Goal: Task Accomplishment & Management: Complete application form

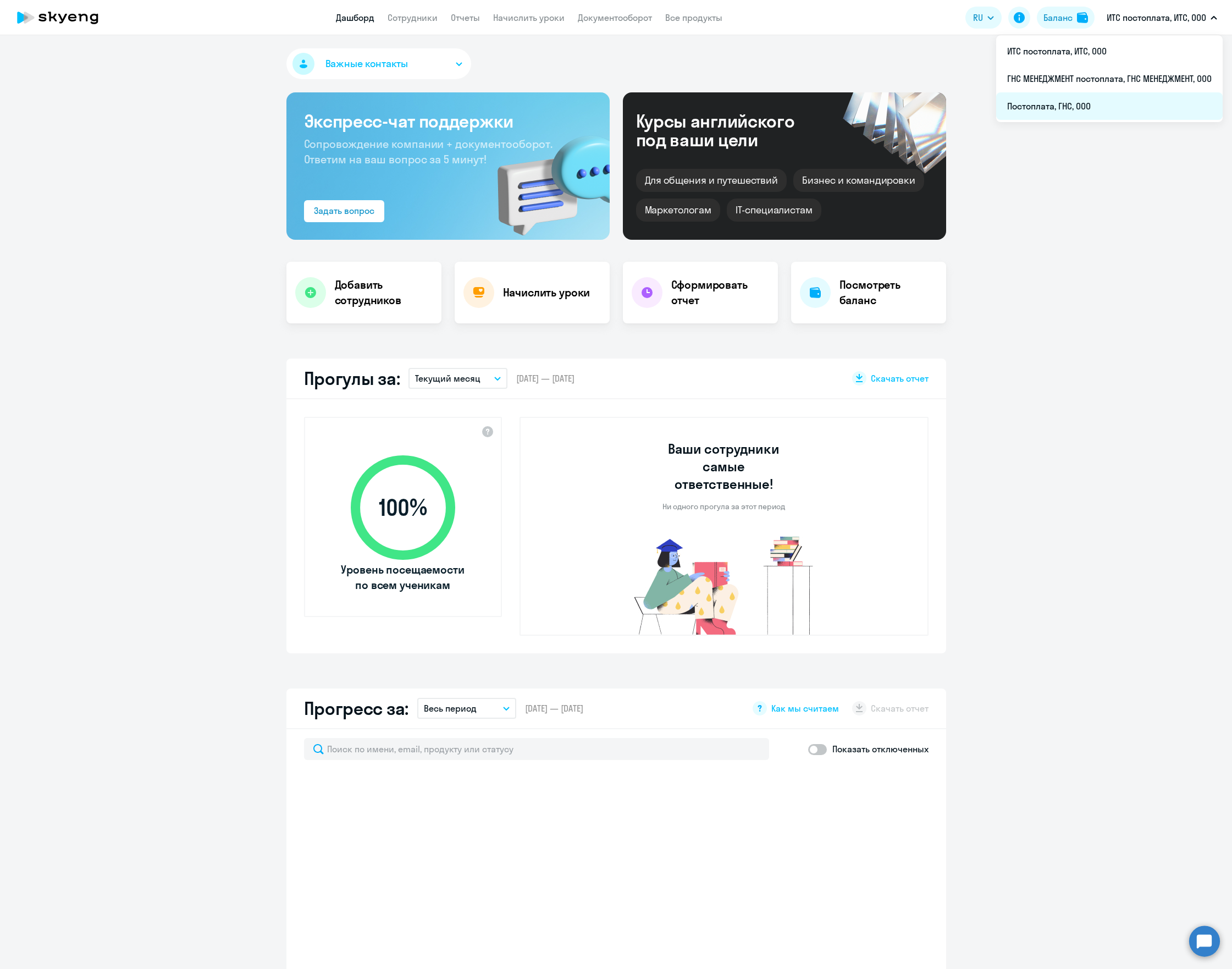
click at [1100, 105] on li "Постоплата, ГНС, ООО" at bounding box center [1110, 105] width 227 height 27
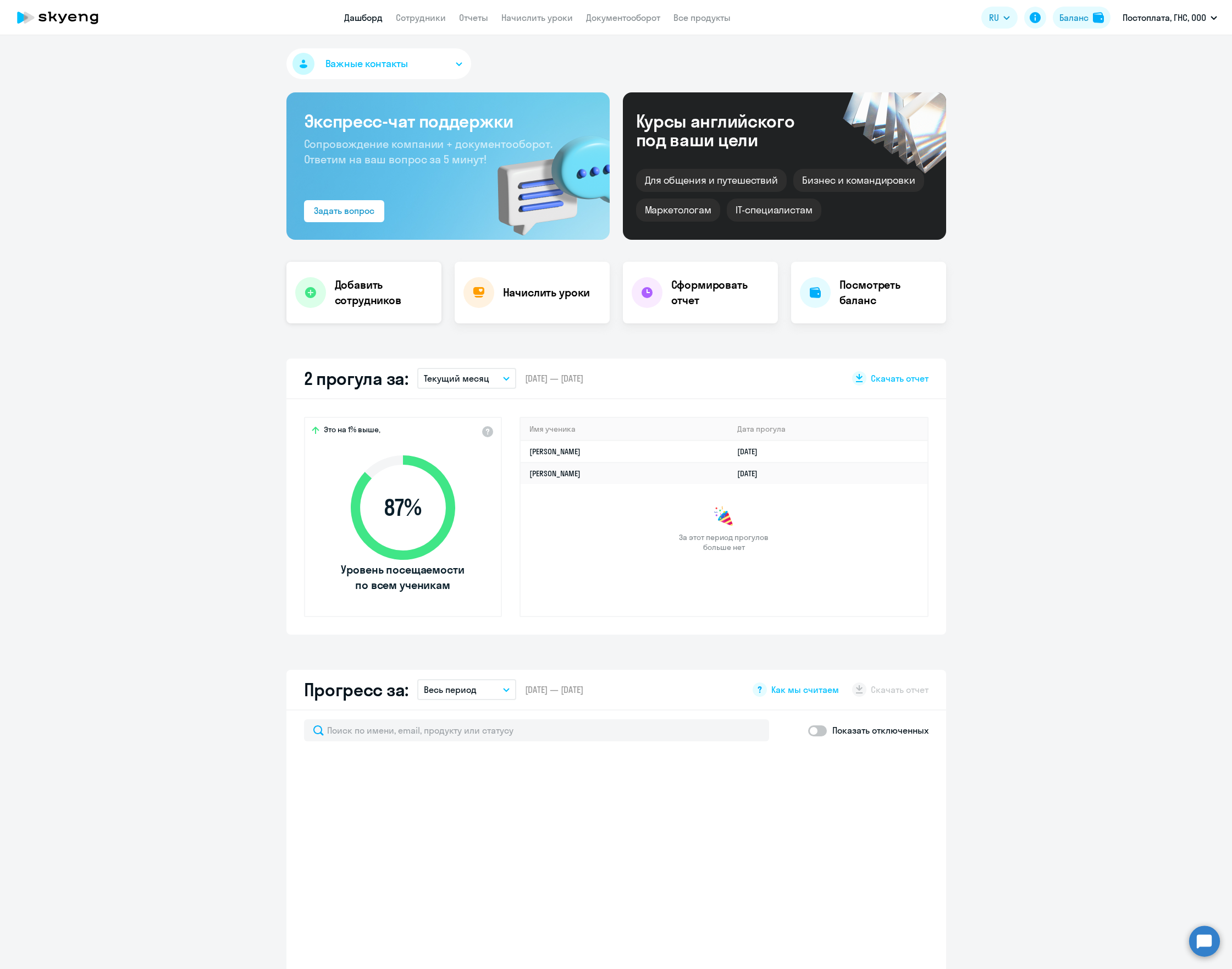
click at [368, 303] on h4 "Добавить сотрудников" at bounding box center [383, 292] width 98 height 31
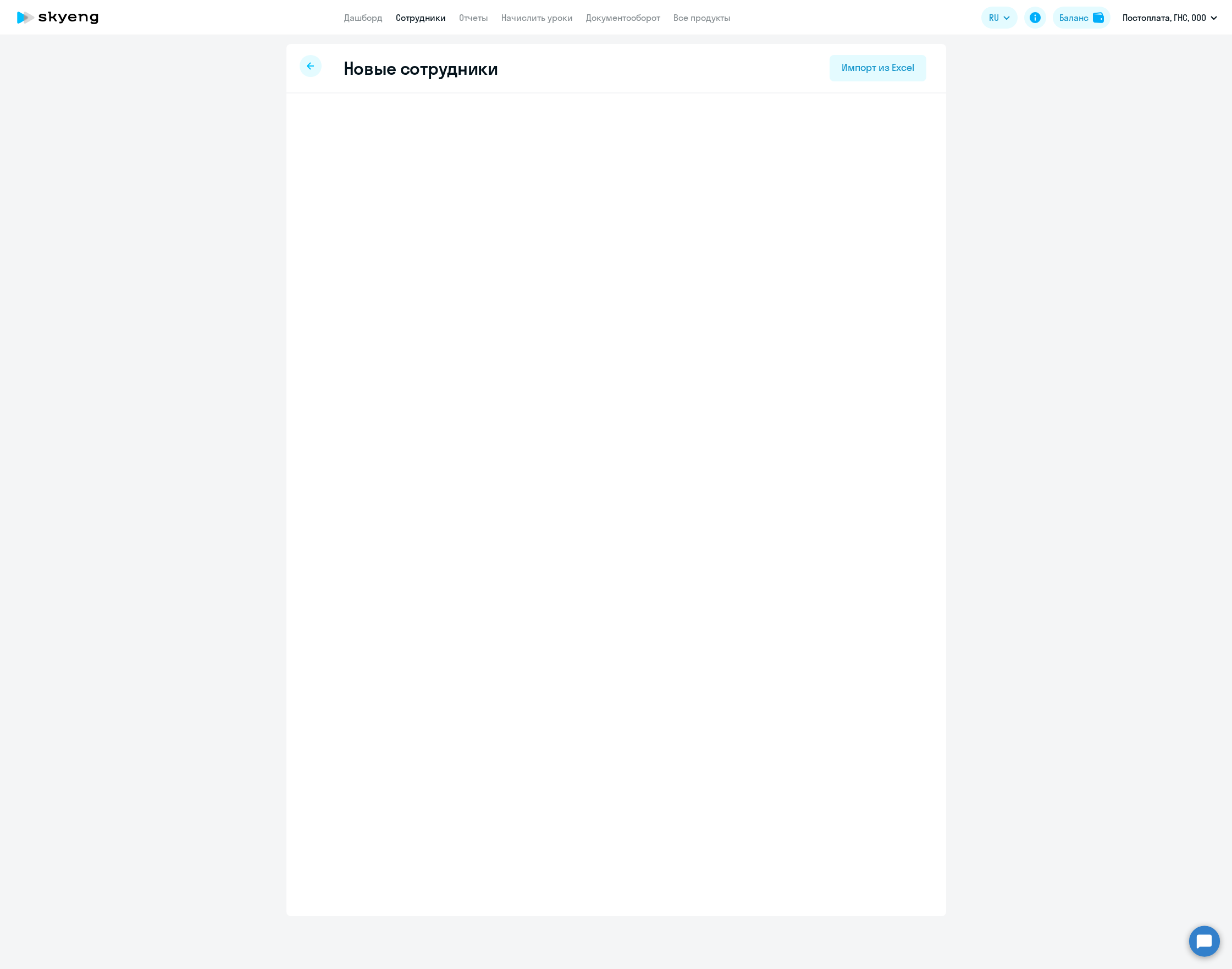
select select "english_adult_not_native_speaker"
select select "3"
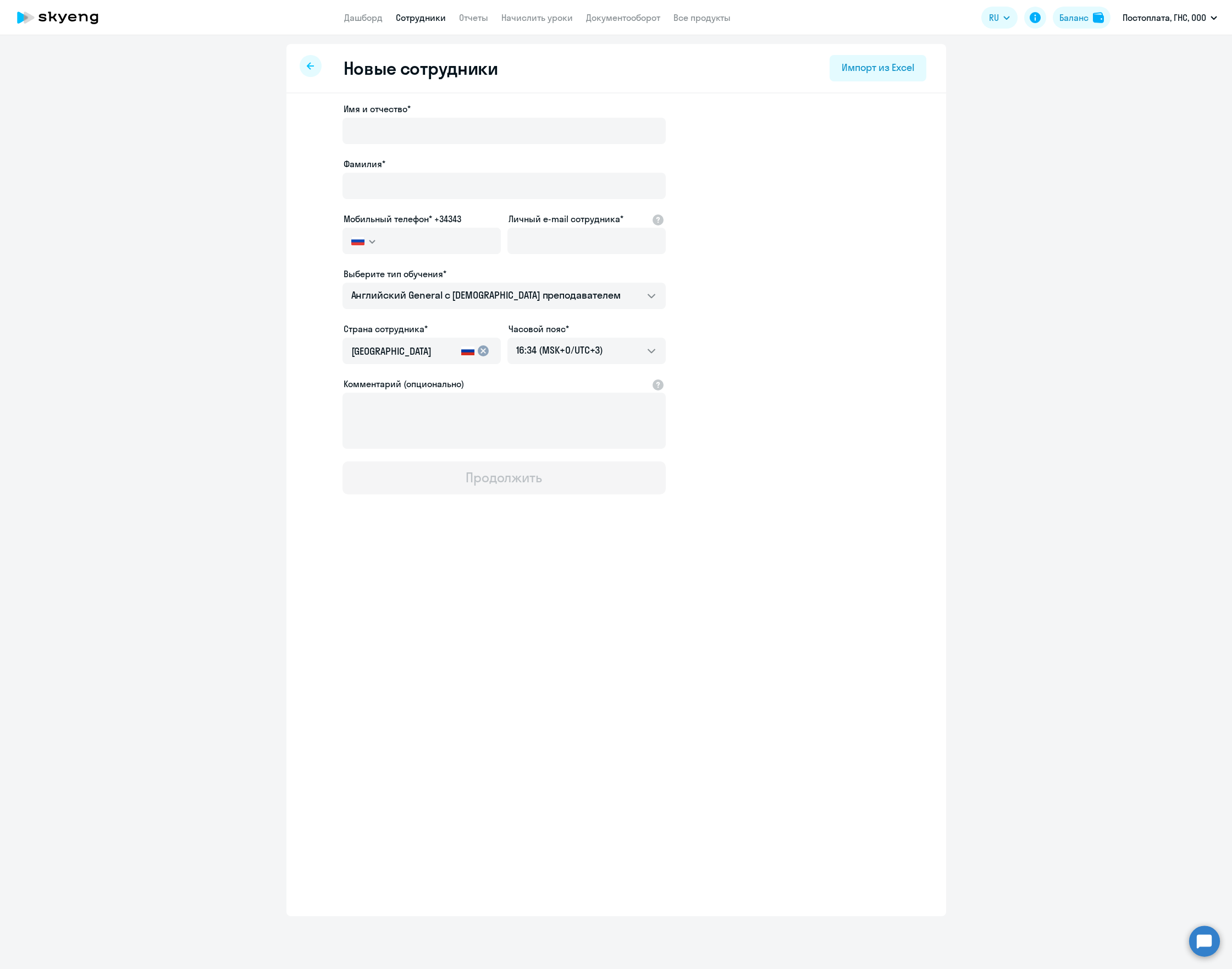
click at [301, 58] on div "Новые сотрудники Импорт из Excel" at bounding box center [616, 69] width 659 height 50
click at [312, 65] on icon at bounding box center [311, 65] width 7 height 8
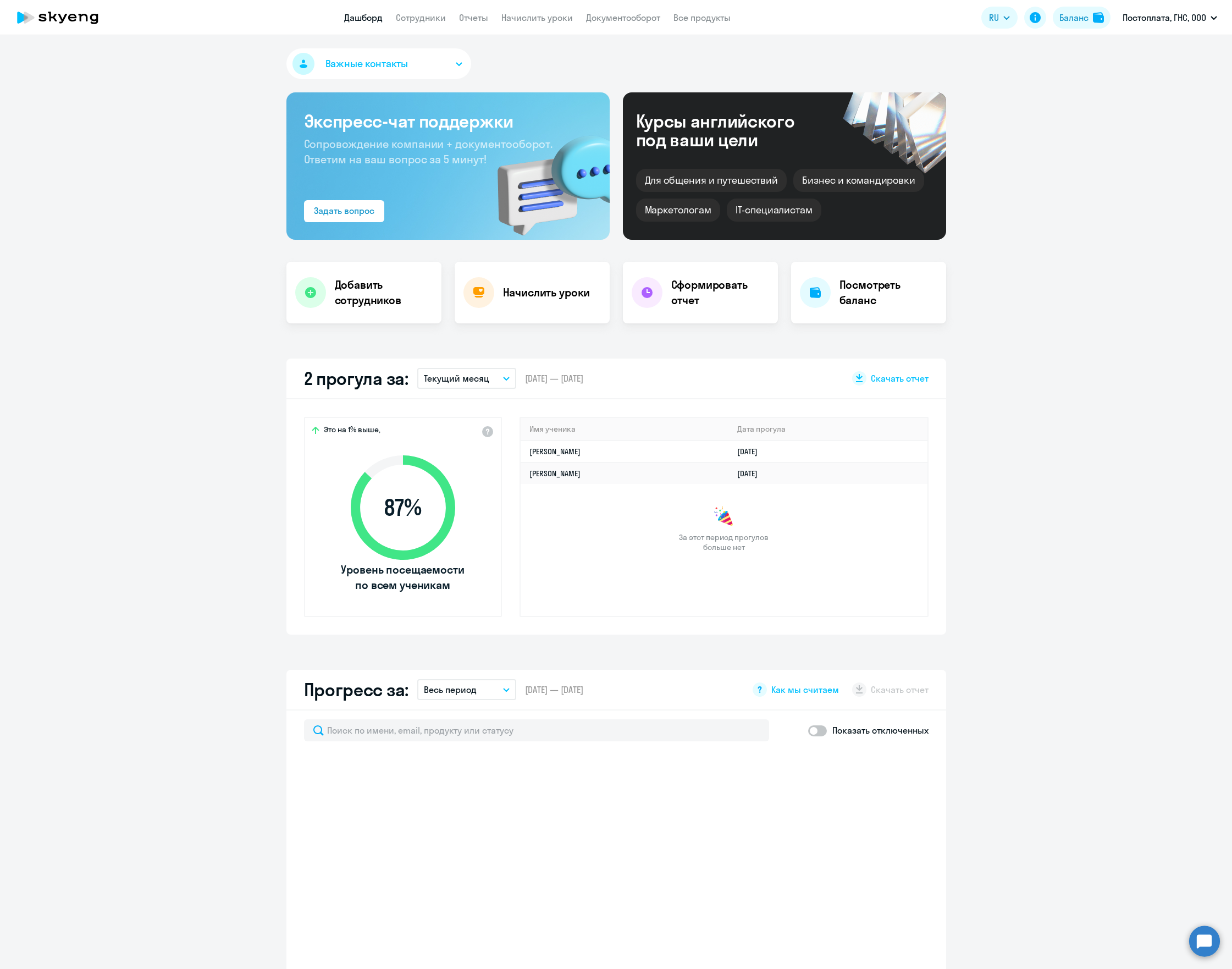
select select "30"
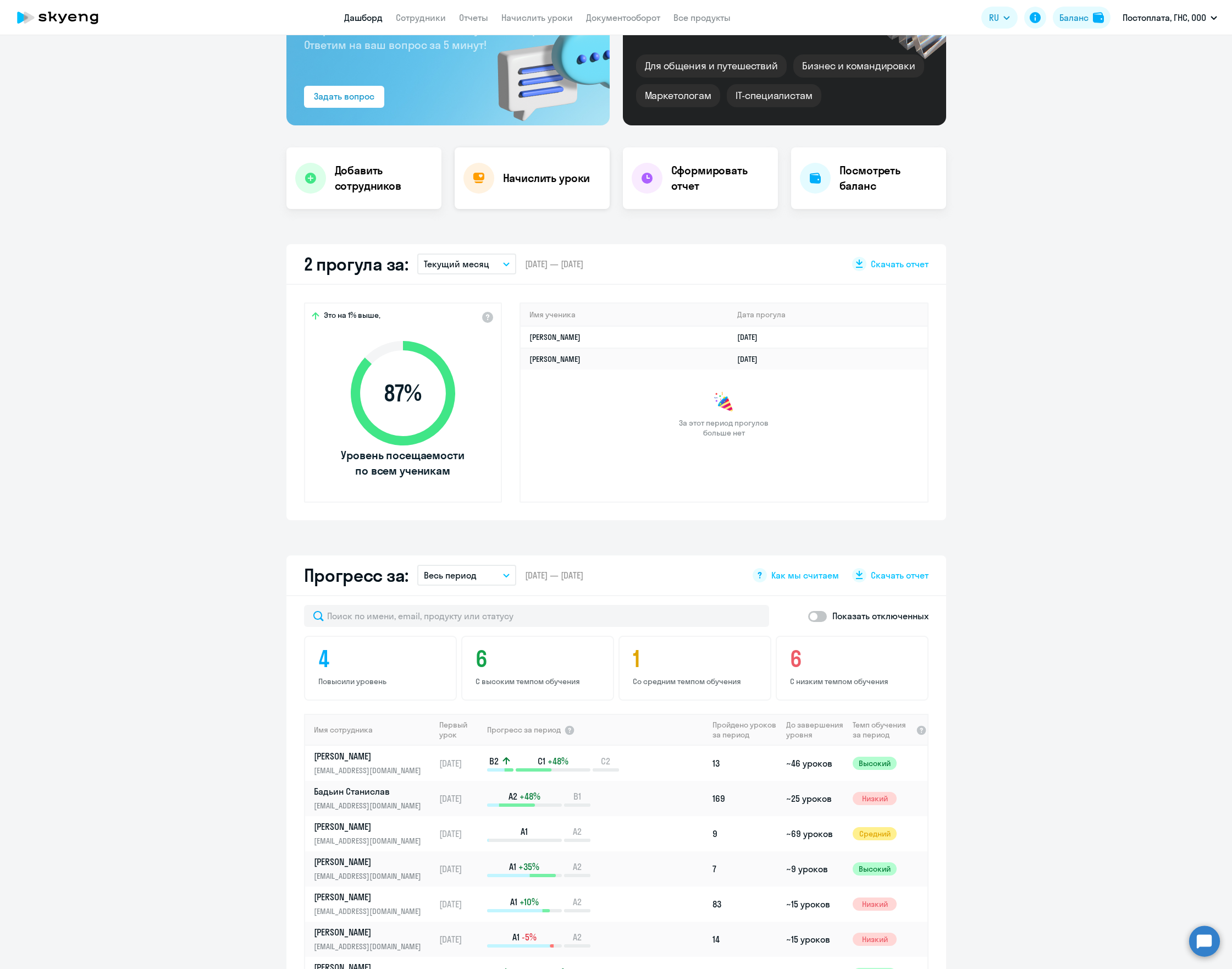
scroll to position [74, 0]
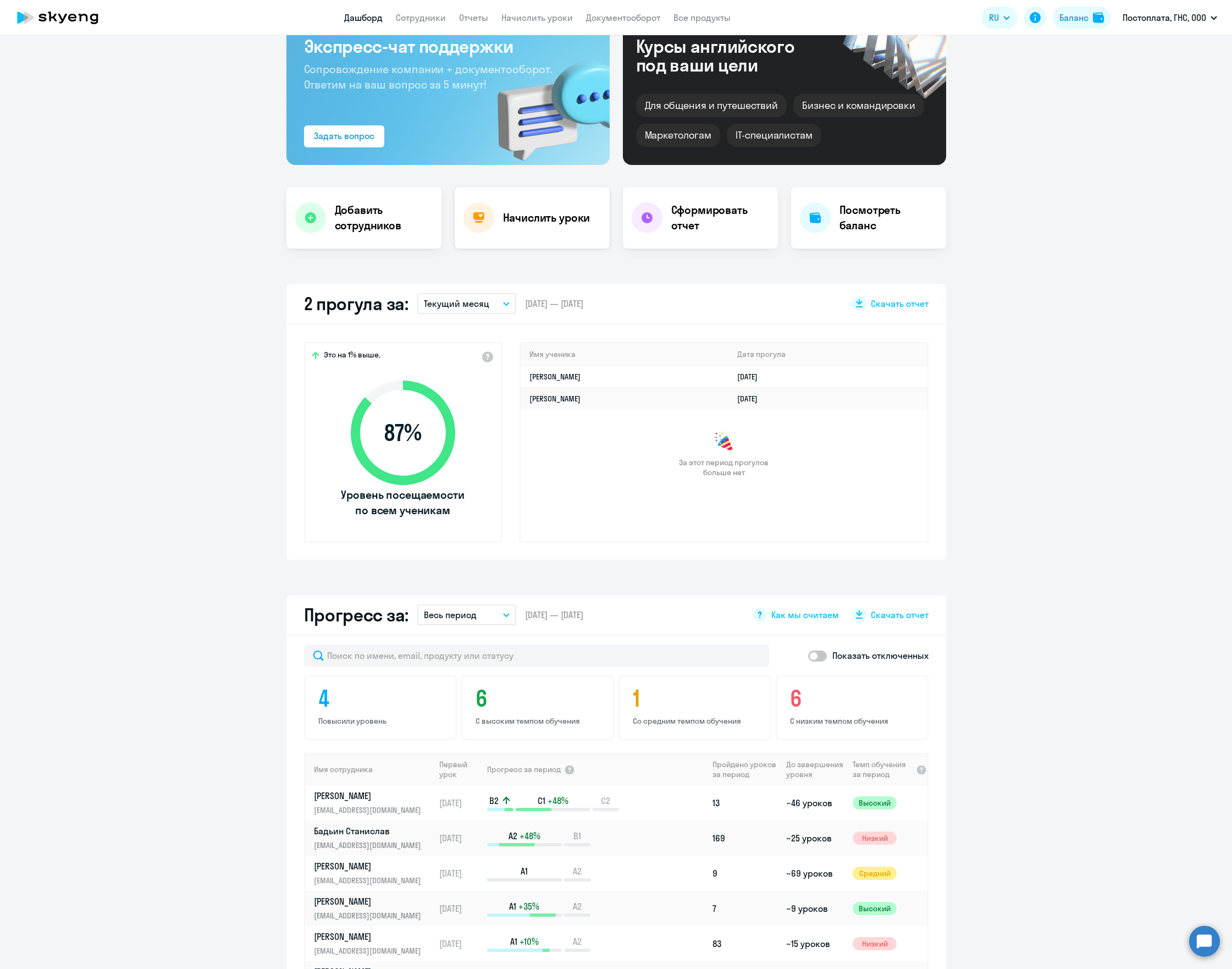
click at [539, 211] on h4 "Начислить уроки" at bounding box center [546, 217] width 88 height 15
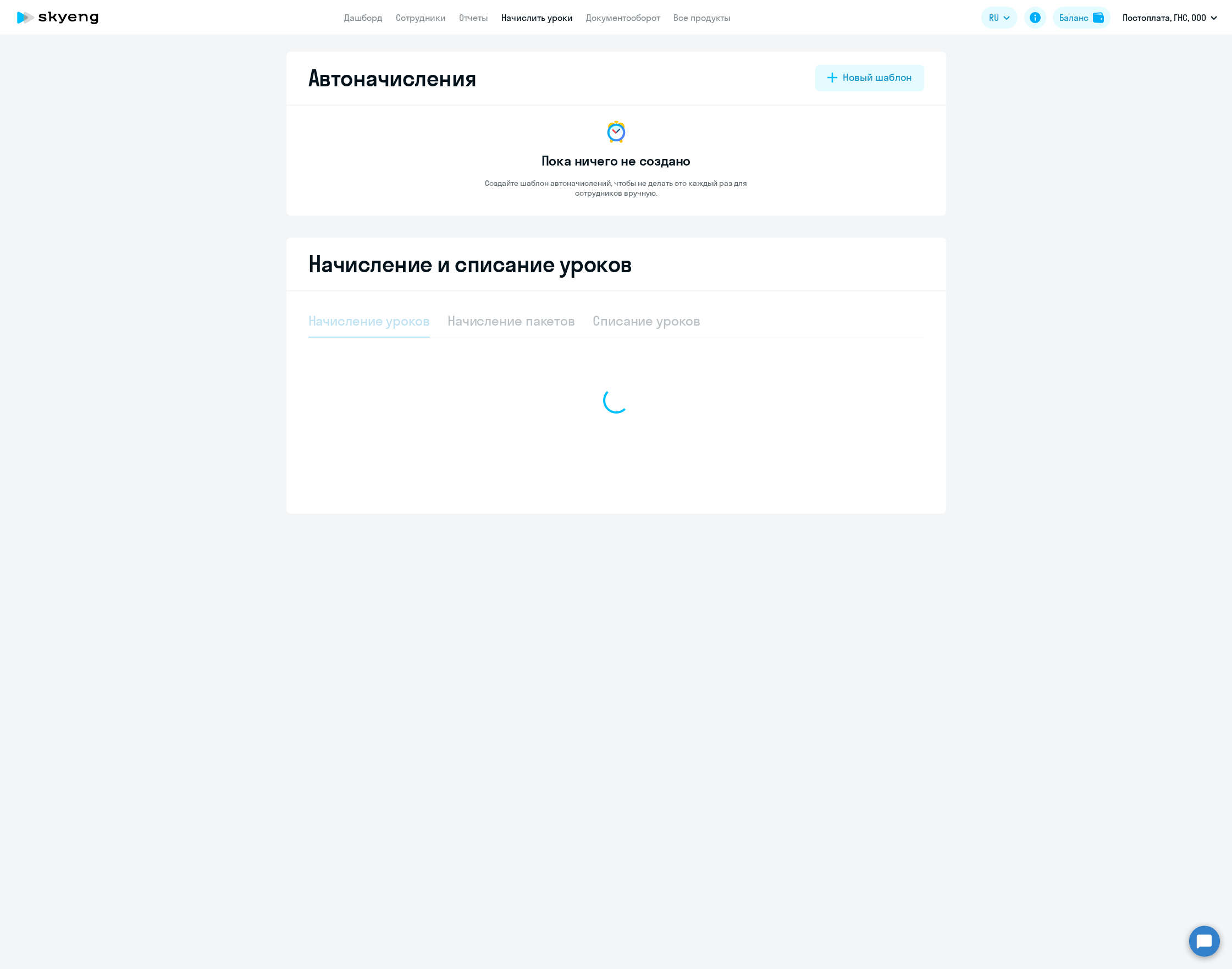
select select "10"
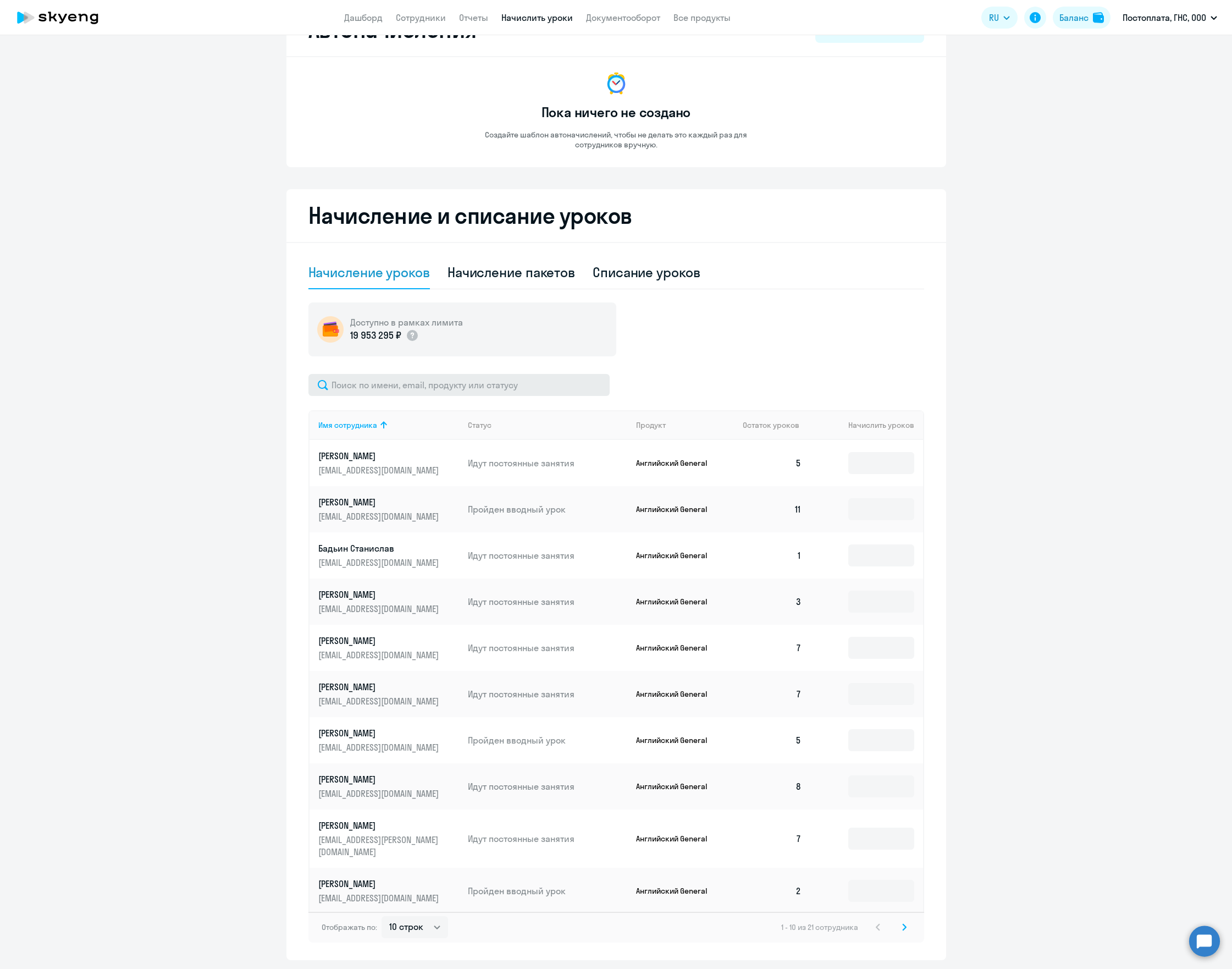
scroll to position [73, 0]
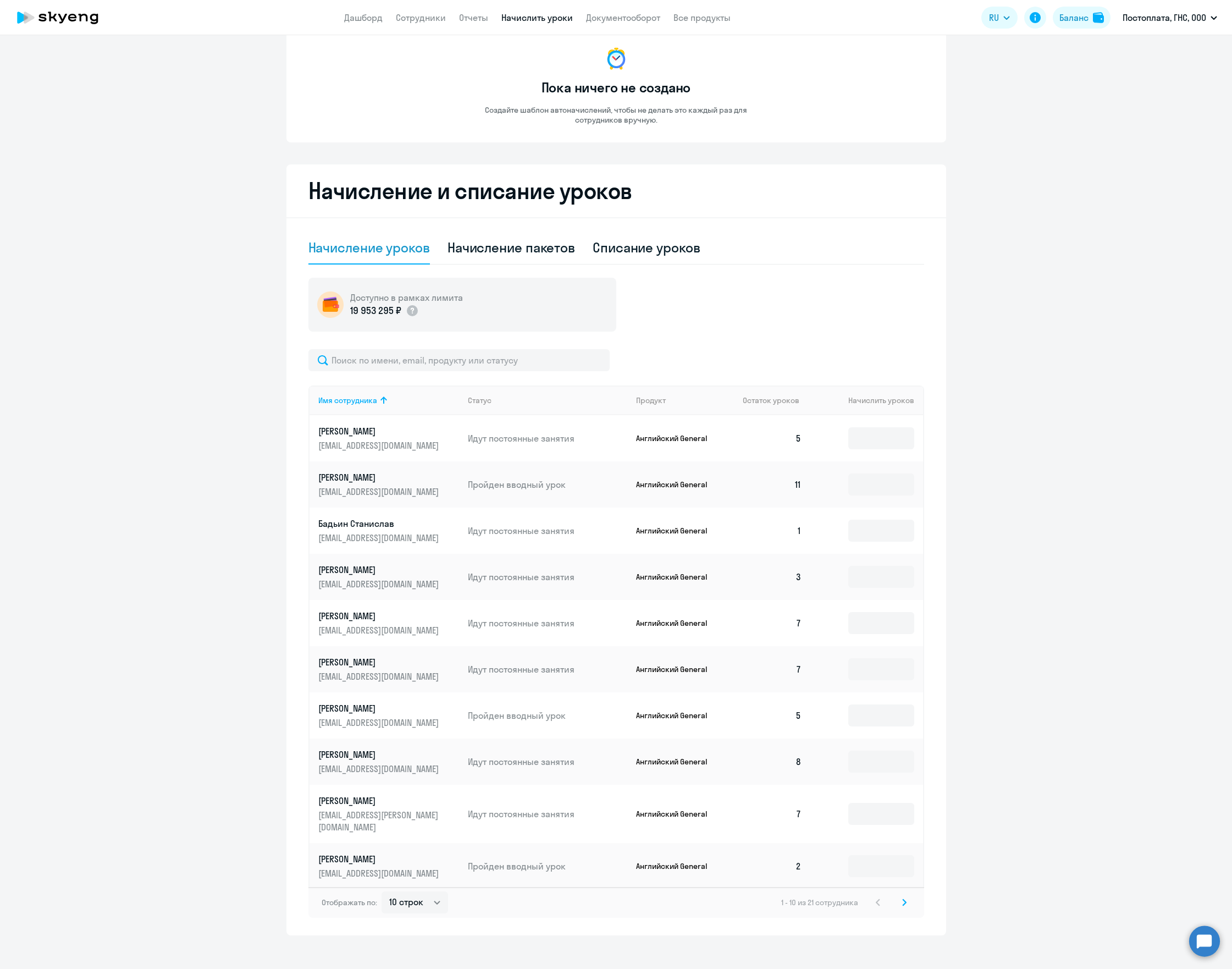
click at [902, 898] on icon at bounding box center [904, 902] width 4 height 8
click at [902, 890] on icon at bounding box center [904, 892] width 4 height 8
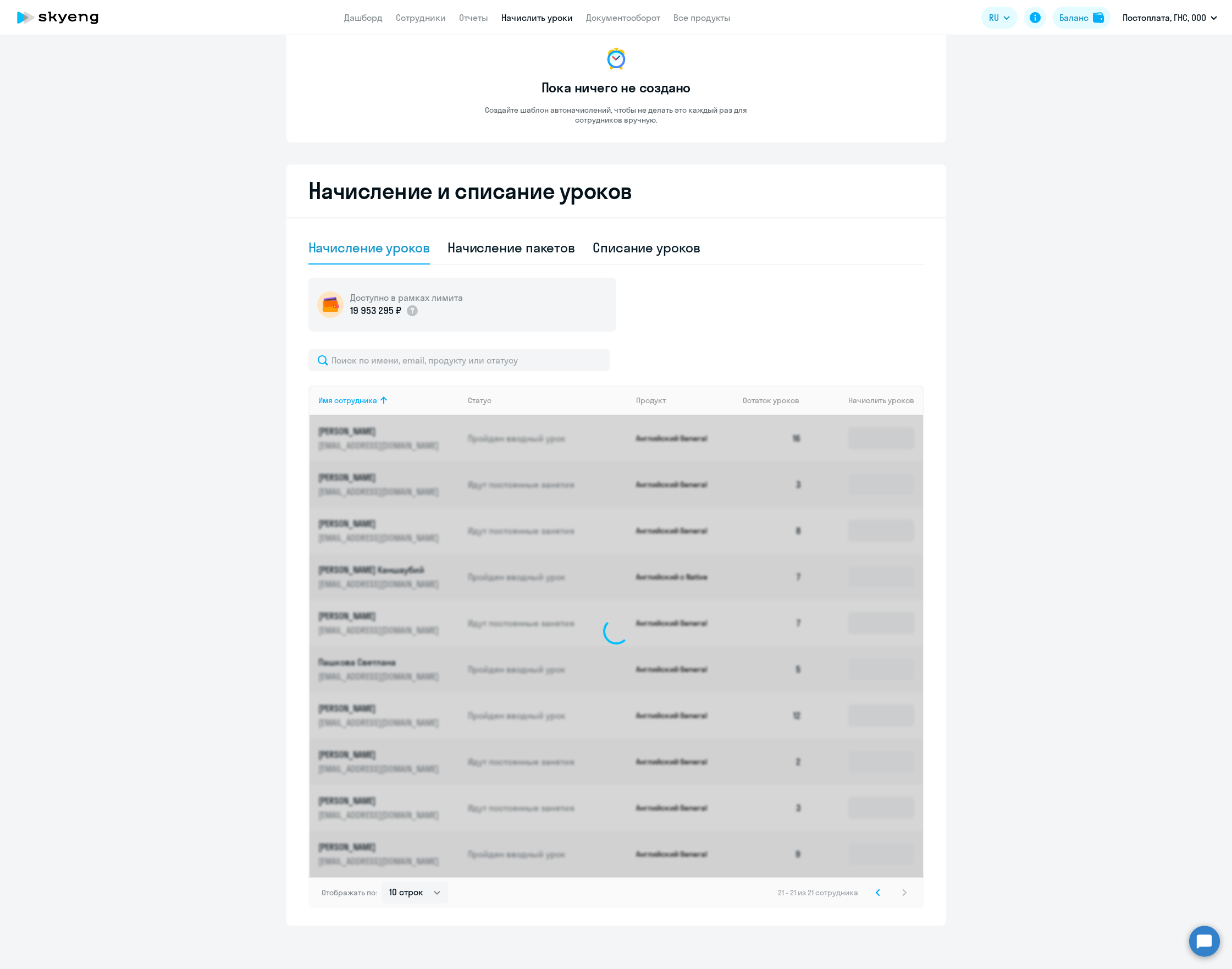
scroll to position [0, 0]
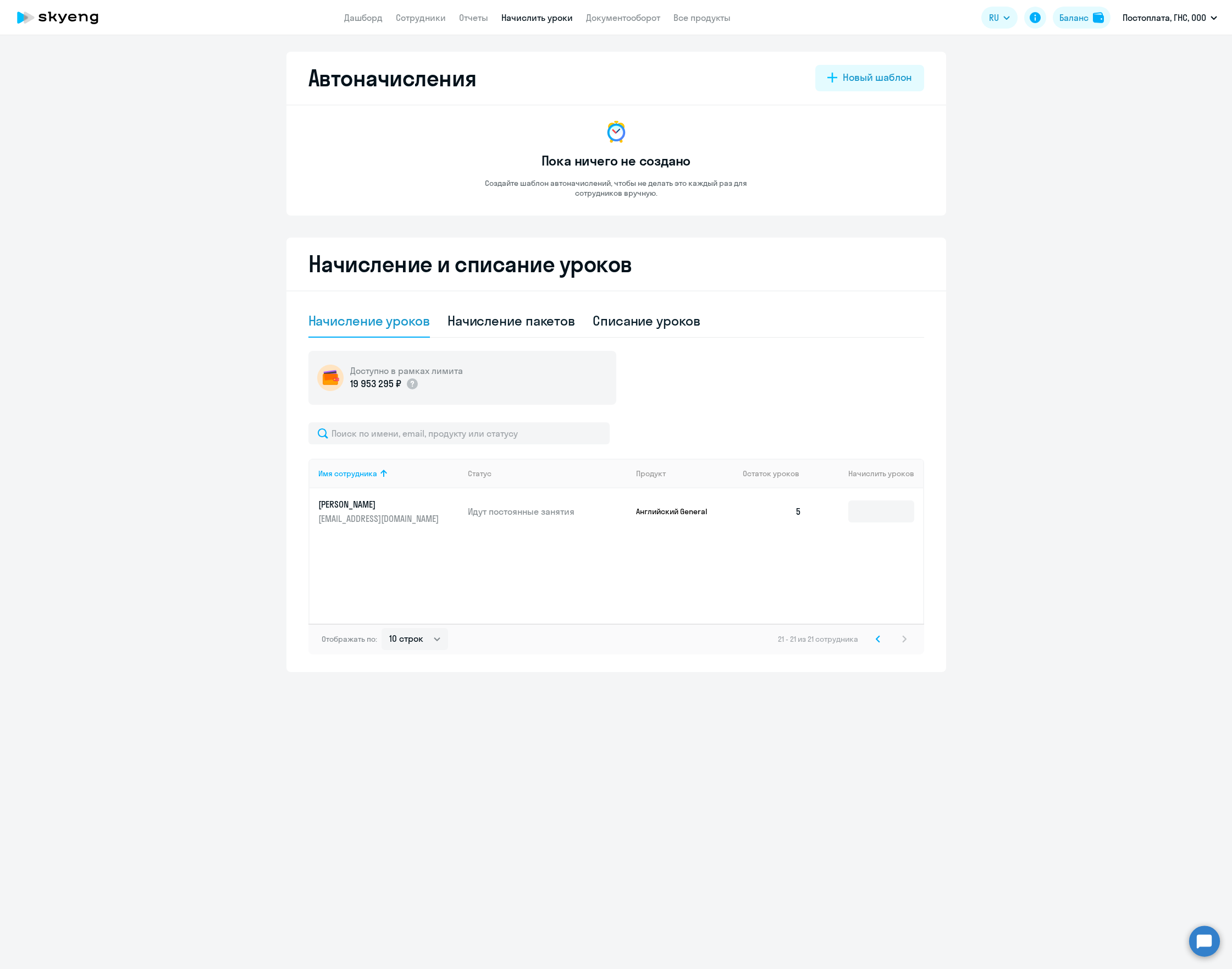
click at [880, 637] on icon at bounding box center [878, 638] width 4 height 8
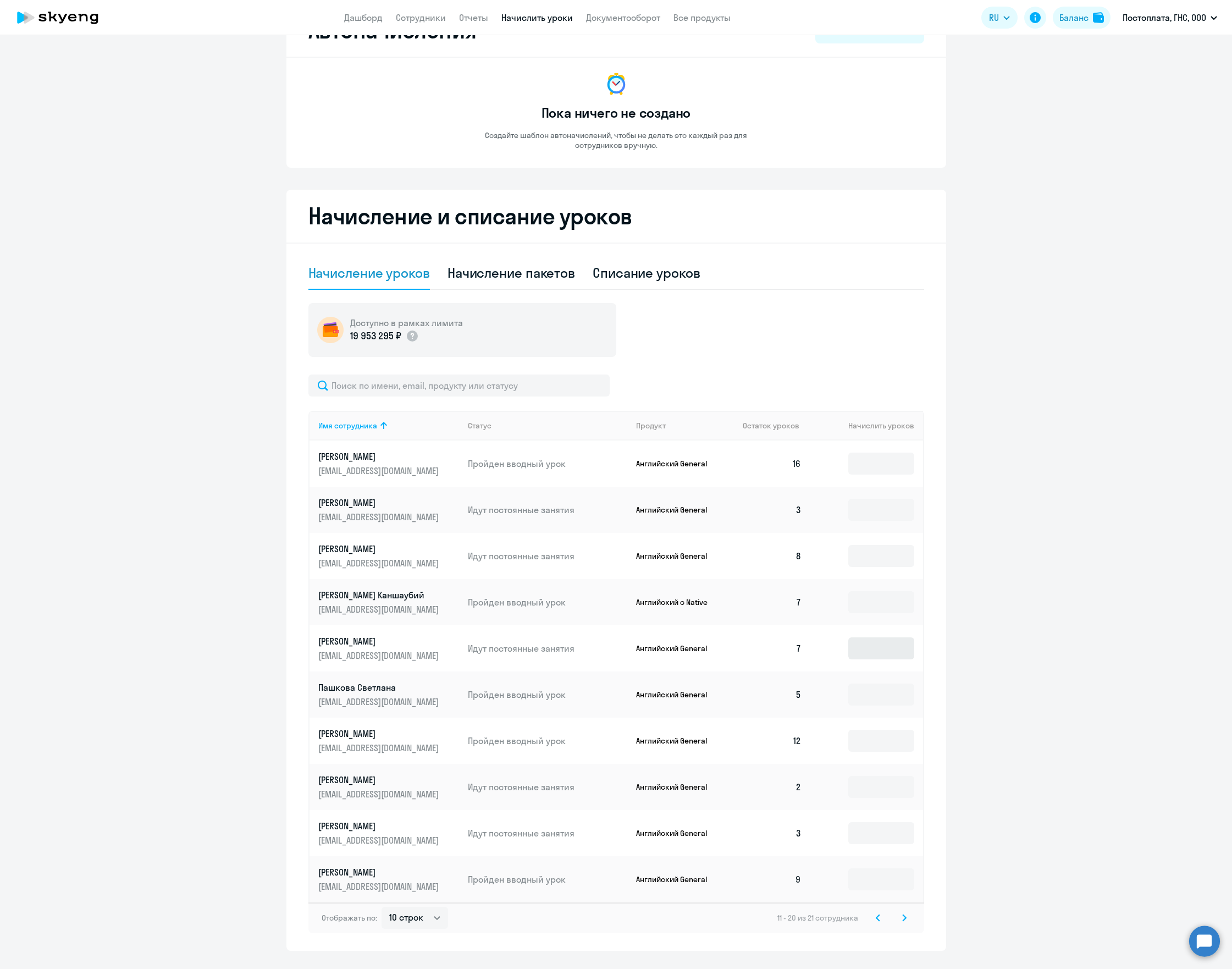
scroll to position [73, 0]
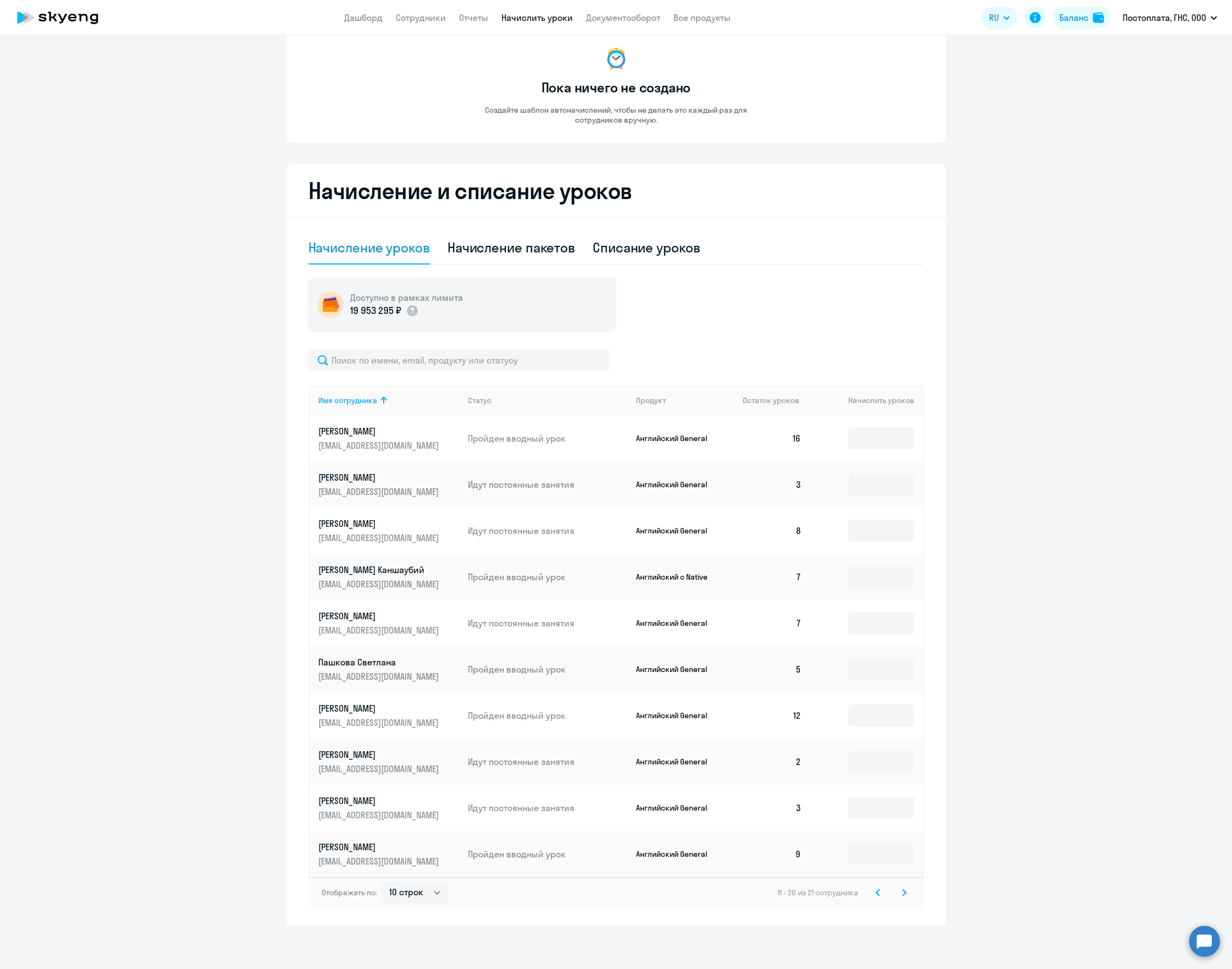
click at [876, 890] on icon at bounding box center [878, 892] width 4 height 8
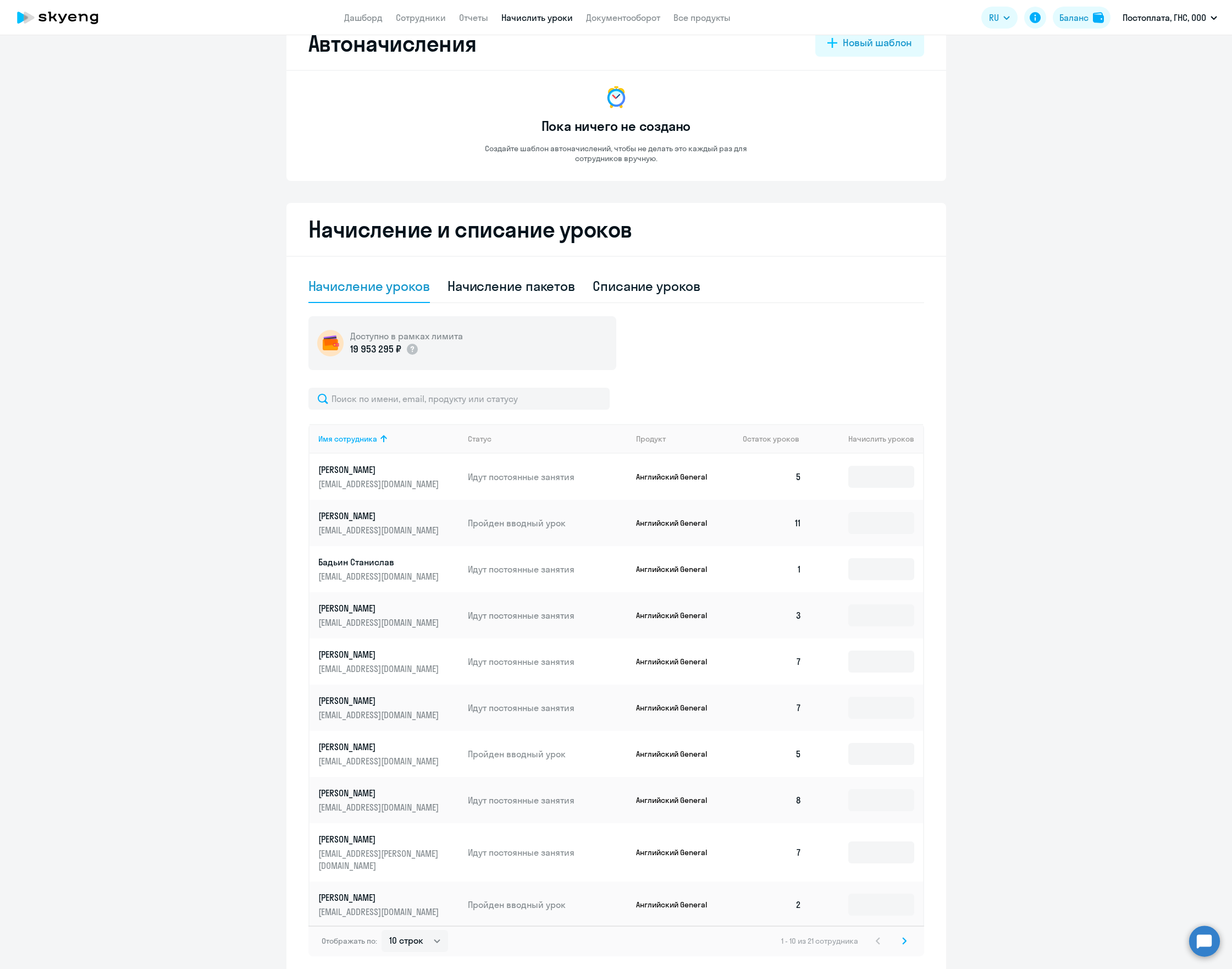
scroll to position [0, 0]
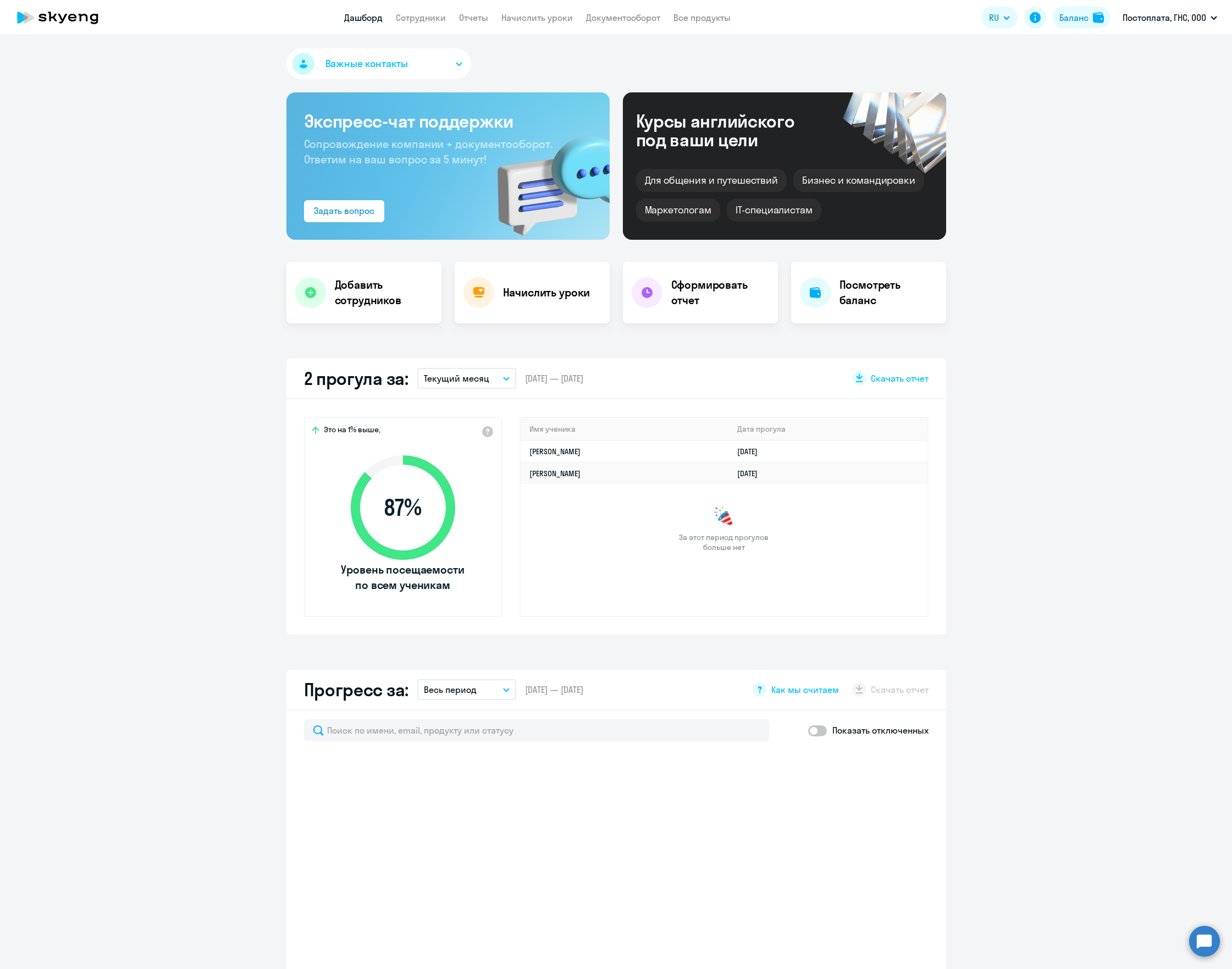
select select "30"
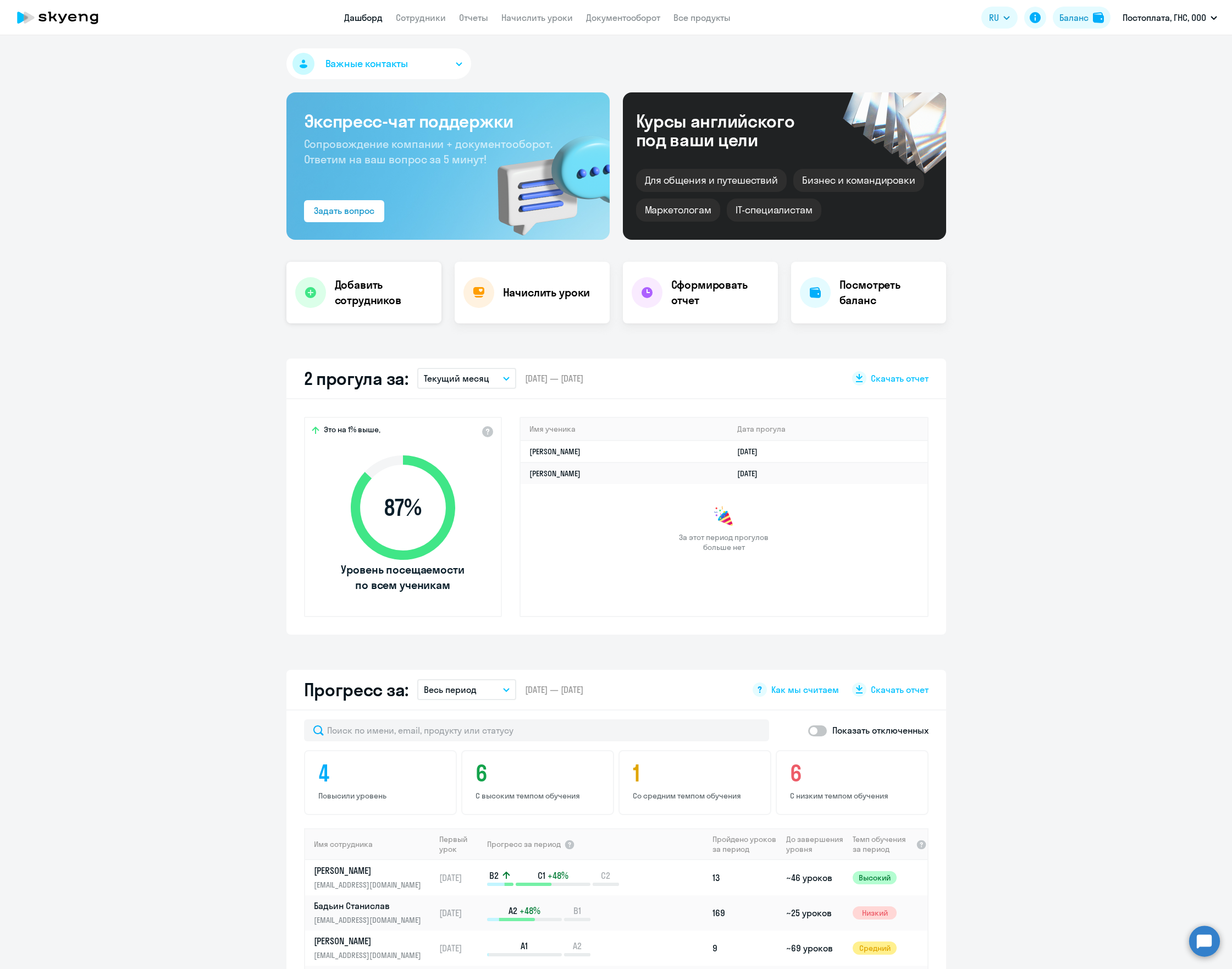
click at [343, 296] on h4 "Добавить сотрудников" at bounding box center [383, 292] width 98 height 31
select select "english_adult_not_native_speaker"
select select "3"
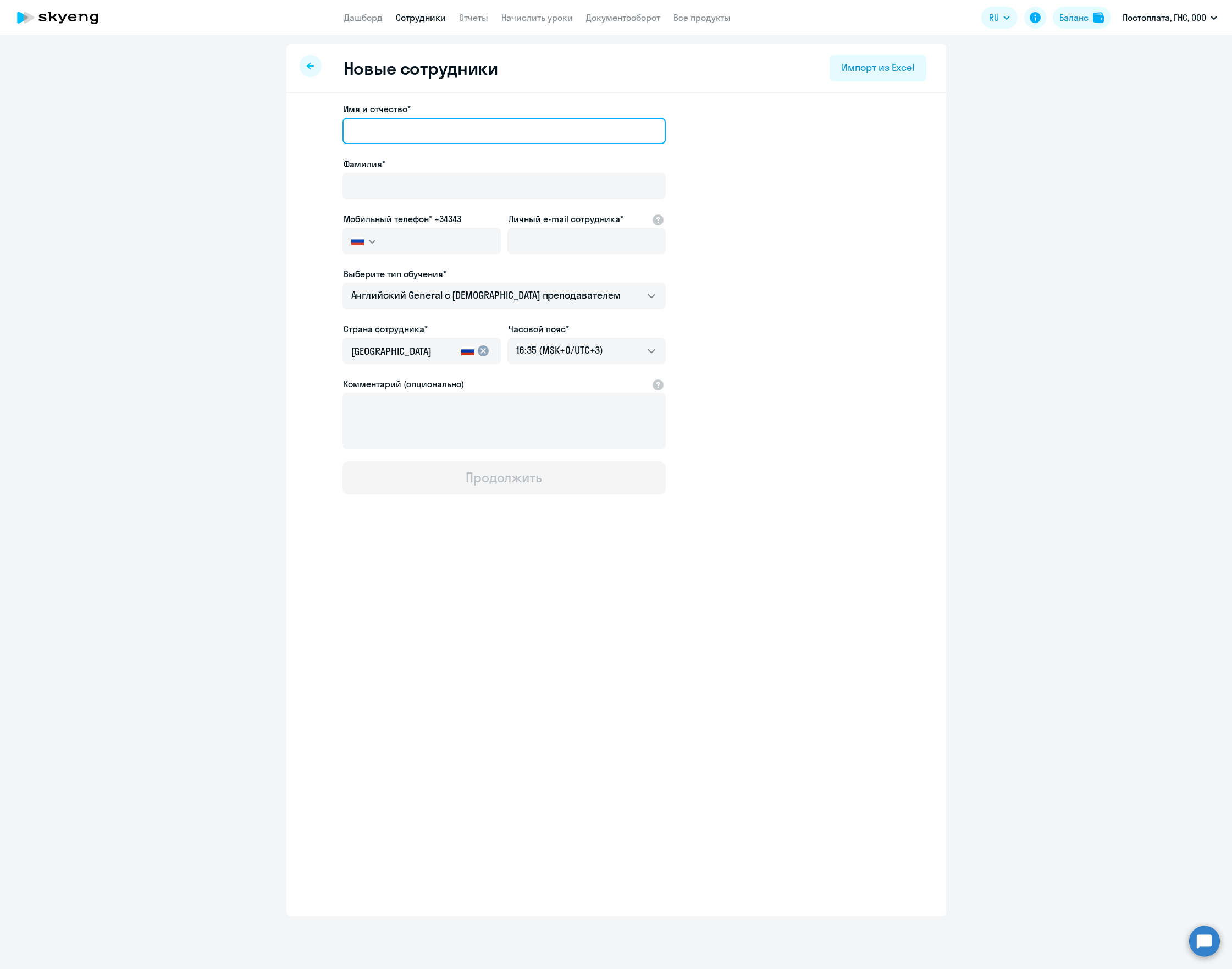
click at [381, 124] on input "Имя и отчество*" at bounding box center [504, 131] width 323 height 27
paste input "[PERSON_NAME]"
type input "[PERSON_NAME]"
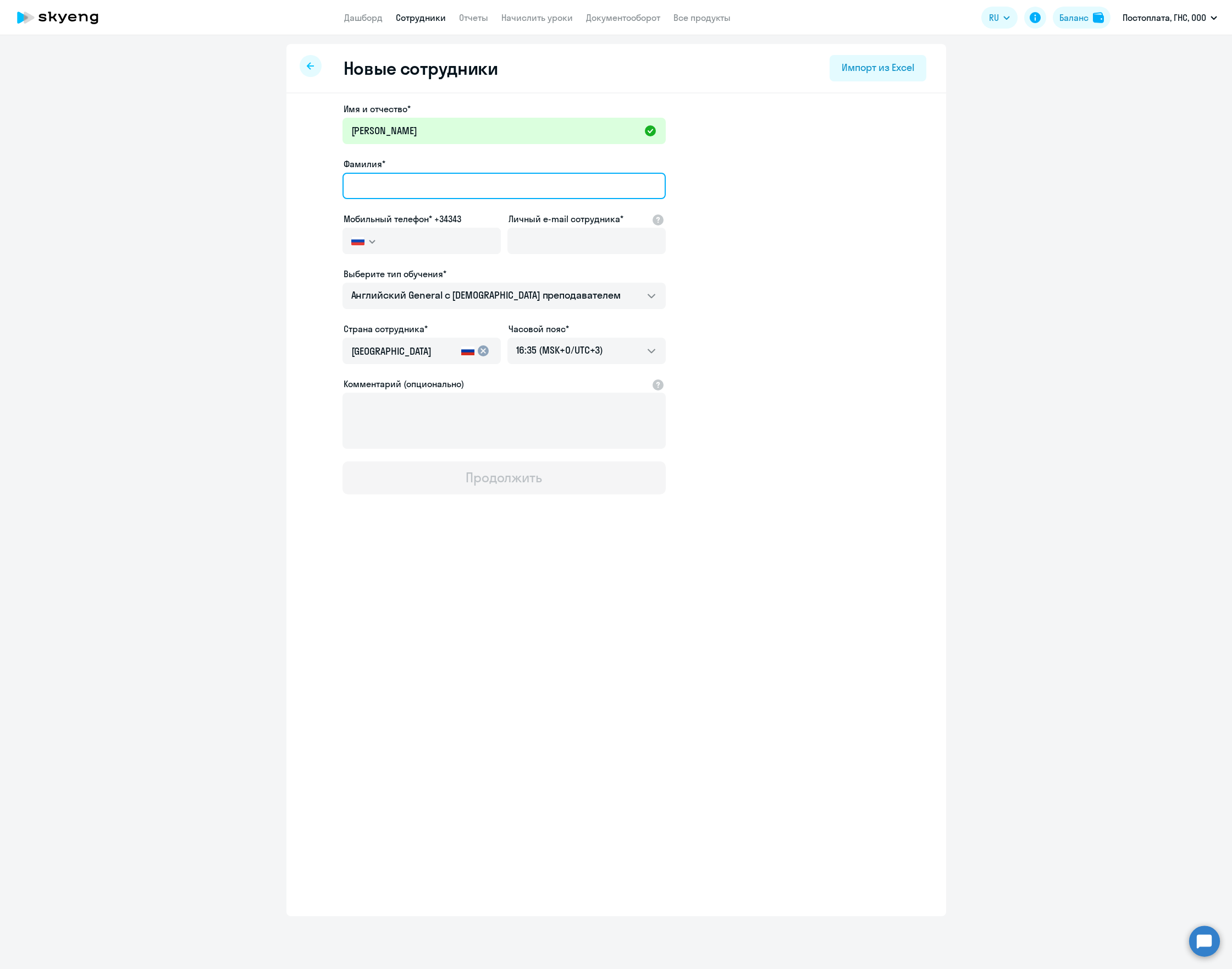
click at [375, 187] on input "Фамилия*" at bounding box center [504, 186] width 323 height 27
paste input "[PERSON_NAME]"
type input "[PERSON_NAME]"
click at [471, 249] on input "text" at bounding box center [442, 241] width 117 height 27
type input "[PHONE_NUMBER]"
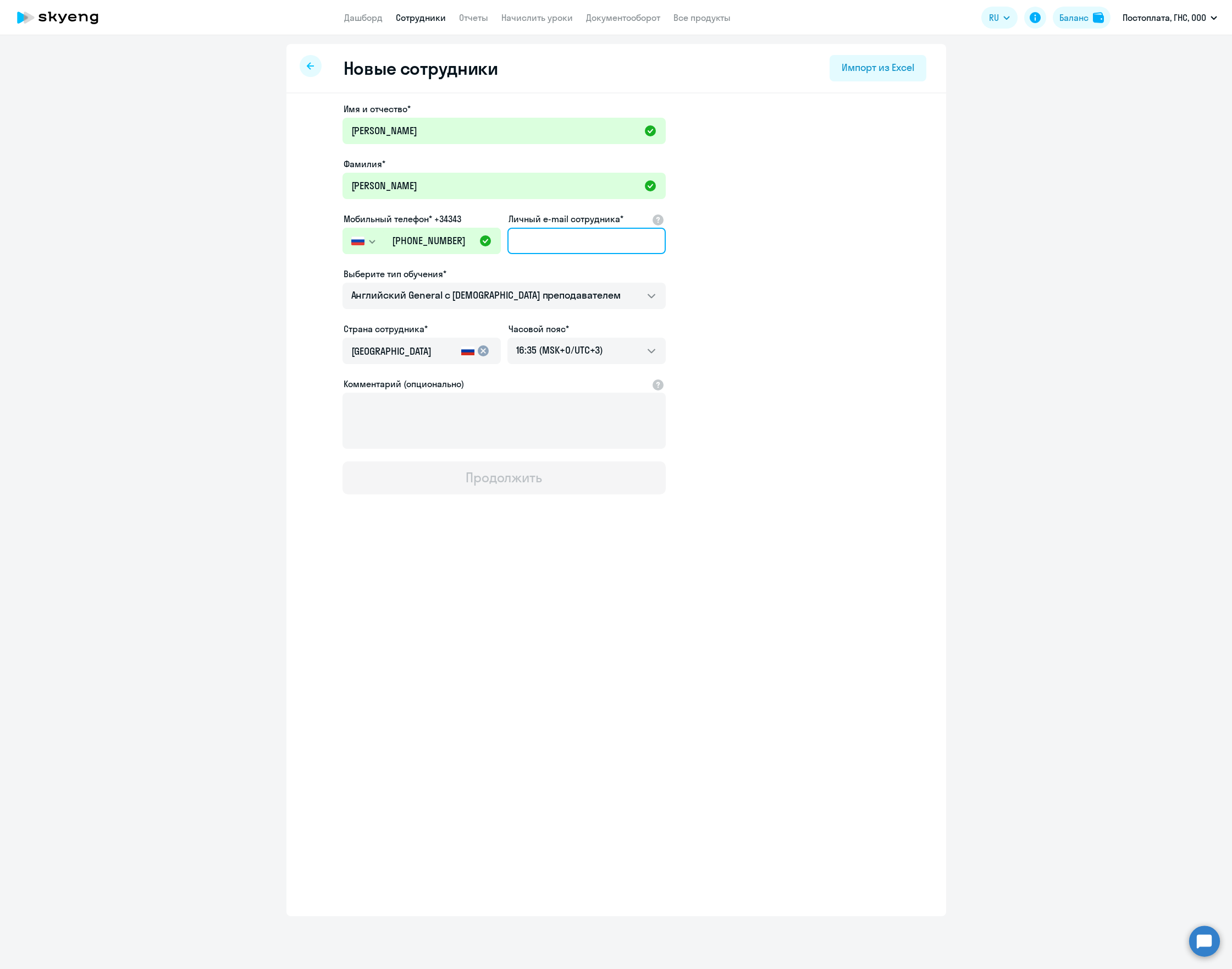
click at [582, 238] on input "Личный e-mail сотрудника*" at bounding box center [586, 241] width 158 height 27
paste input "[EMAIL_ADDRESS][DOMAIN_NAME]"
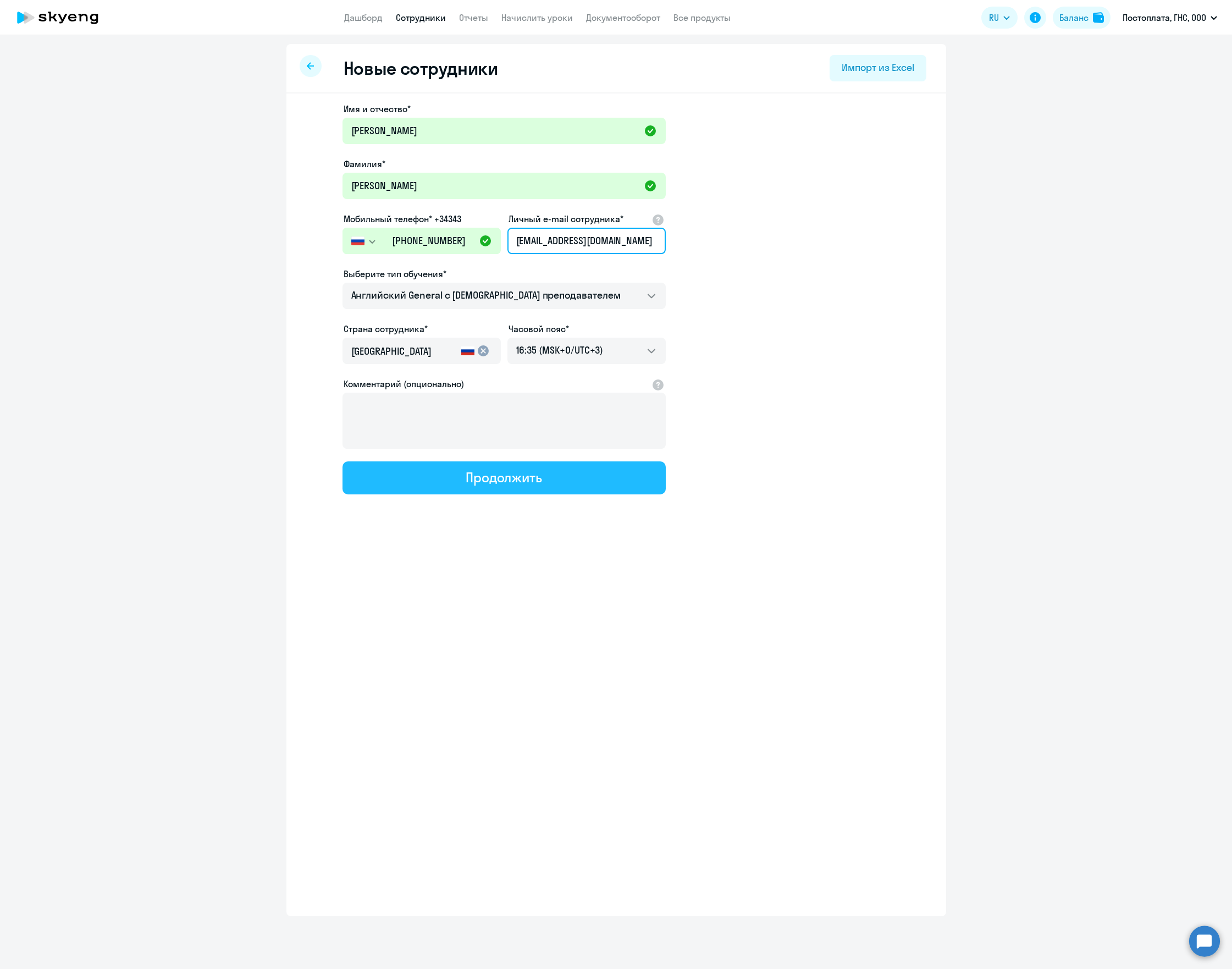
type input "[EMAIL_ADDRESS][DOMAIN_NAME]"
click at [446, 485] on button "Продолжить" at bounding box center [504, 477] width 323 height 33
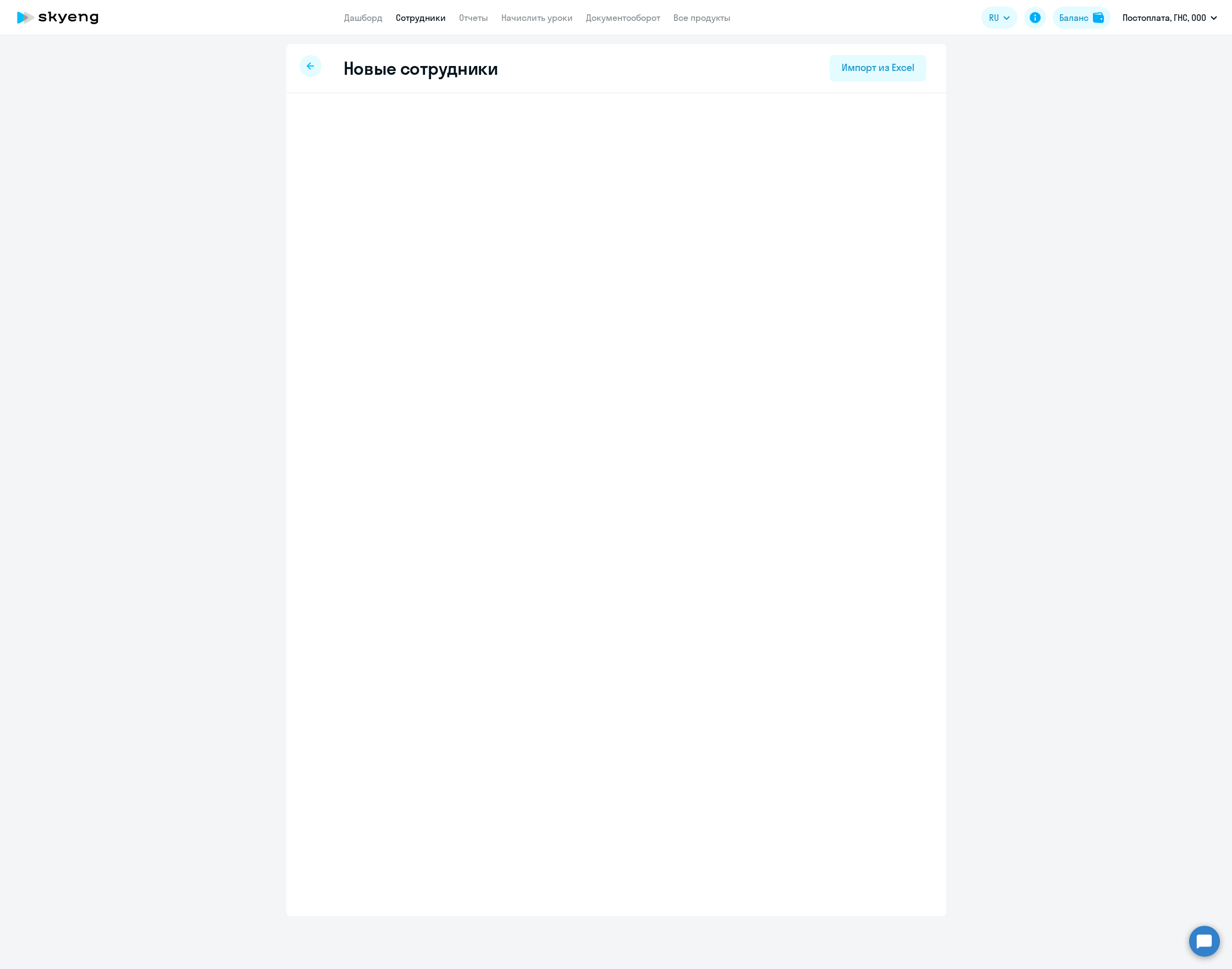
select select "english_adult_not_native_speaker"
select select "3"
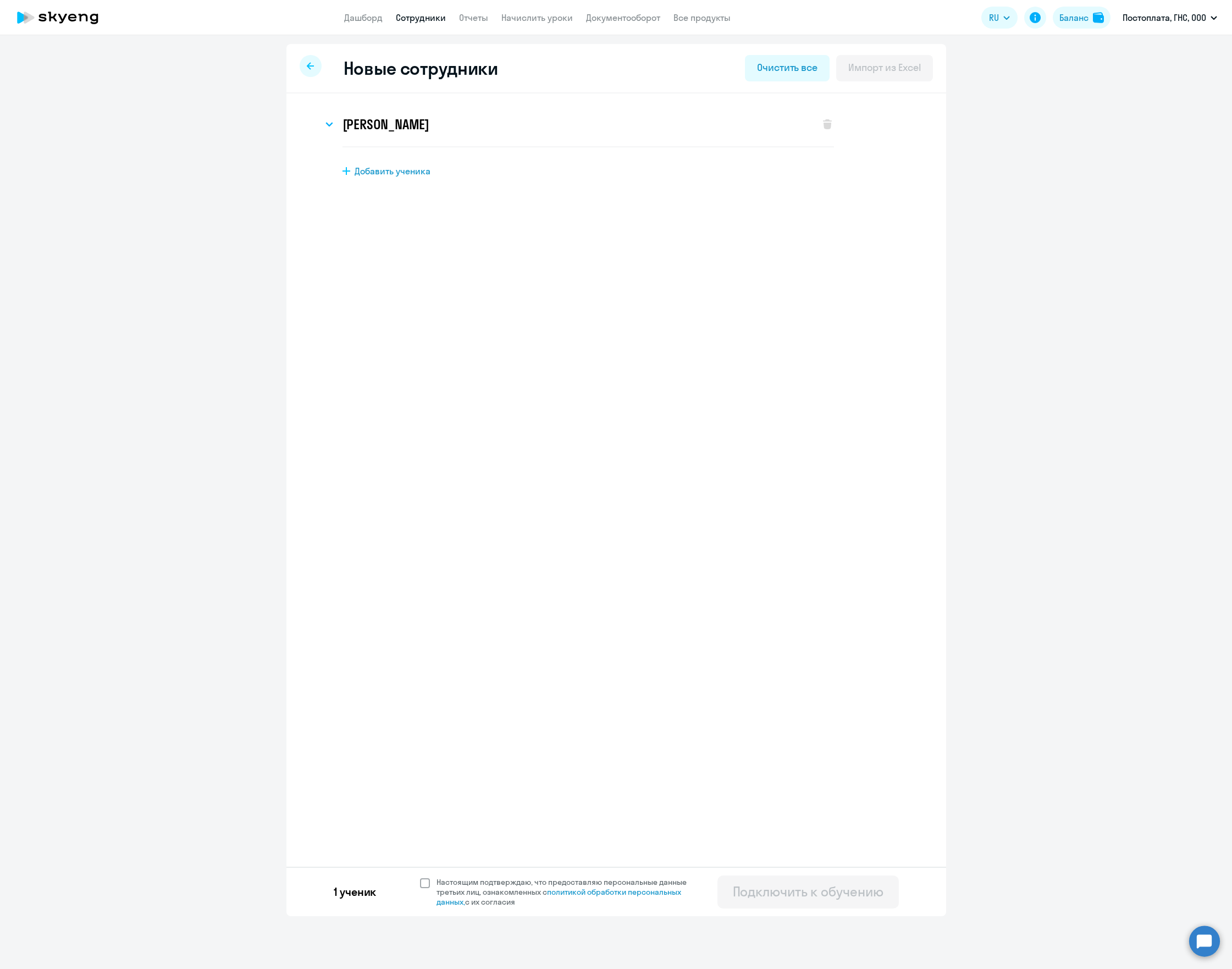
click at [426, 888] on span at bounding box center [425, 882] width 10 height 10
click at [420, 877] on input "Настоящим подтверждаю, что предоставляю персональные данные третьих лиц, ознако…" at bounding box center [420, 876] width 1 height 1
checkbox input "true"
click at [764, 893] on div "Подключить к обучению" at bounding box center [808, 891] width 150 height 18
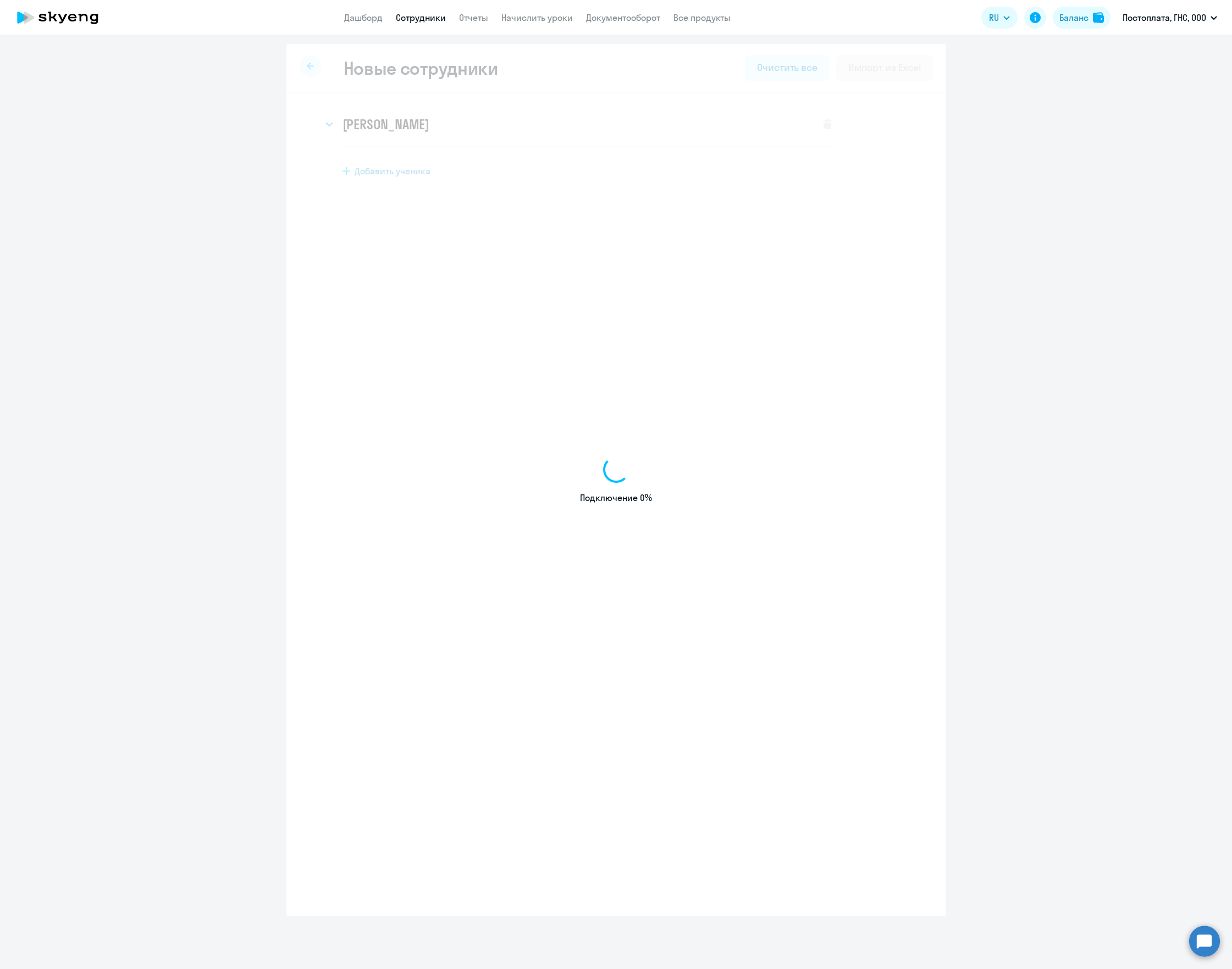
select select "english_adult_not_native_speaker"
select select "3"
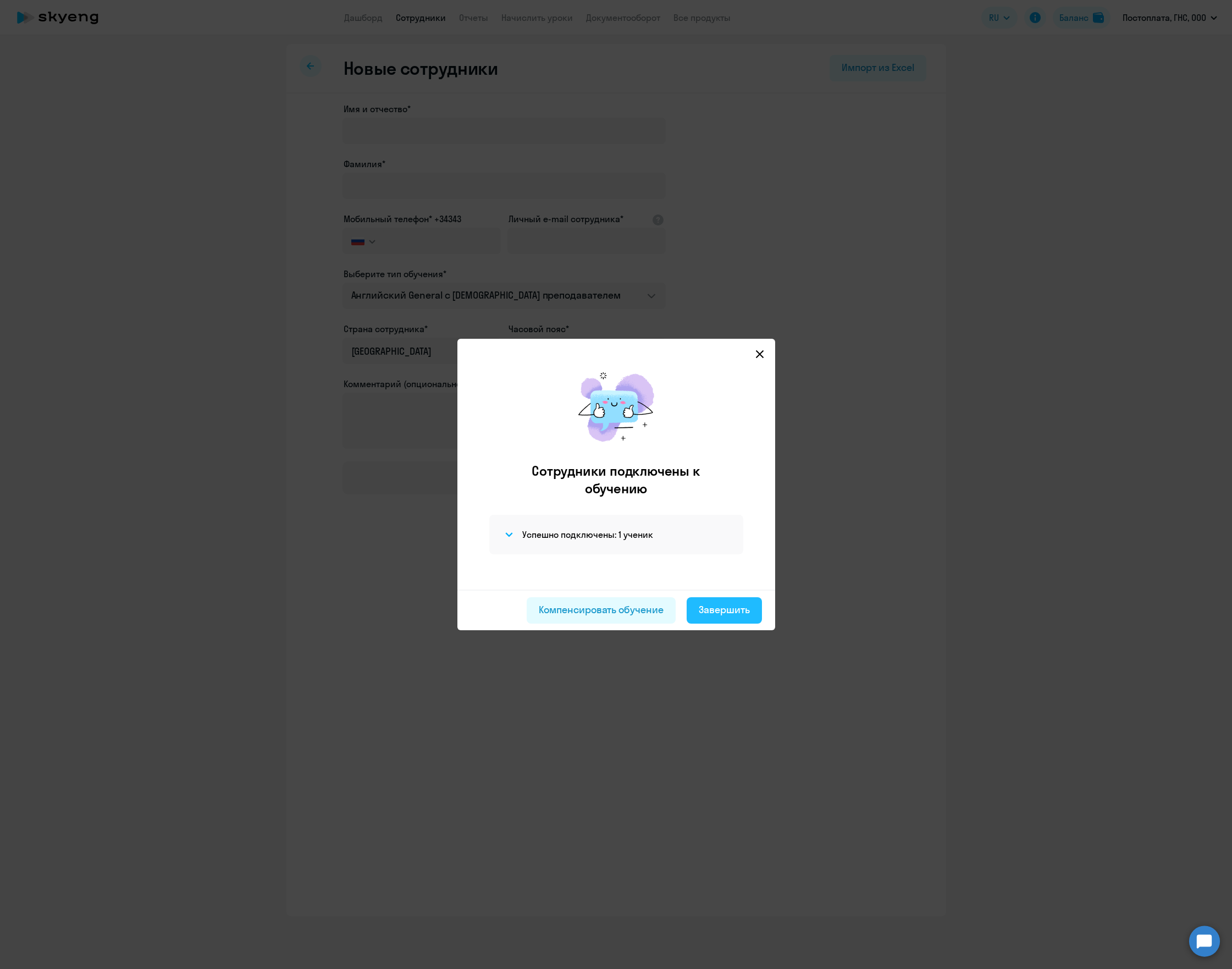
click at [735, 612] on div "Завершить" at bounding box center [725, 610] width 51 height 14
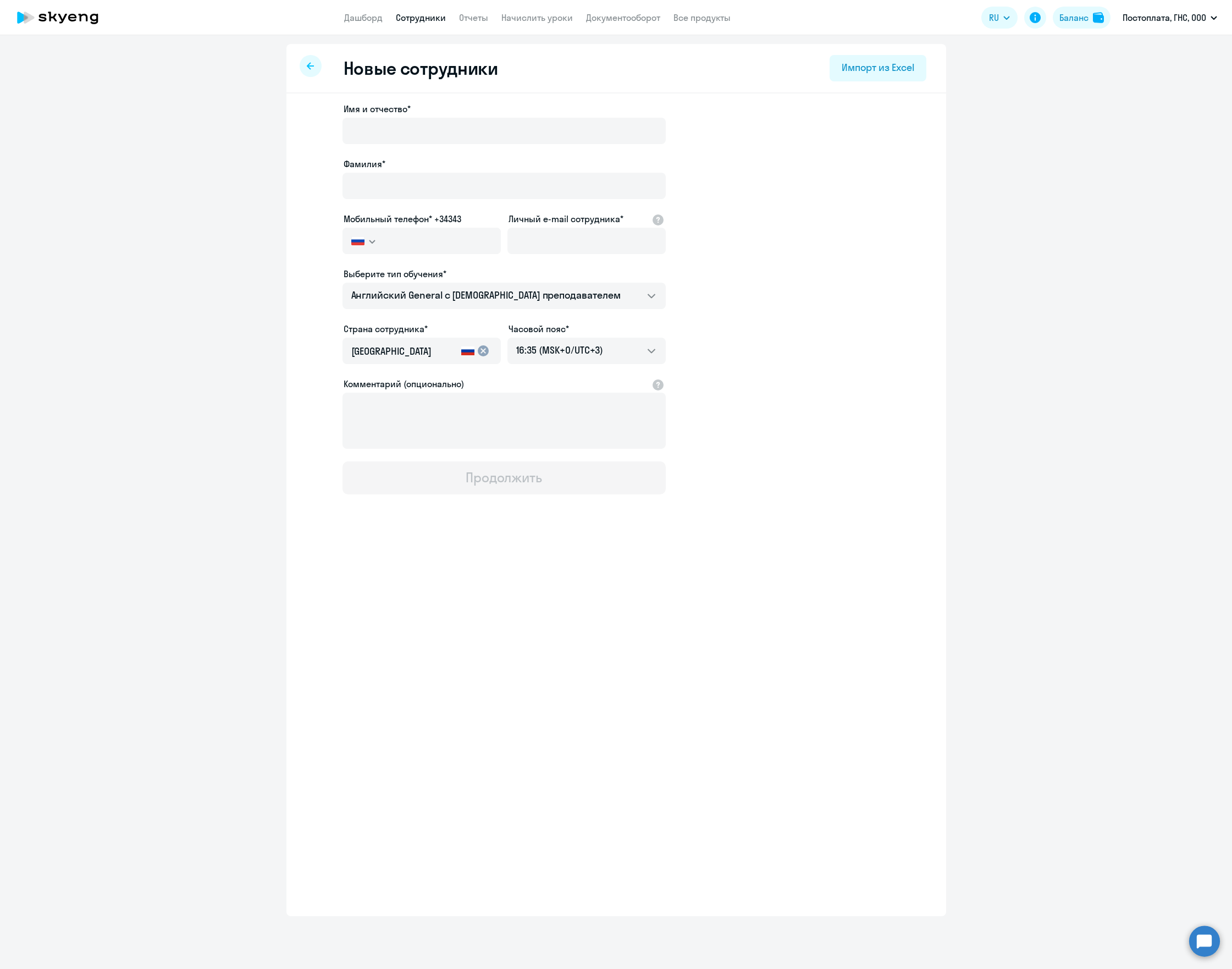
select select "30"
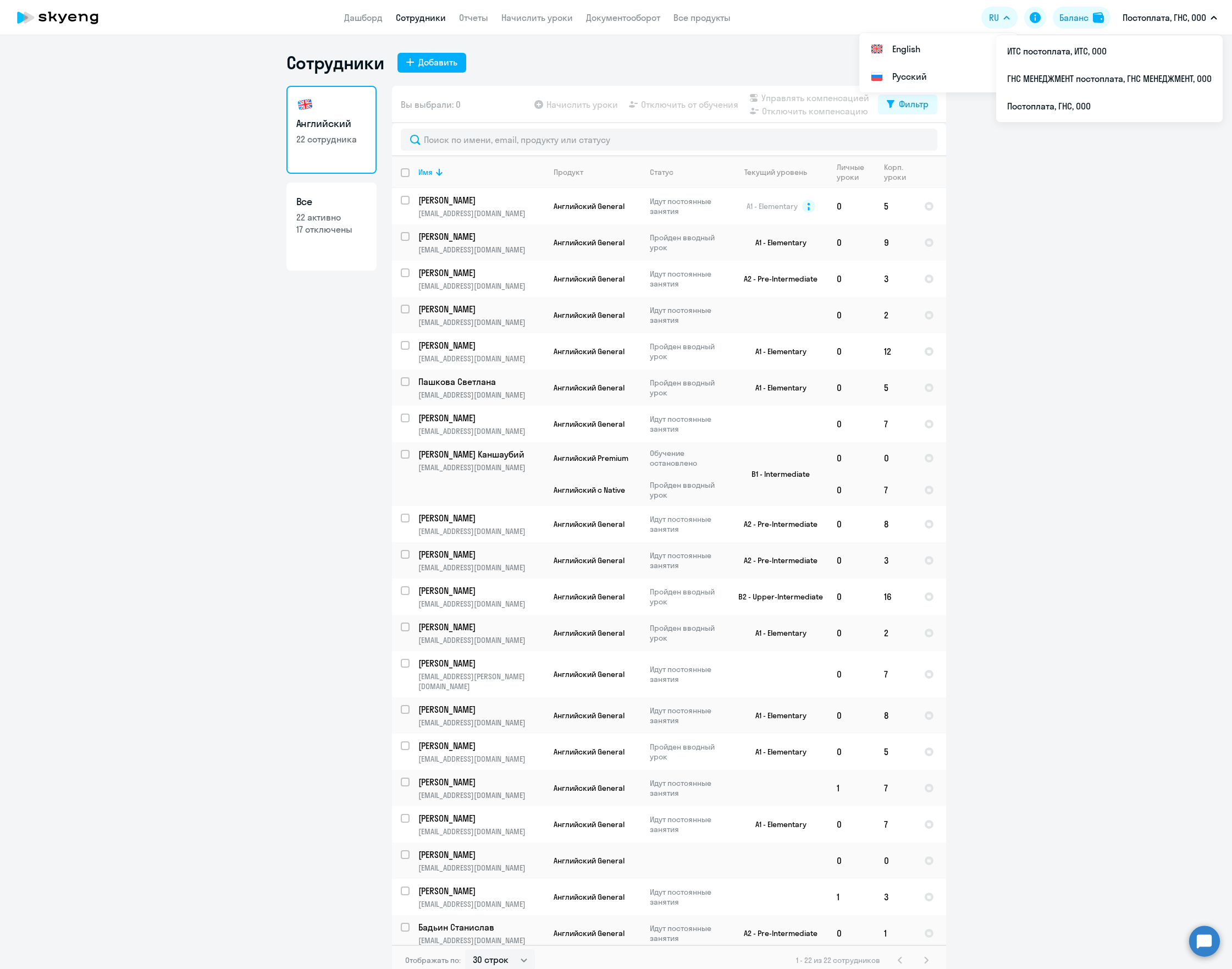
click at [73, 15] on icon at bounding box center [72, 18] width 8 height 8
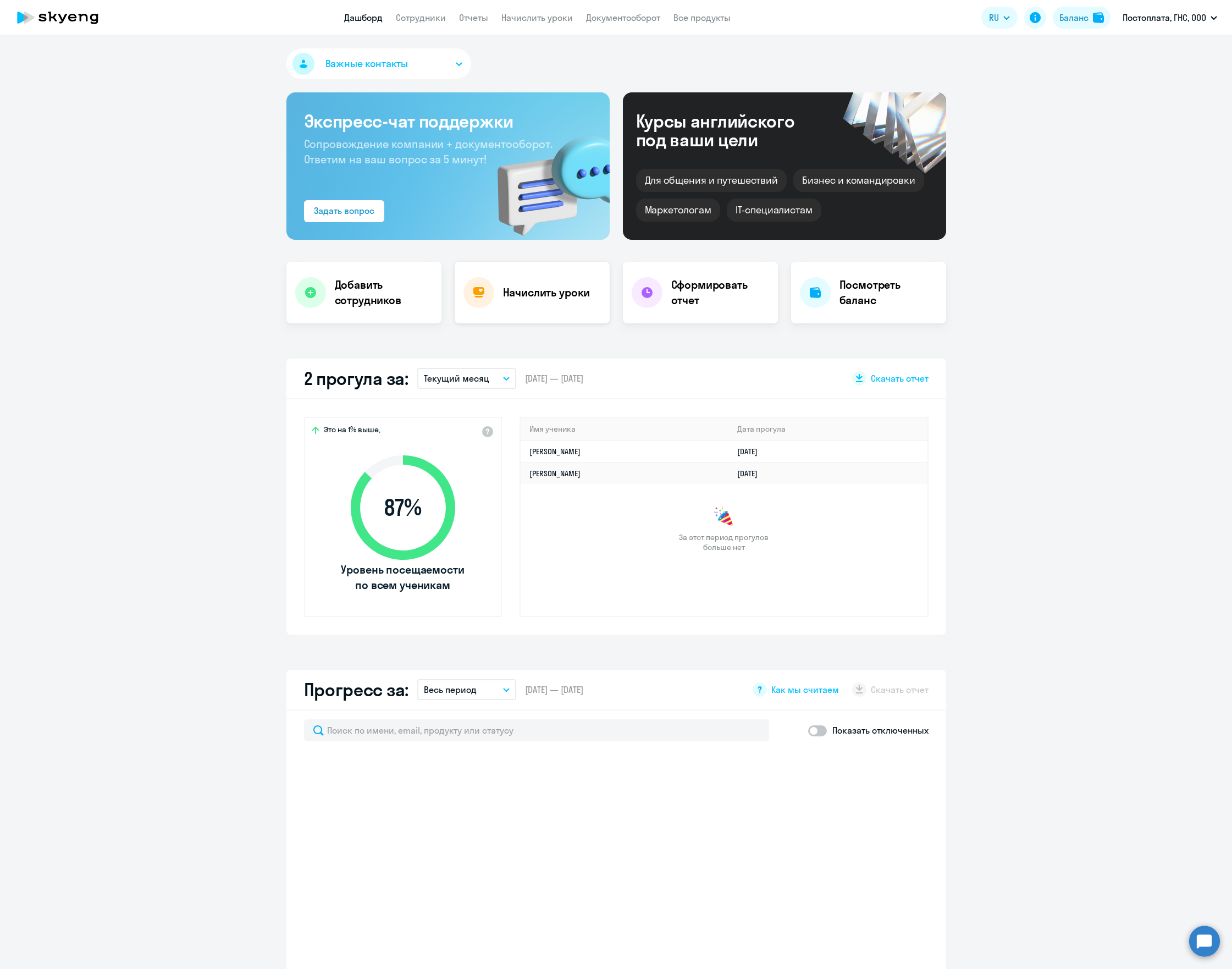
click at [527, 317] on div "Начислить уроки" at bounding box center [532, 293] width 155 height 62
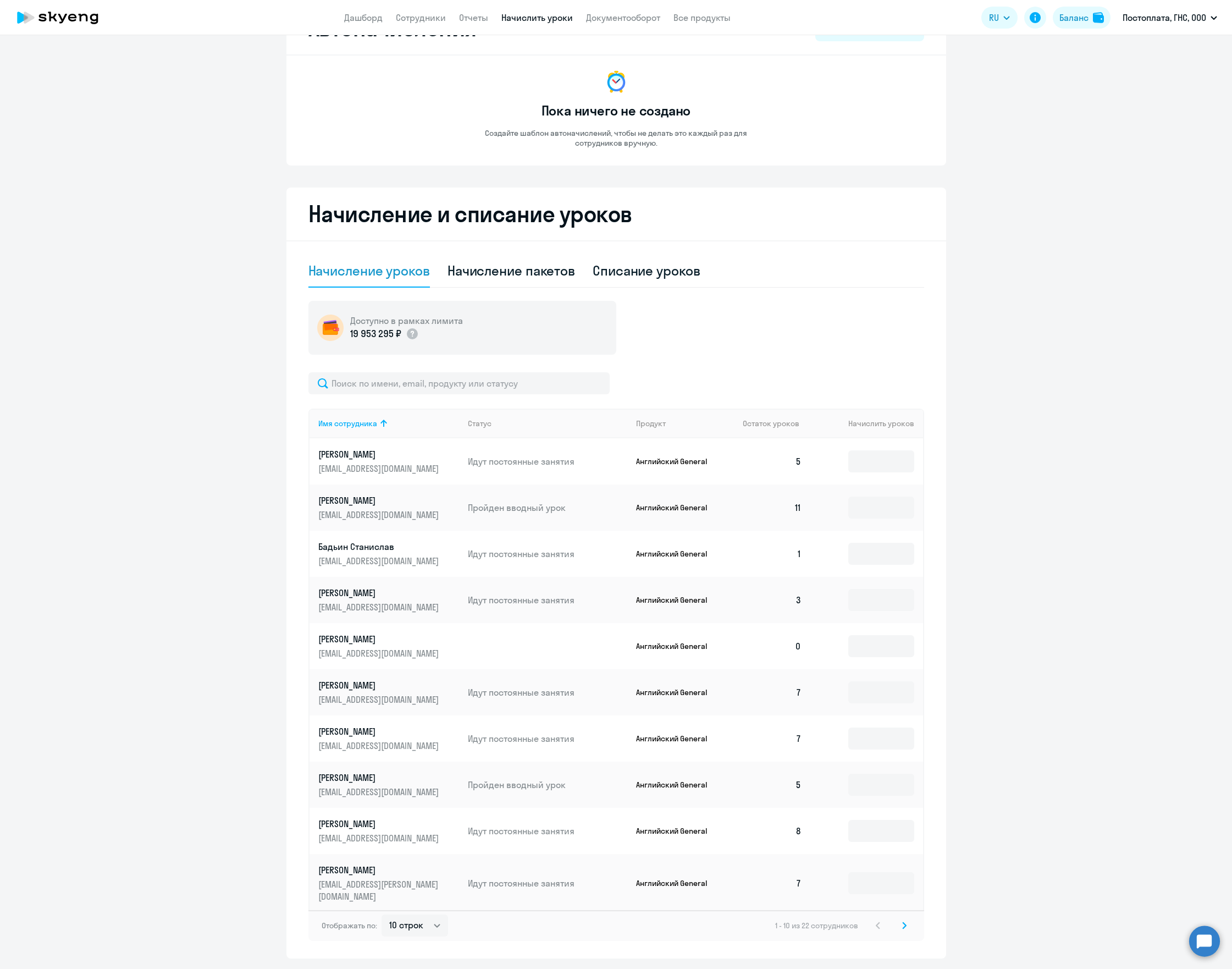
scroll to position [73, 0]
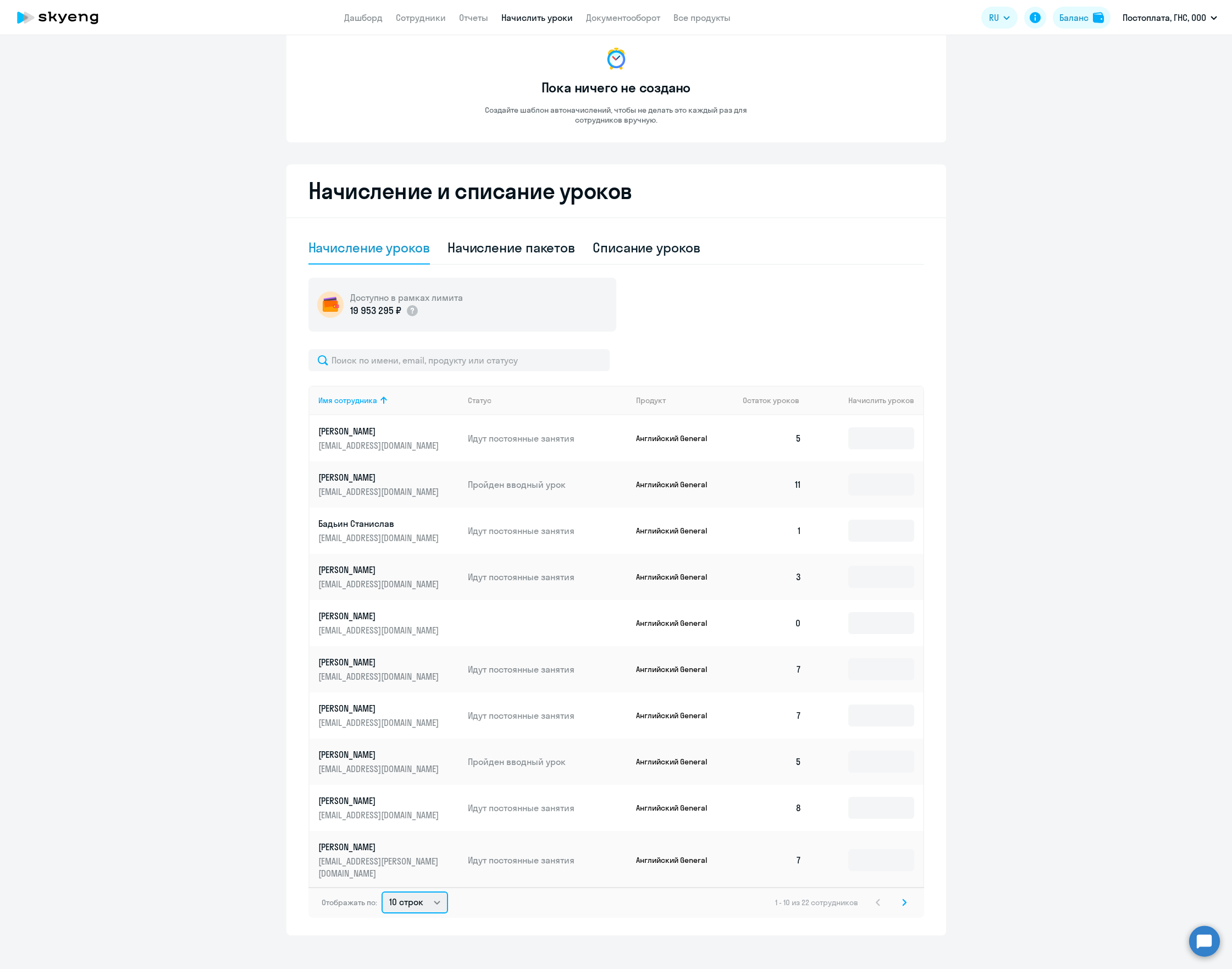
click at [424, 897] on select "10 строк 30 строк 50 строк" at bounding box center [414, 902] width 66 height 22
select select "50"
click at [381, 891] on select "10 строк 30 строк 50 строк" at bounding box center [414, 902] width 66 height 22
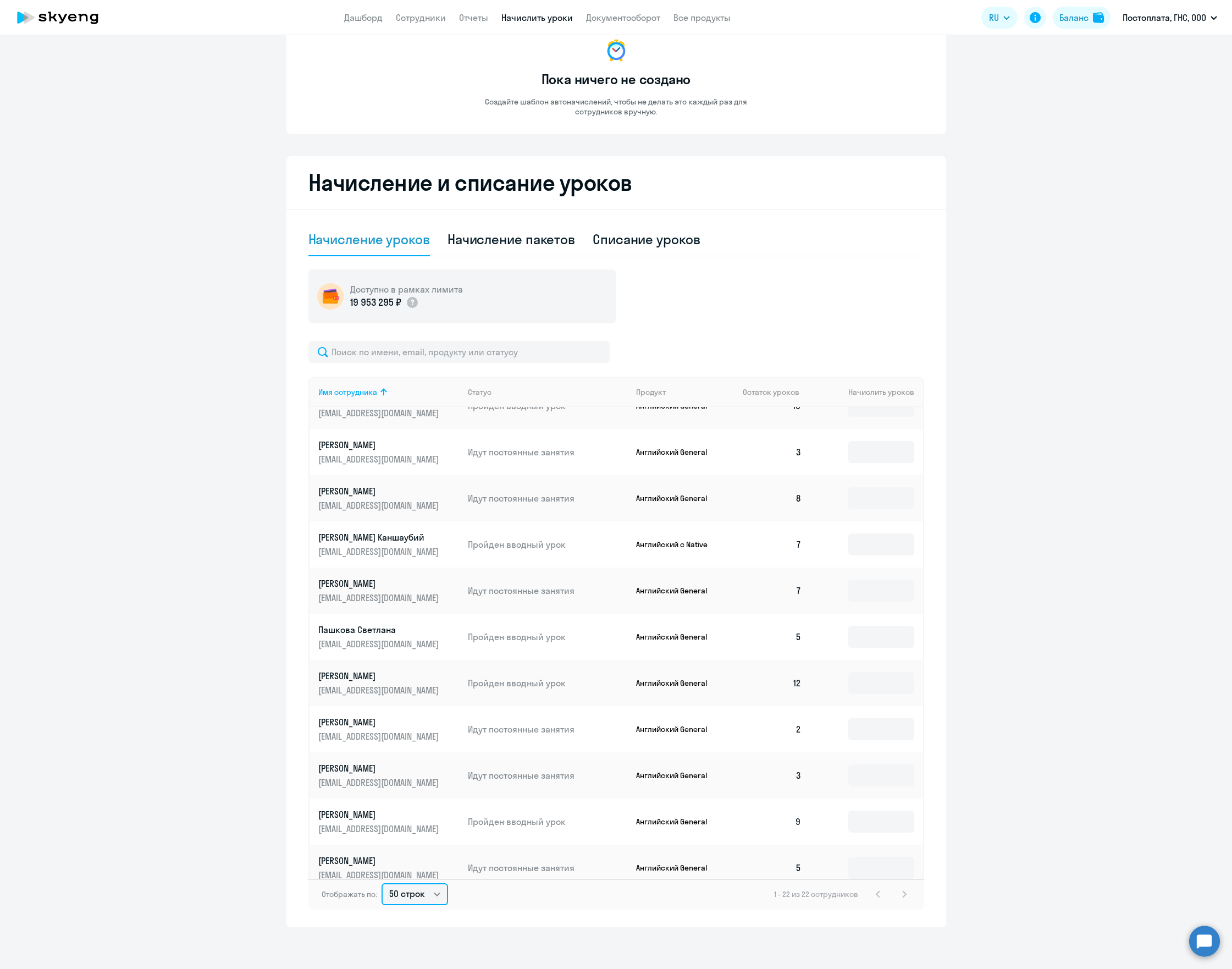
scroll to position [83, 0]
click at [897, 894] on div "1 - 22 из 22 сотрудников" at bounding box center [843, 892] width 137 height 13
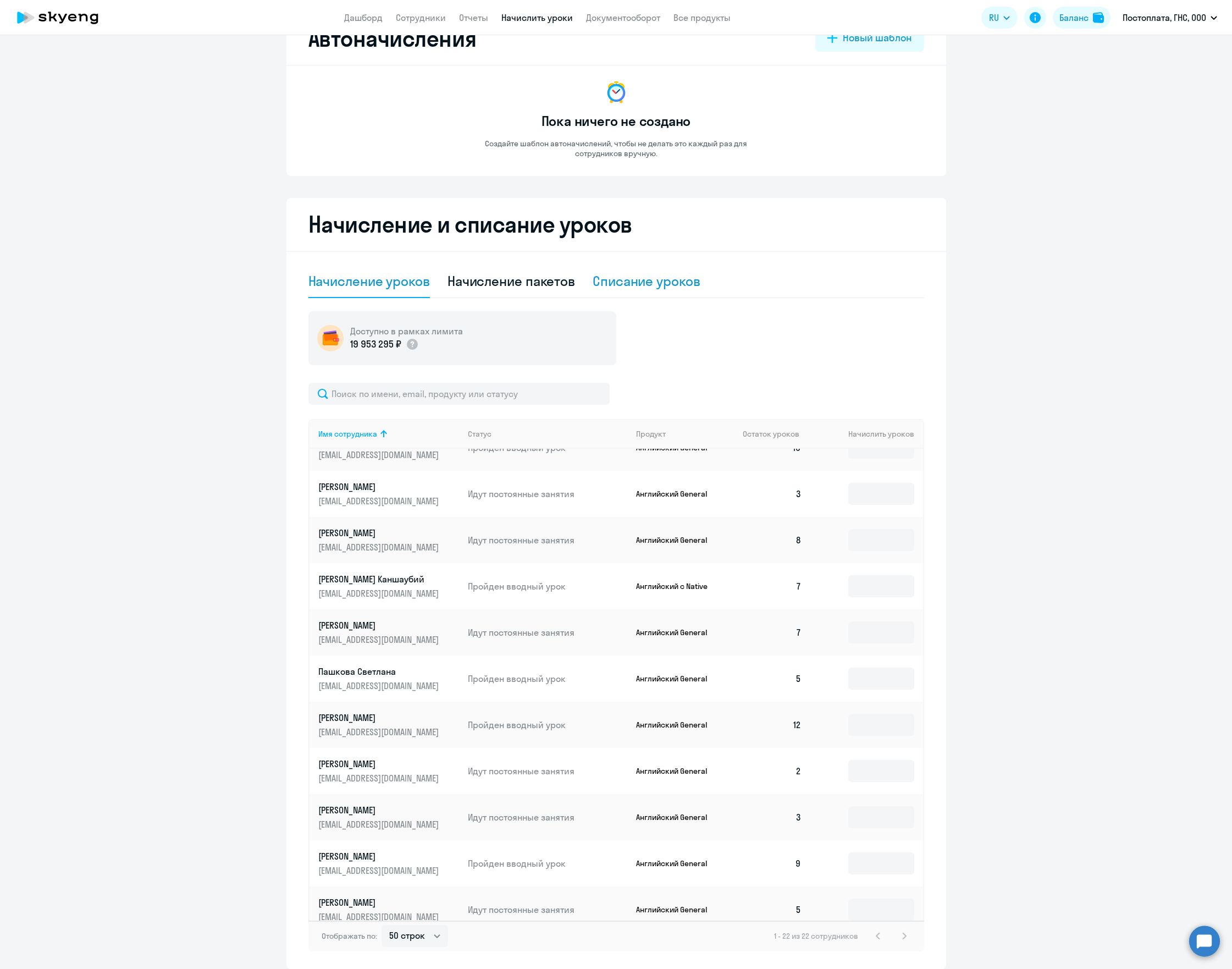
scroll to position [0, 0]
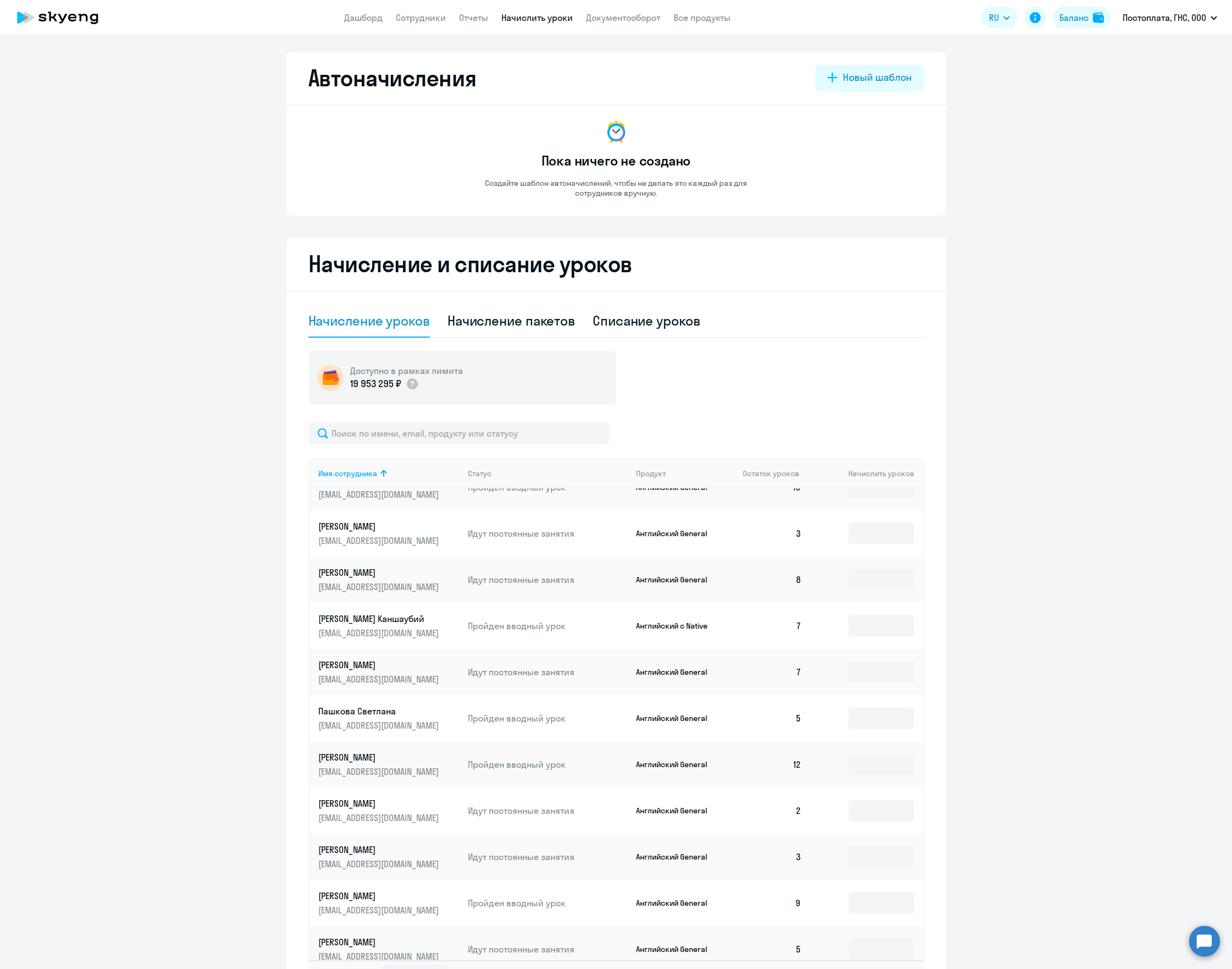
click at [76, 19] on icon at bounding box center [72, 18] width 8 height 8
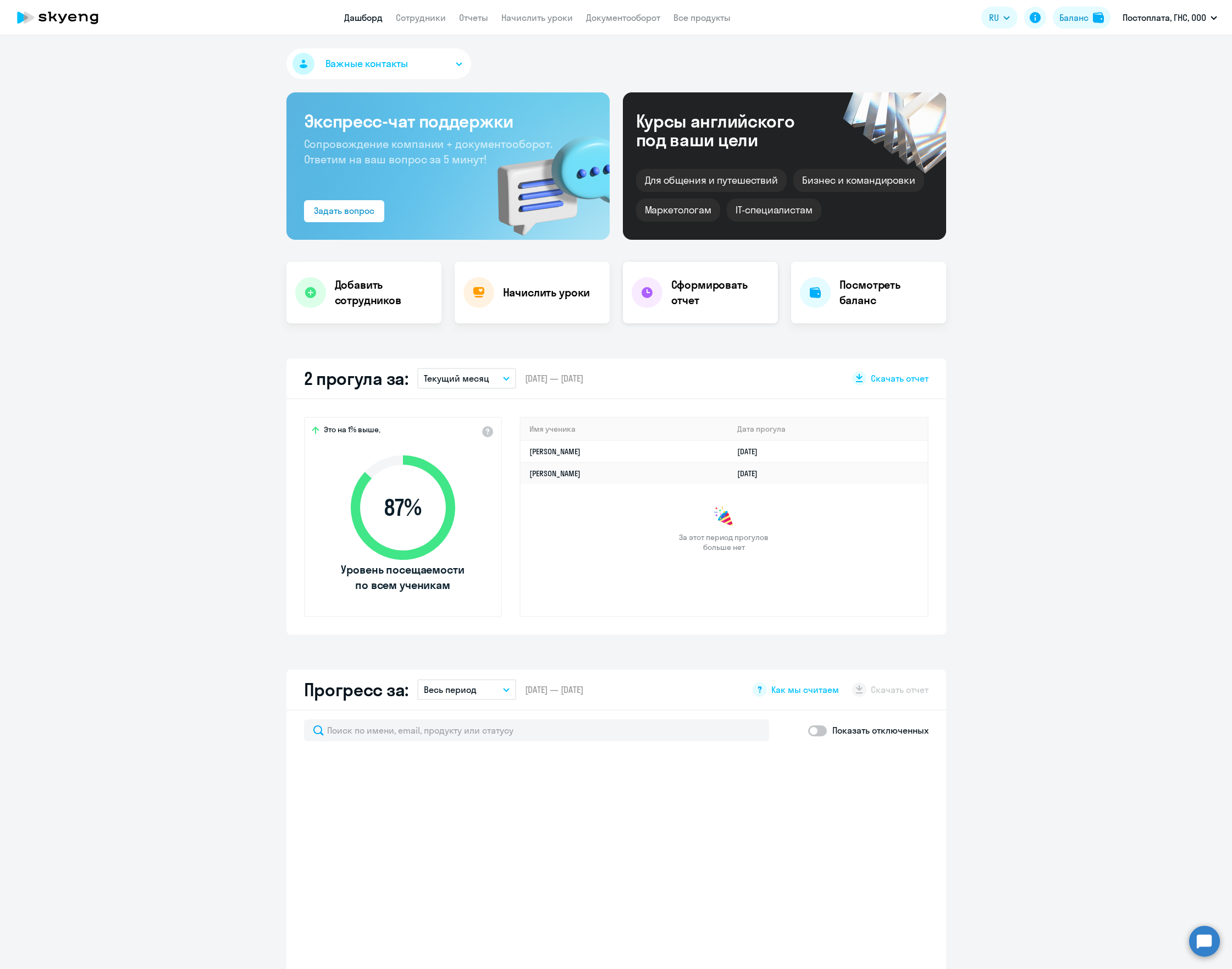
select select "30"
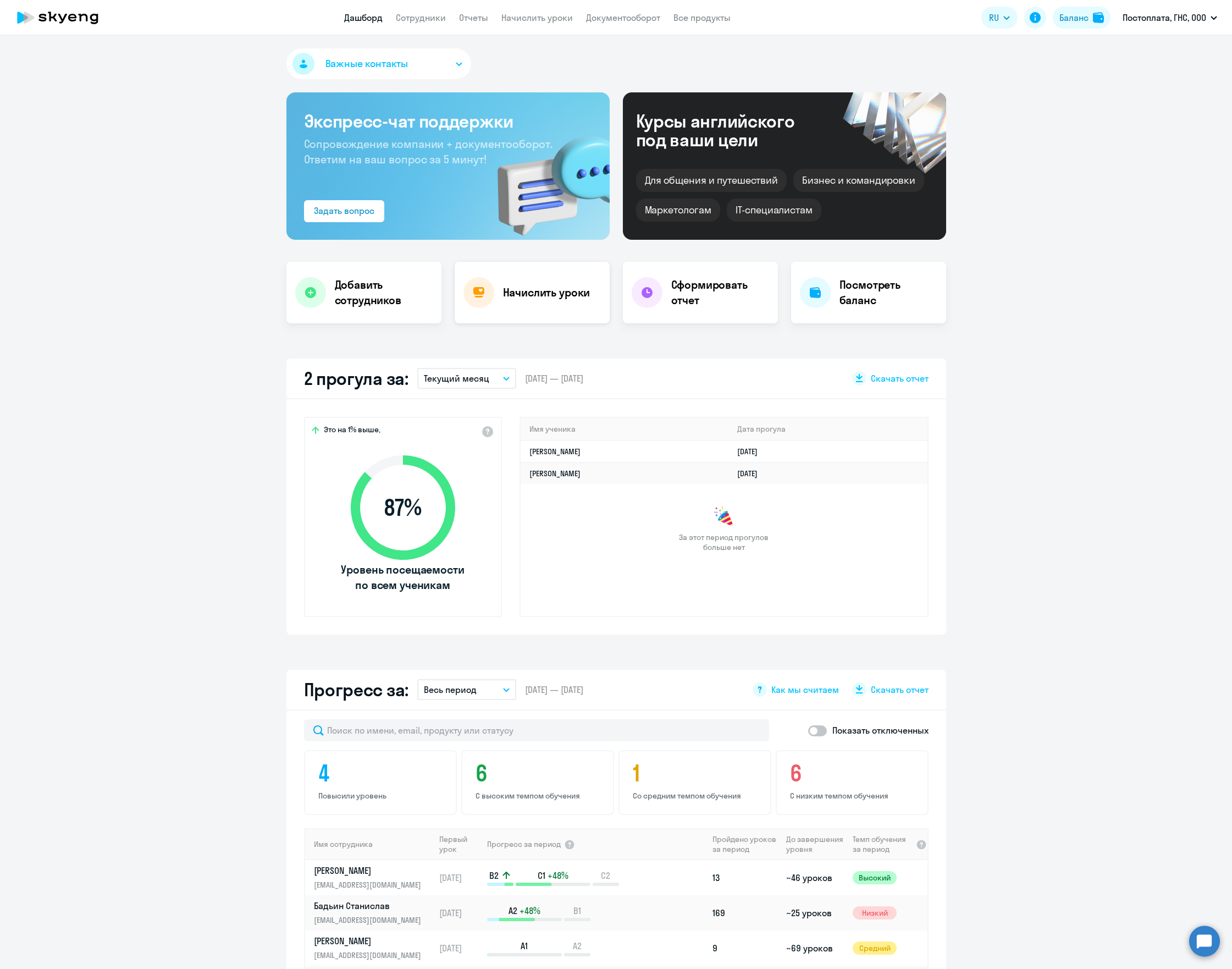
click at [523, 303] on div "Начислить уроки" at bounding box center [532, 293] width 155 height 62
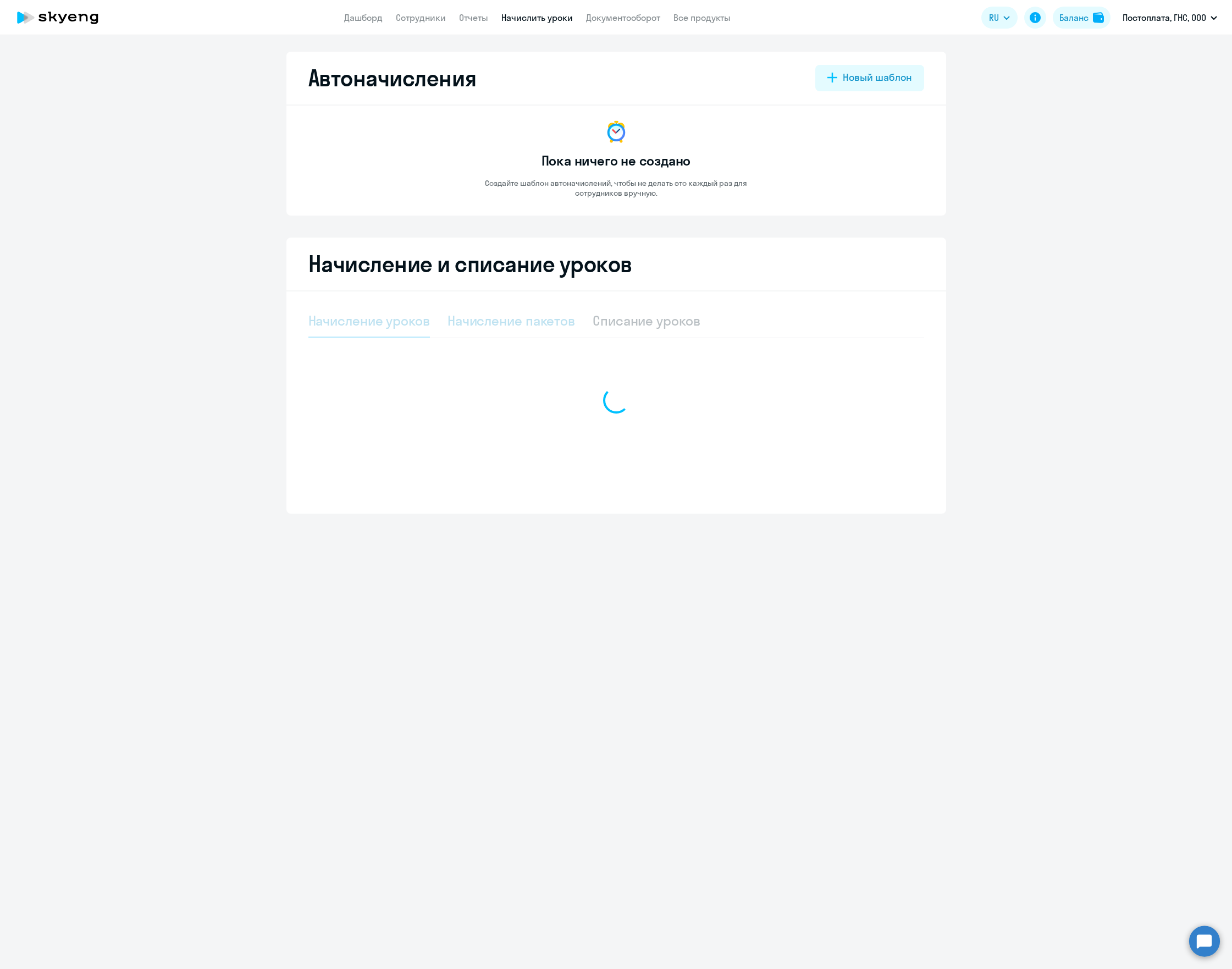
select select "10"
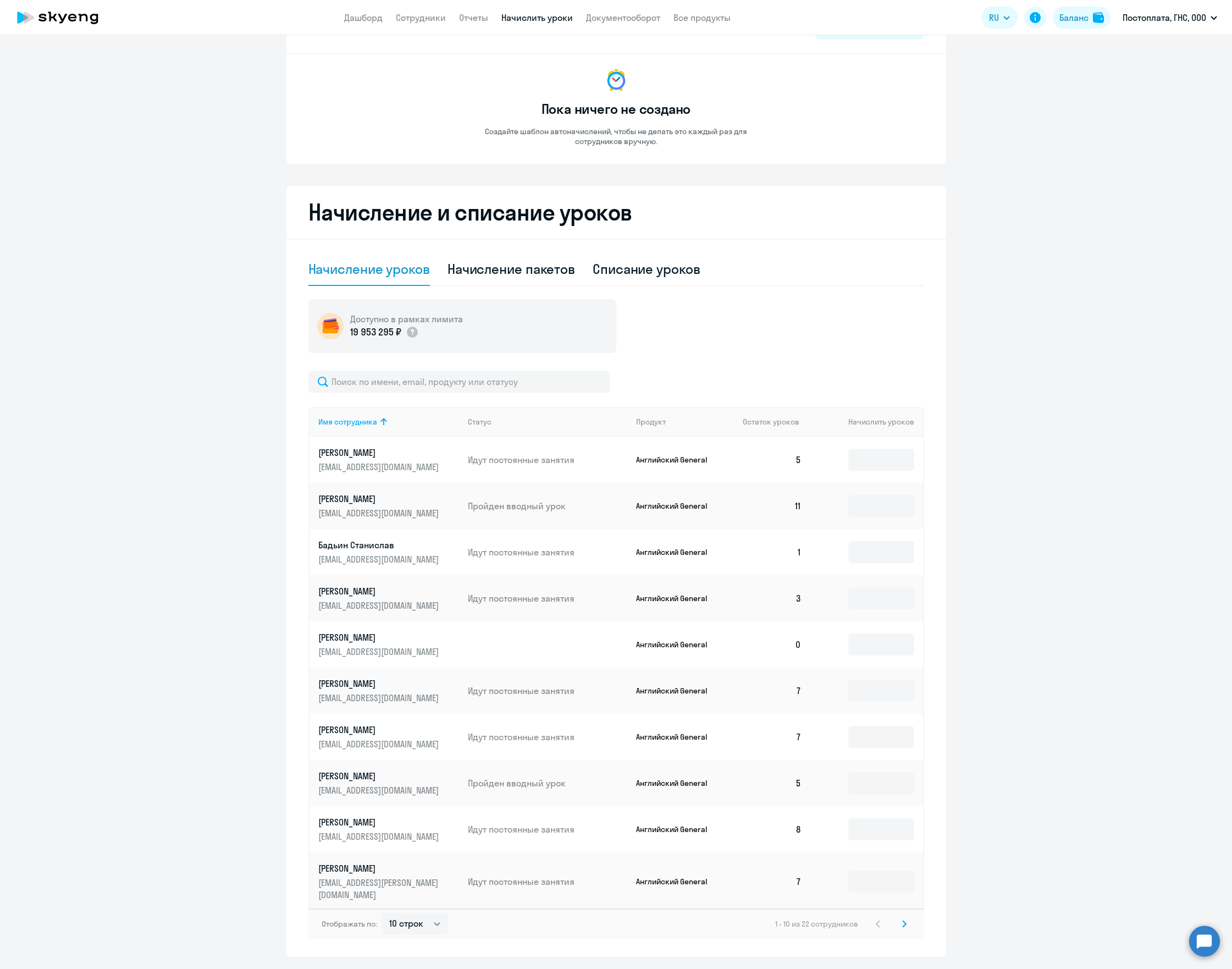
scroll to position [73, 0]
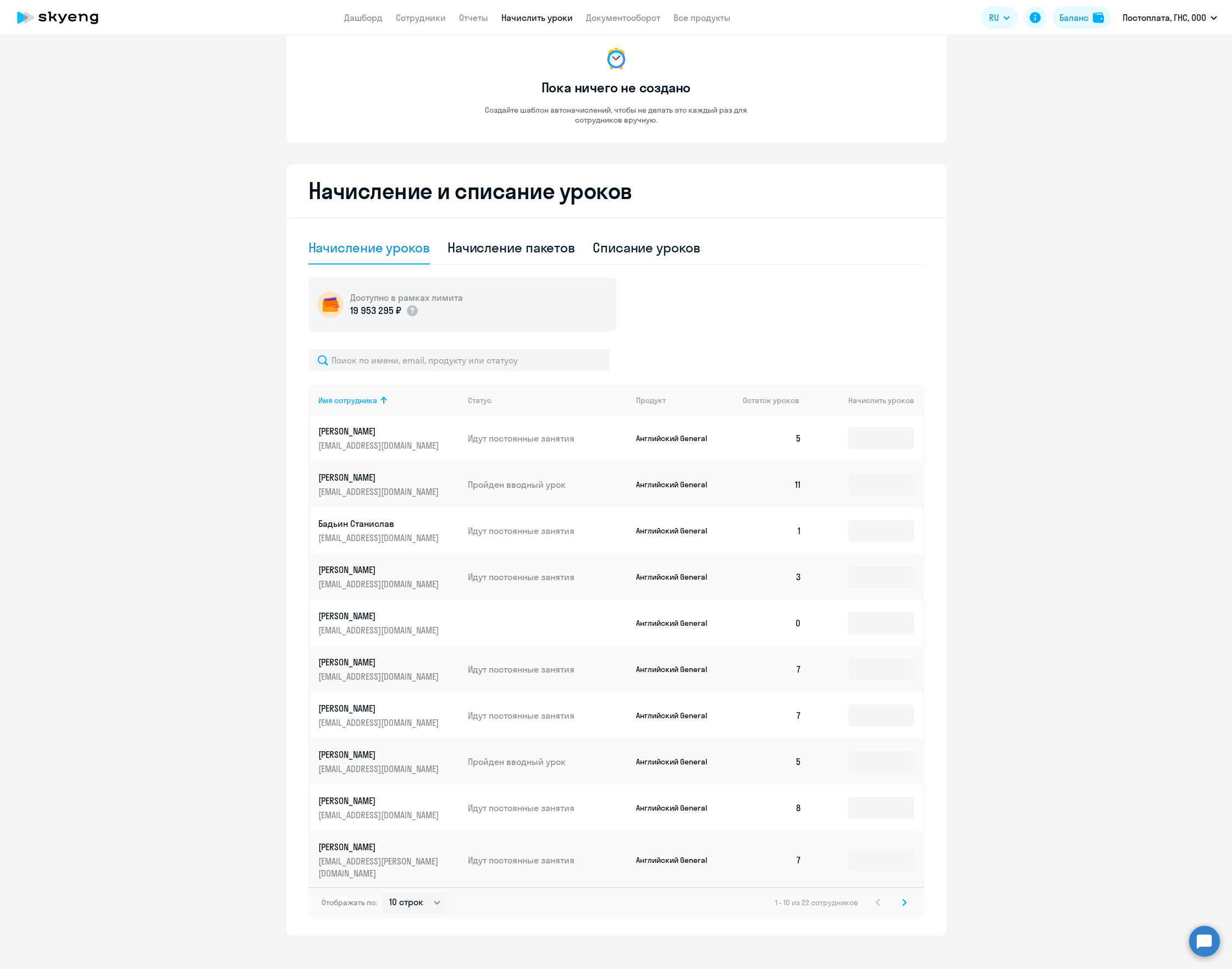
click at [902, 898] on icon at bounding box center [904, 902] width 4 height 8
click at [902, 894] on icon at bounding box center [904, 892] width 4 height 8
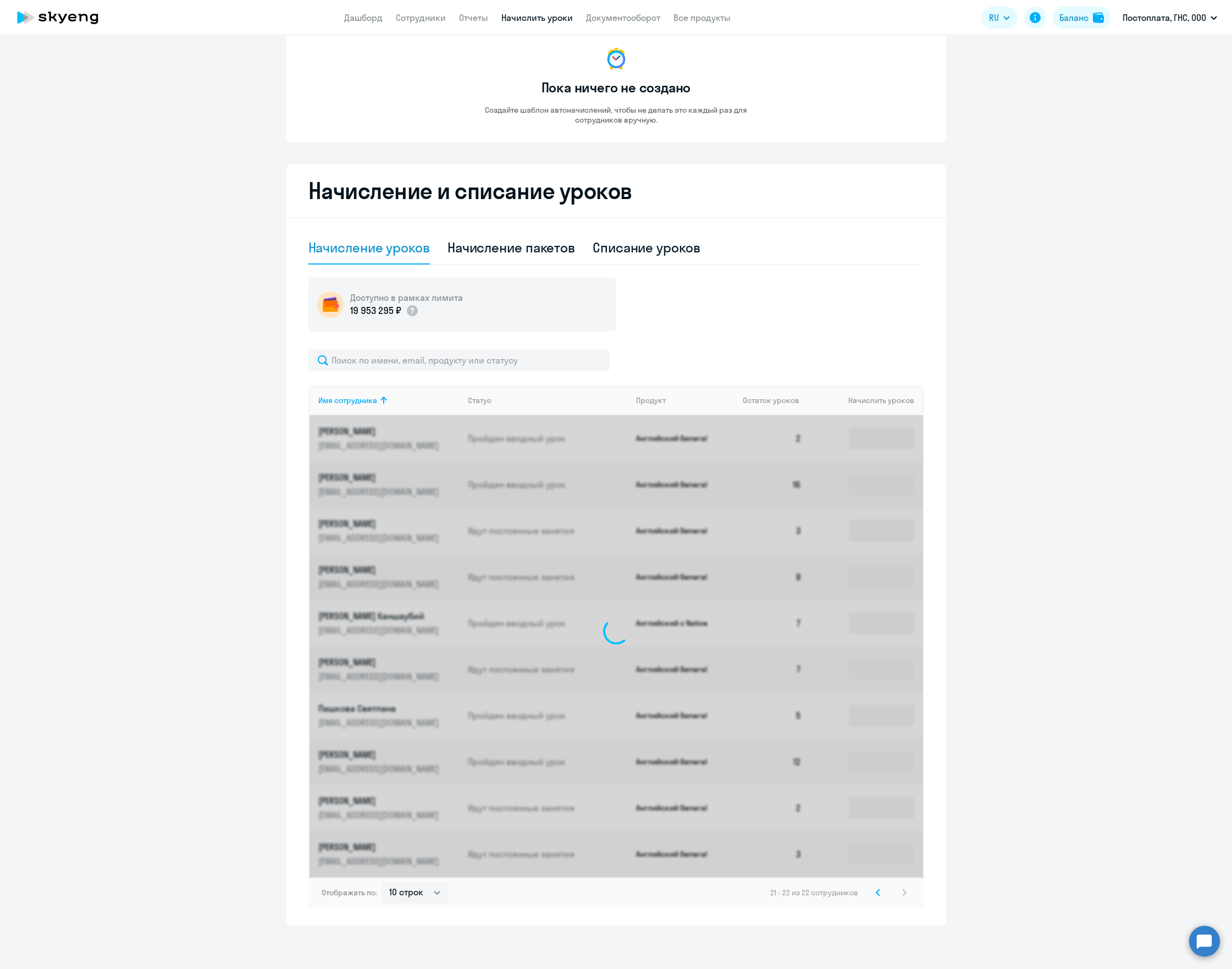
scroll to position [0, 0]
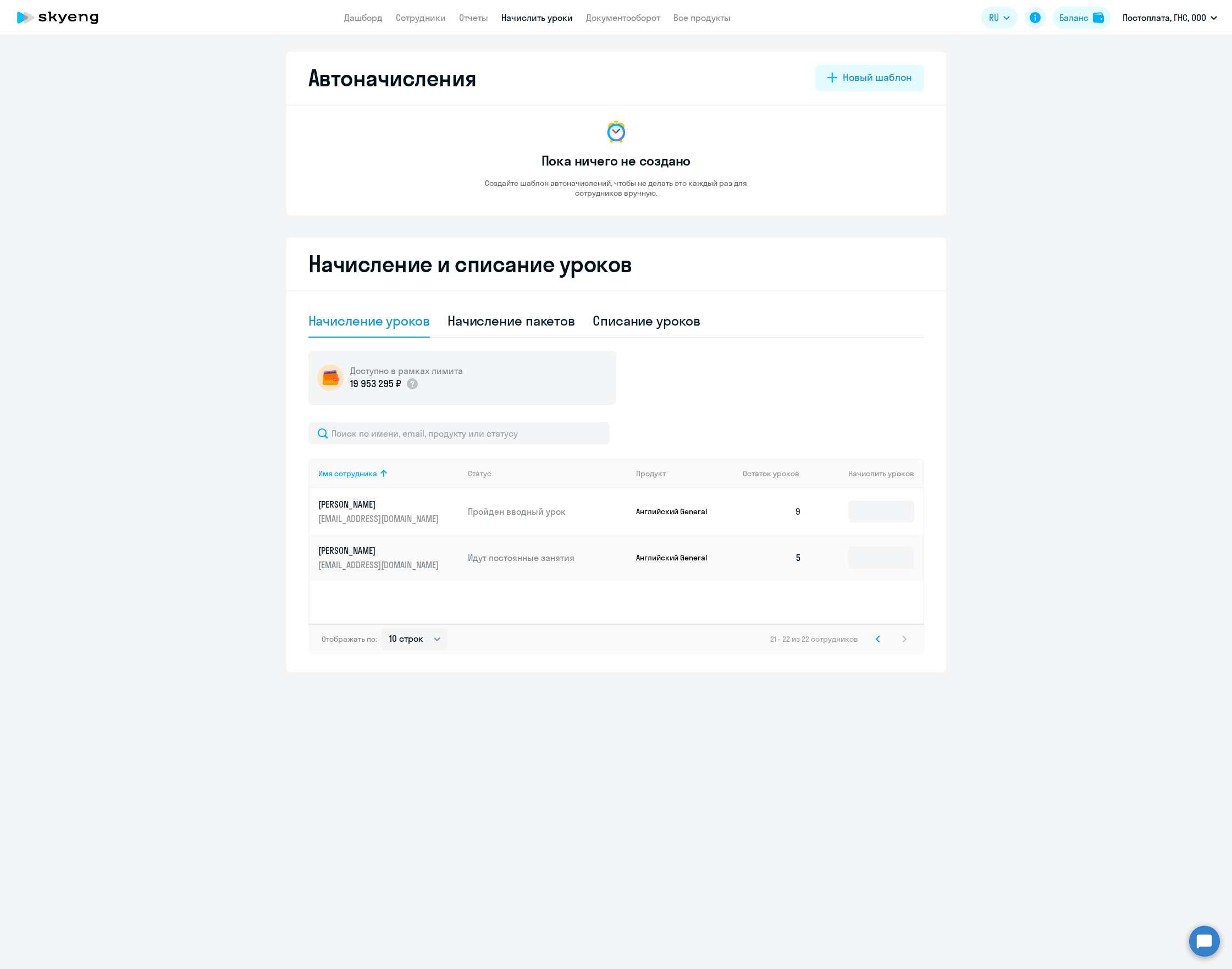
click at [878, 637] on icon at bounding box center [878, 638] width 4 height 6
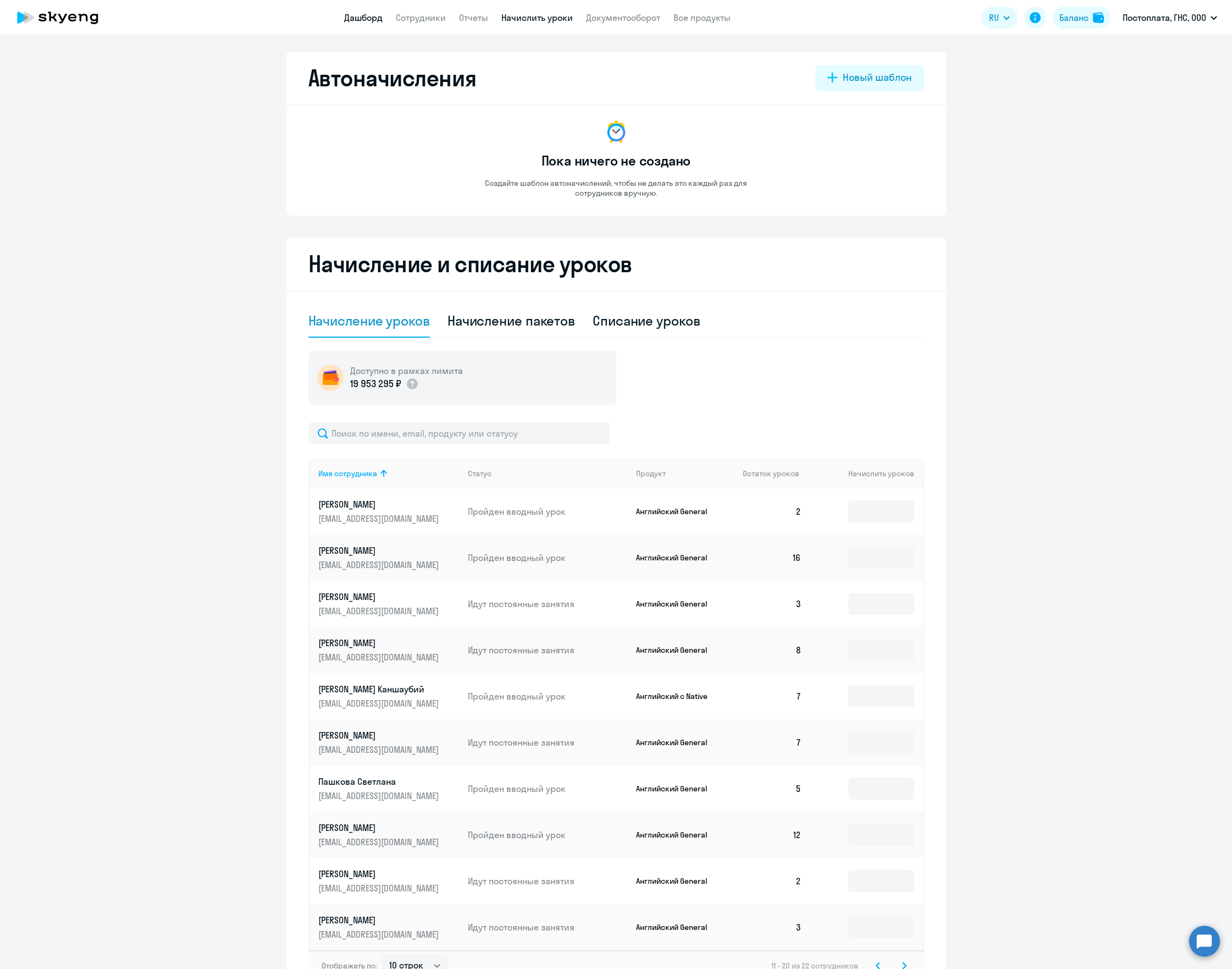
click at [358, 21] on link "Дашборд" at bounding box center [363, 18] width 38 height 11
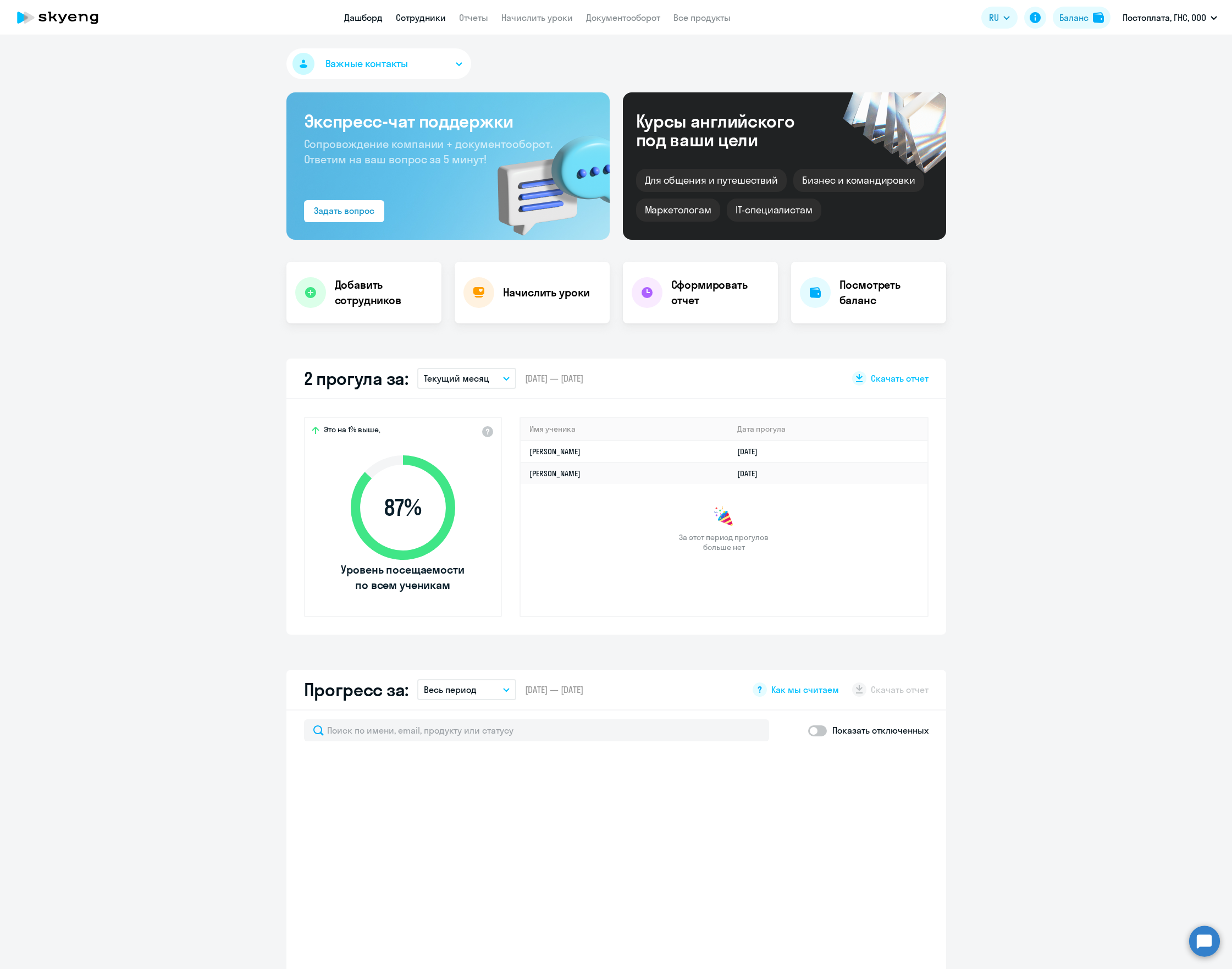
click at [412, 15] on link "Сотрудники" at bounding box center [420, 18] width 50 height 11
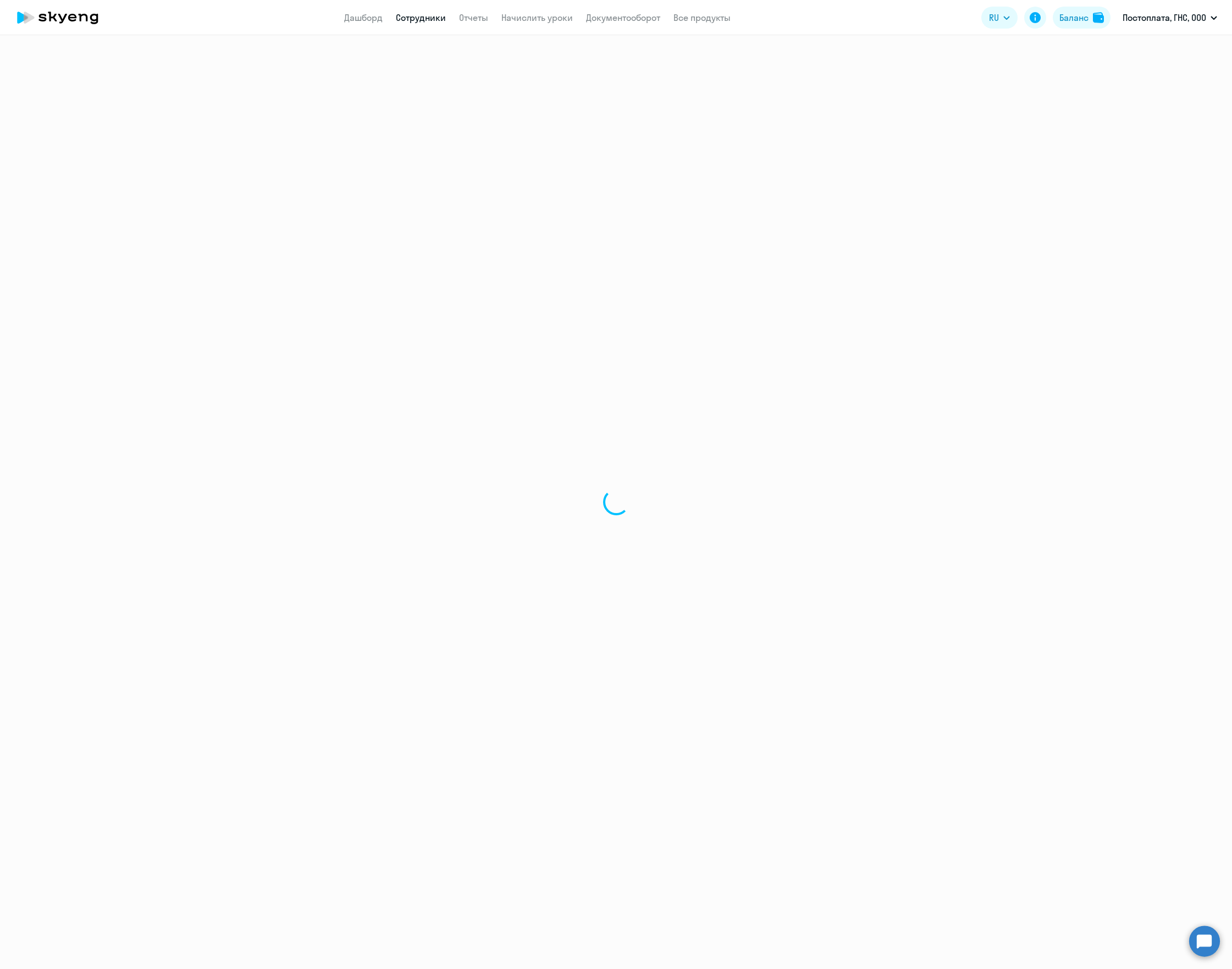
select select "30"
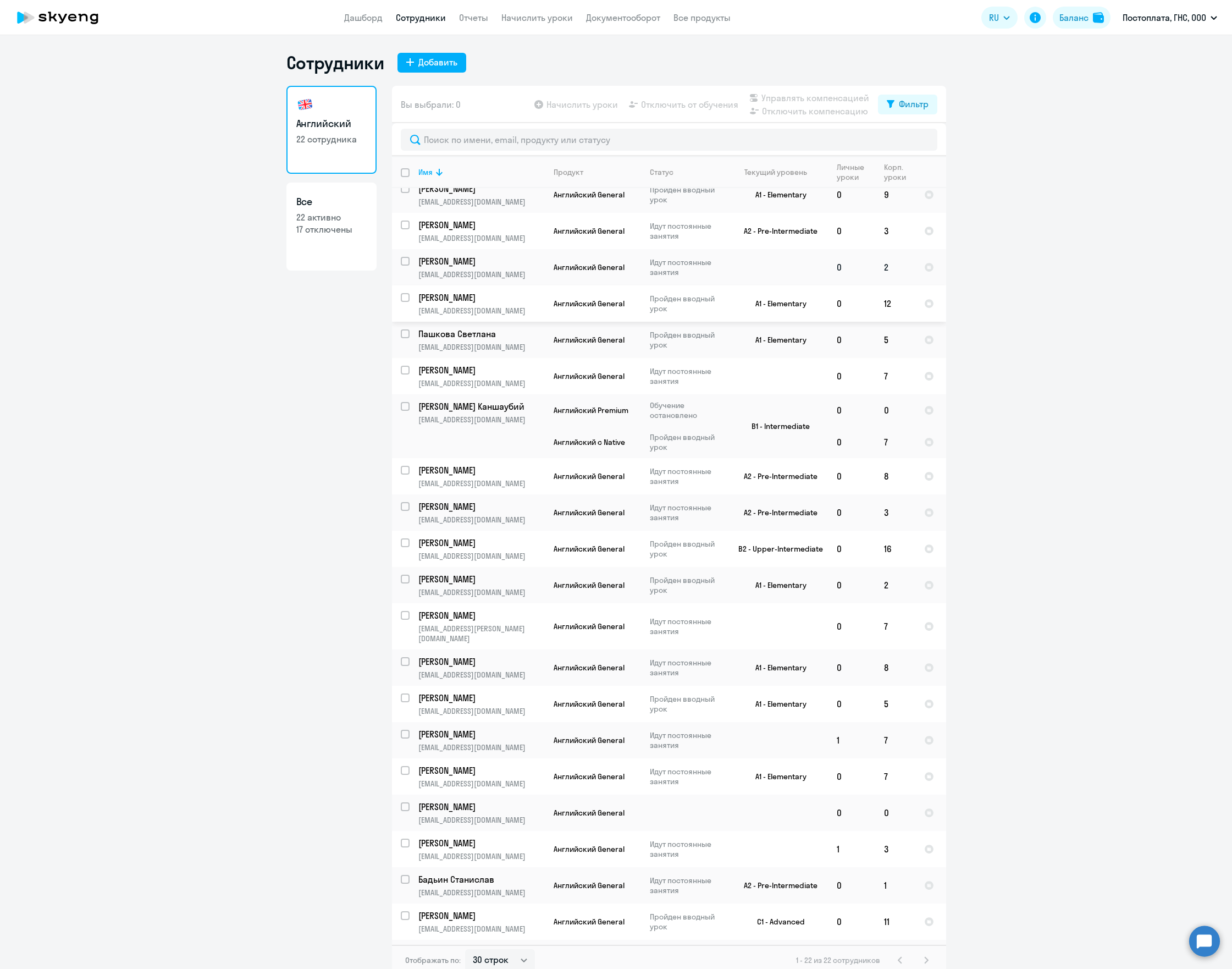
scroll to position [6, 0]
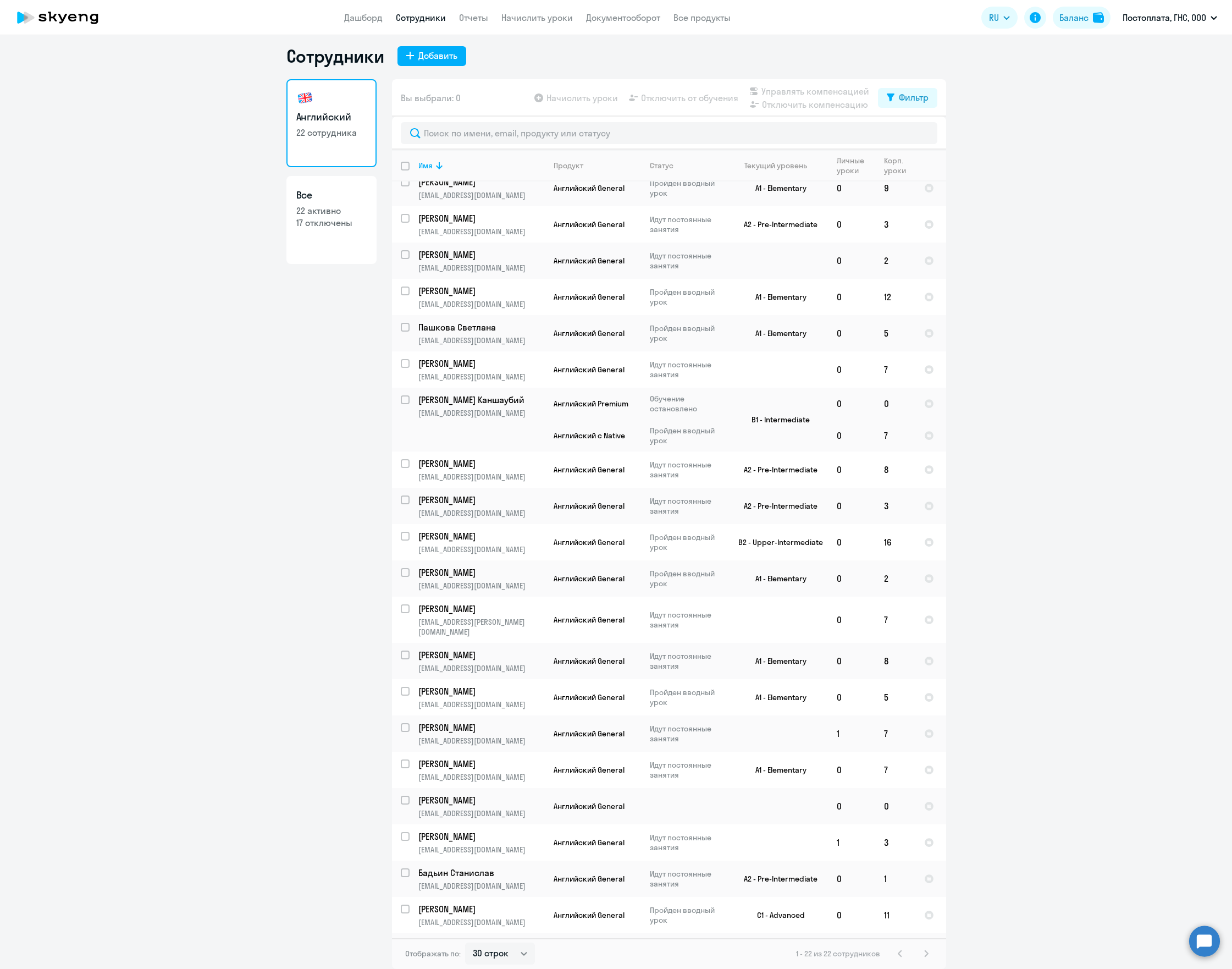
click at [920, 956] on div "1 - 22 из 22 сотрудников" at bounding box center [864, 953] width 137 height 13
click at [920, 955] on div "1 - 22 из 22 сотрудников" at bounding box center [864, 953] width 137 height 13
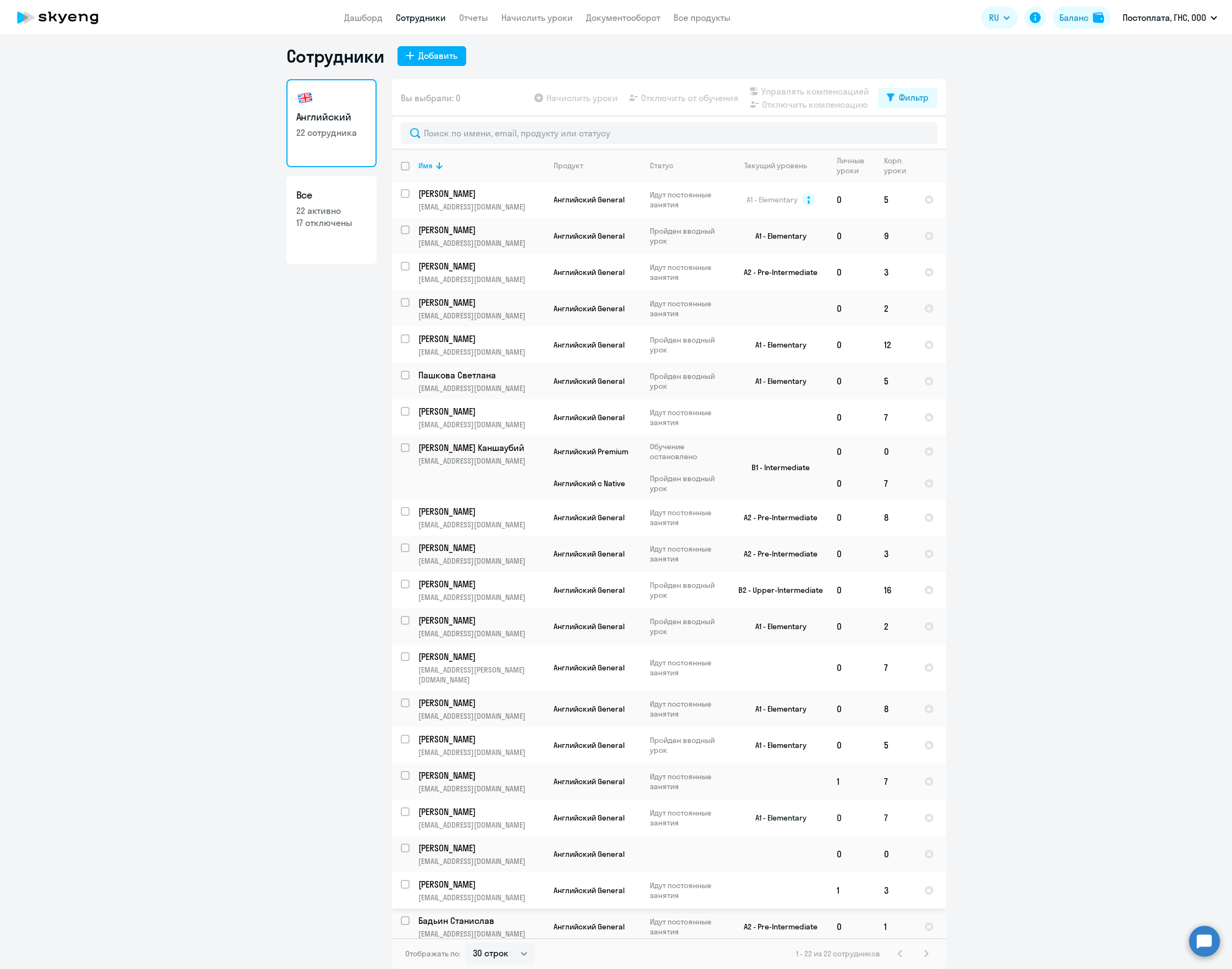
scroll to position [0, 0]
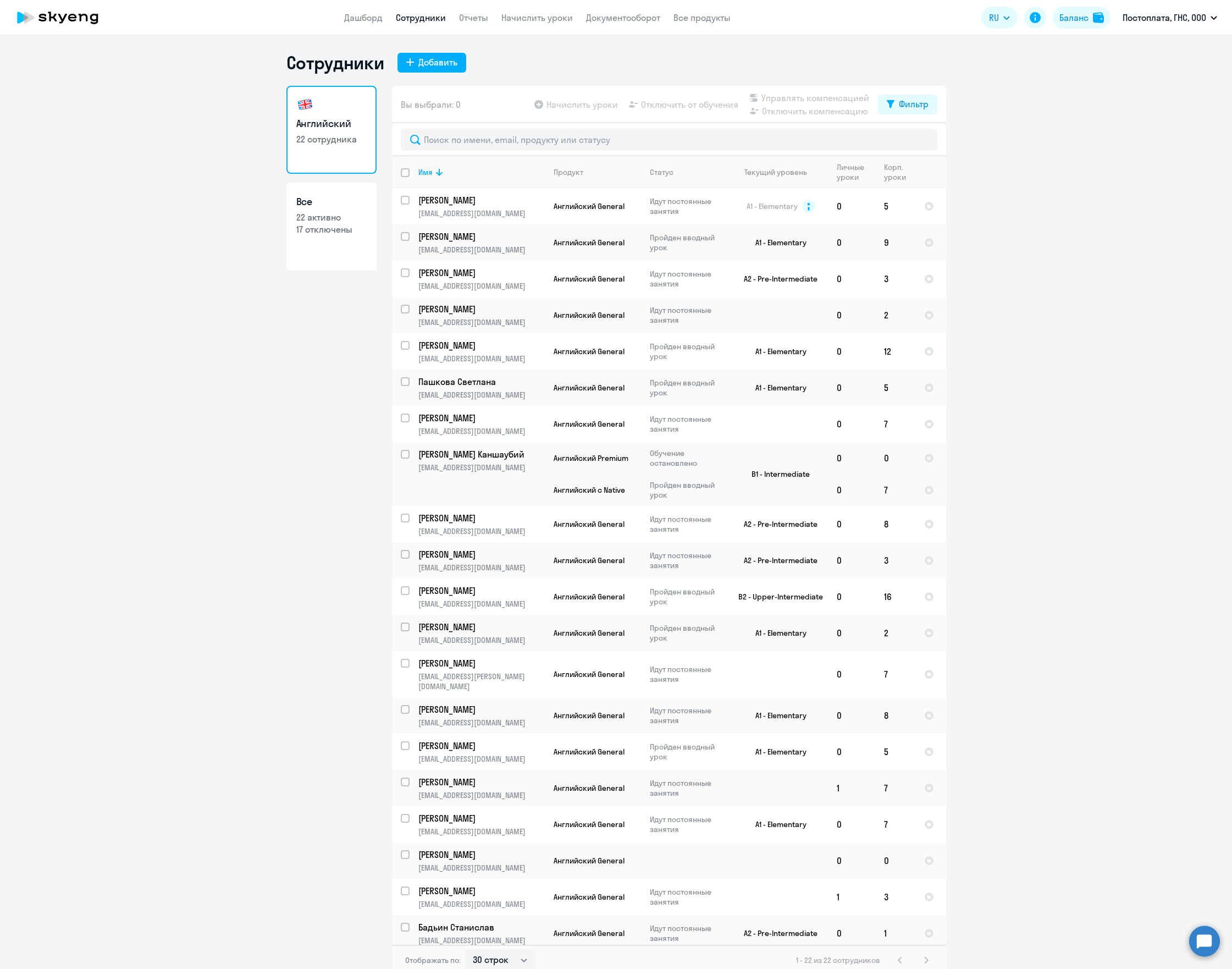
click at [1042, 503] on ng-component "Сотрудники Добавить Английский 22 сотрудника Все 22 активно 17 отключены Вы выб…" at bounding box center [616, 513] width 1232 height 924
click at [357, 19] on link "Дашборд" at bounding box center [363, 18] width 38 height 11
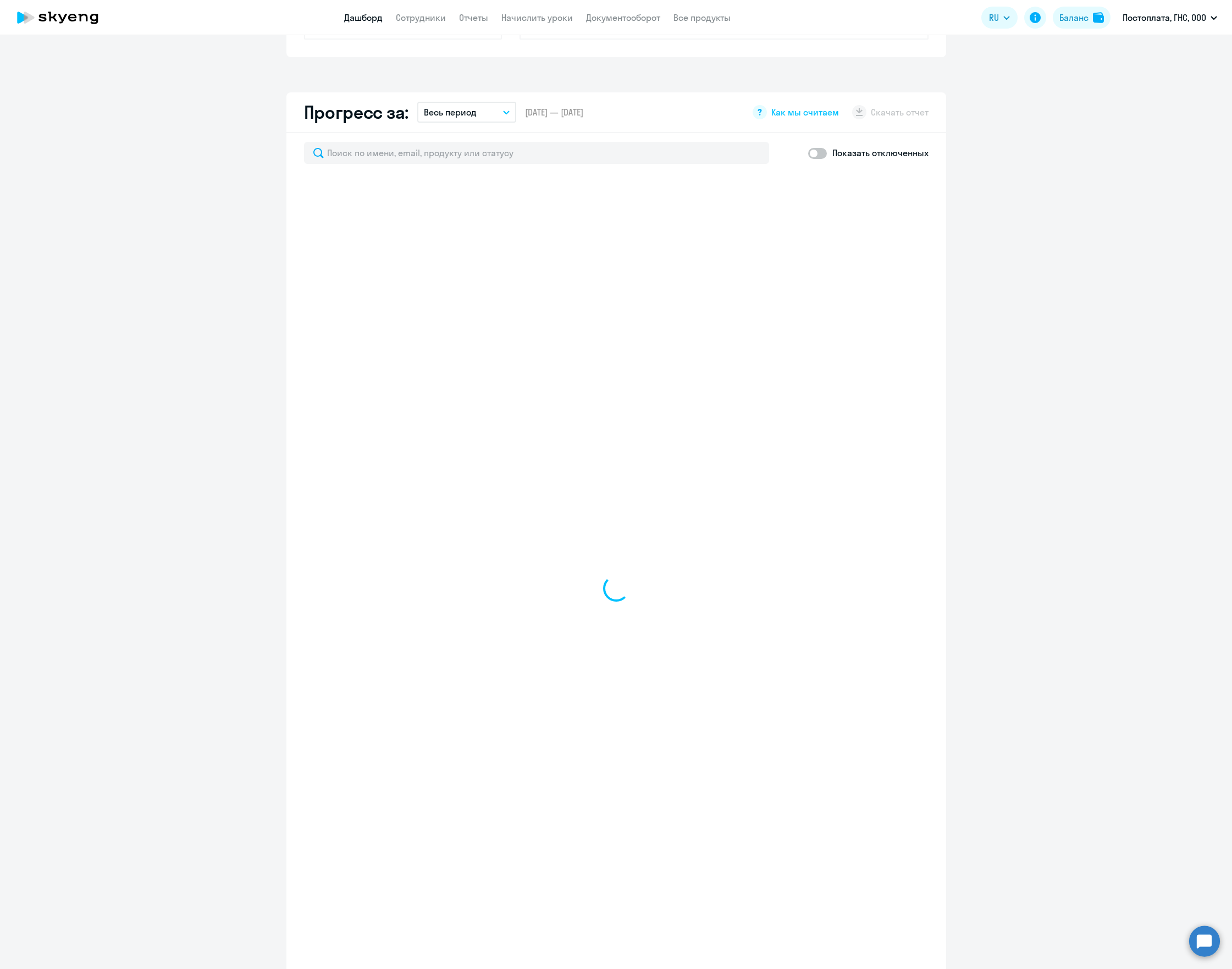
select select "30"
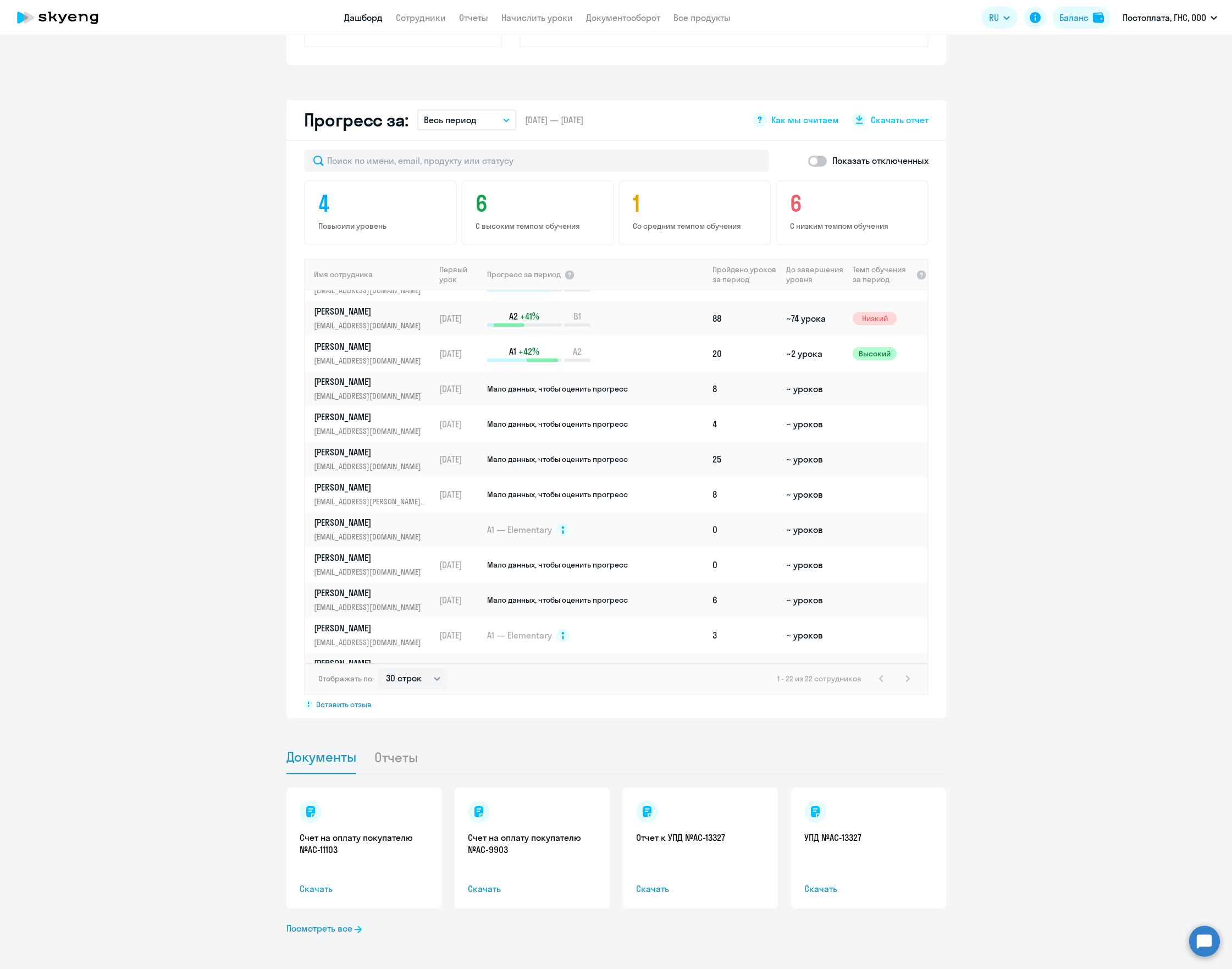
scroll to position [401, 0]
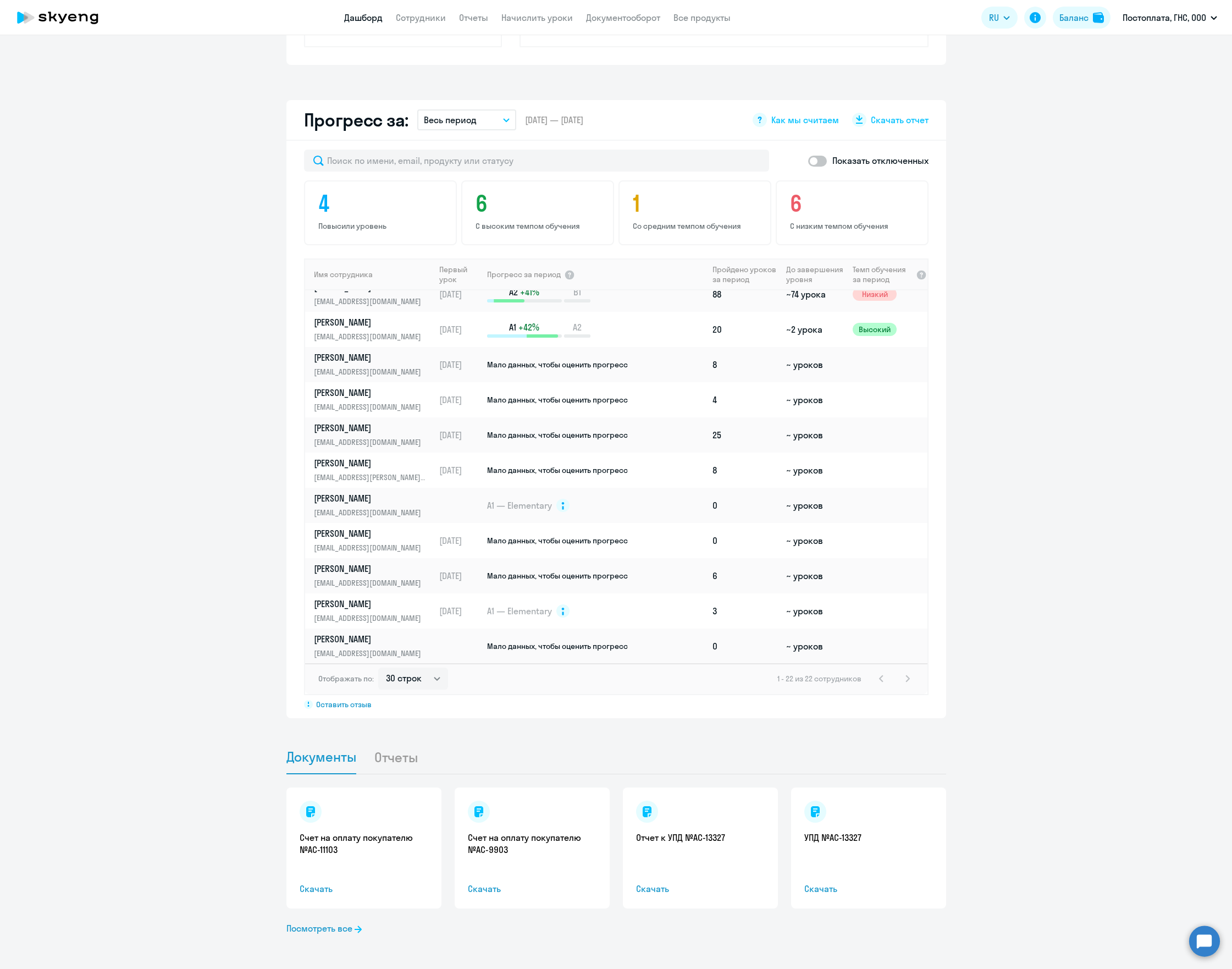
click at [903, 679] on div "1 - 22 из 22 сотрудников" at bounding box center [845, 678] width 137 height 13
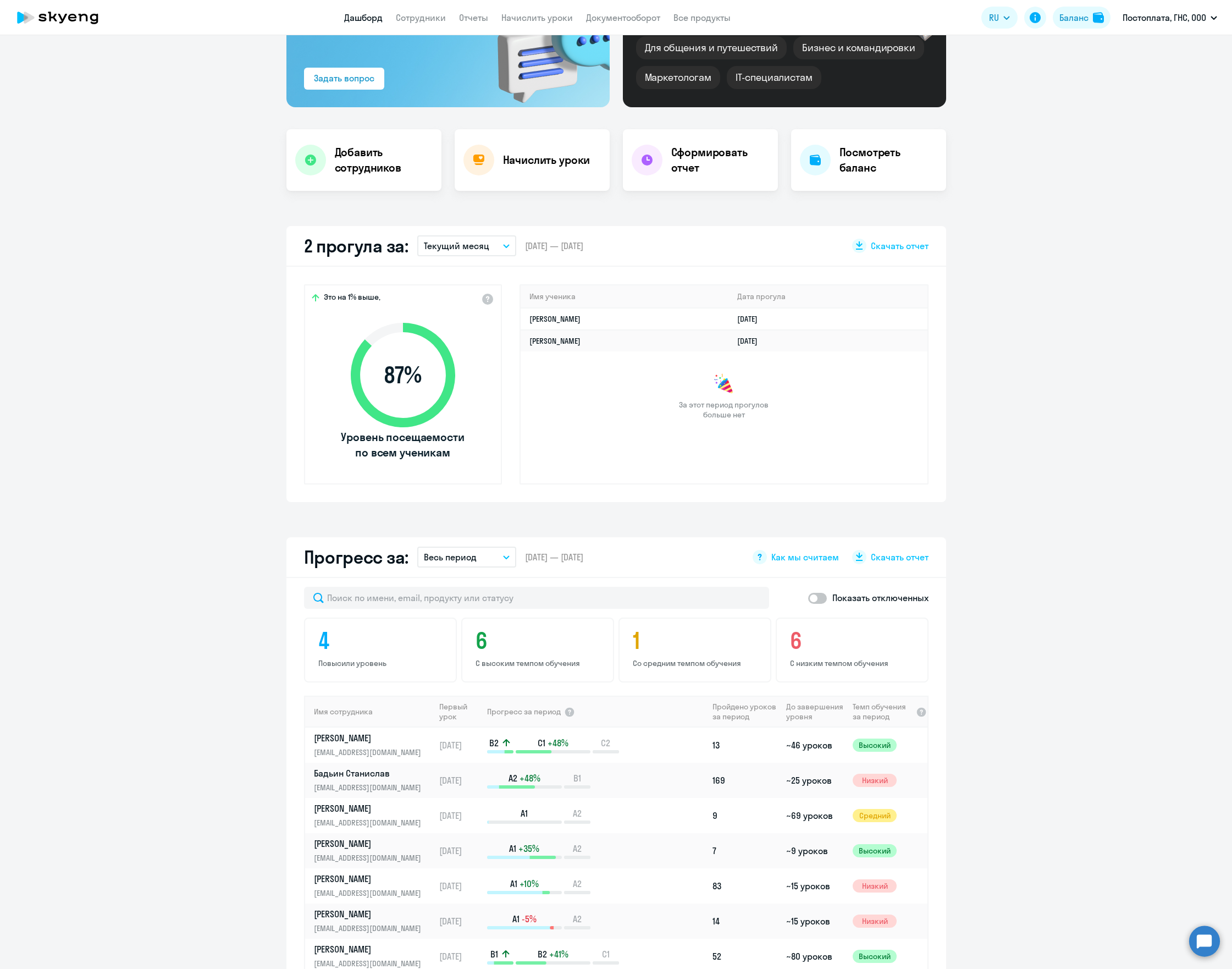
scroll to position [0, 0]
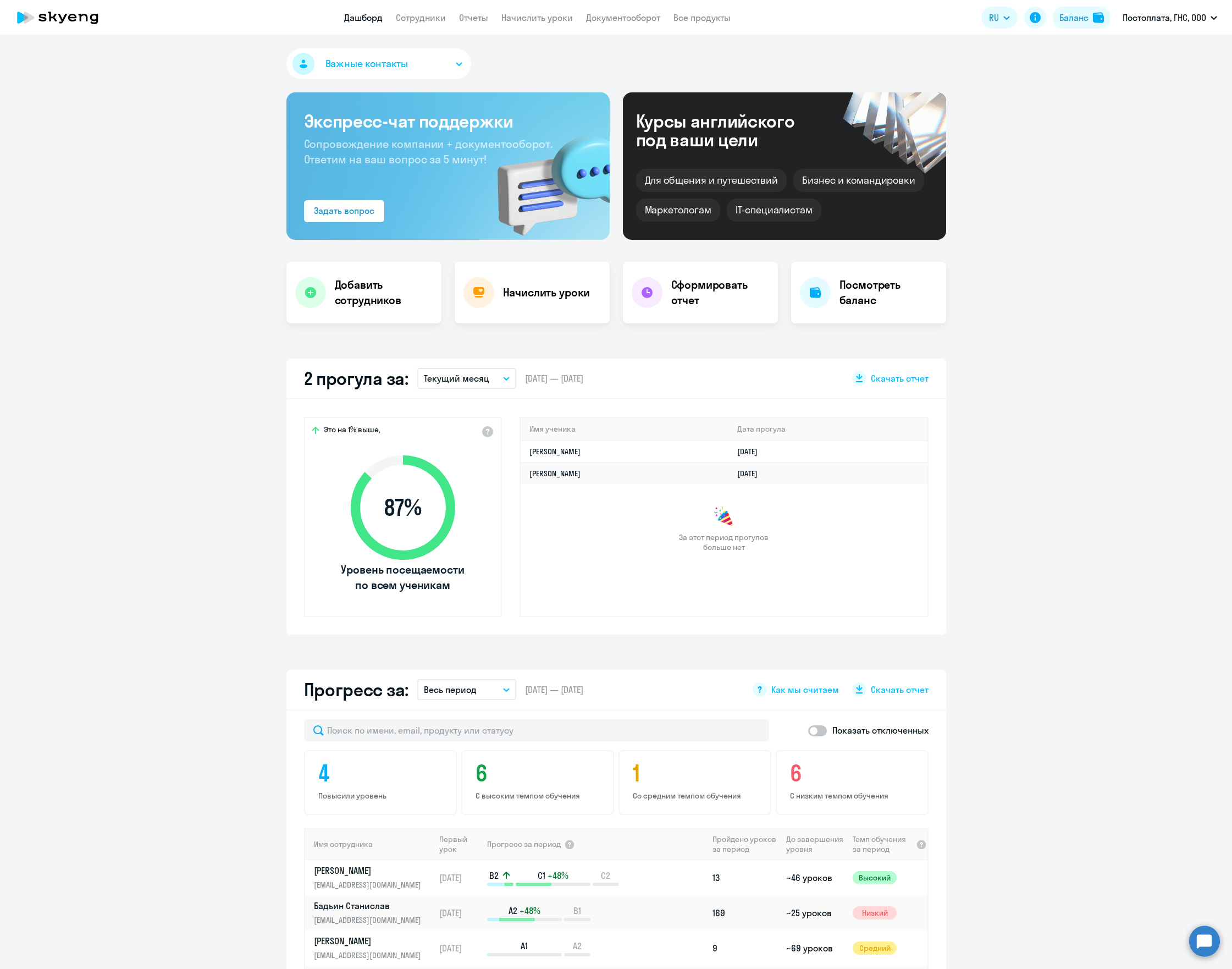
click at [441, 58] on button "Важные контакты" at bounding box center [379, 64] width 185 height 31
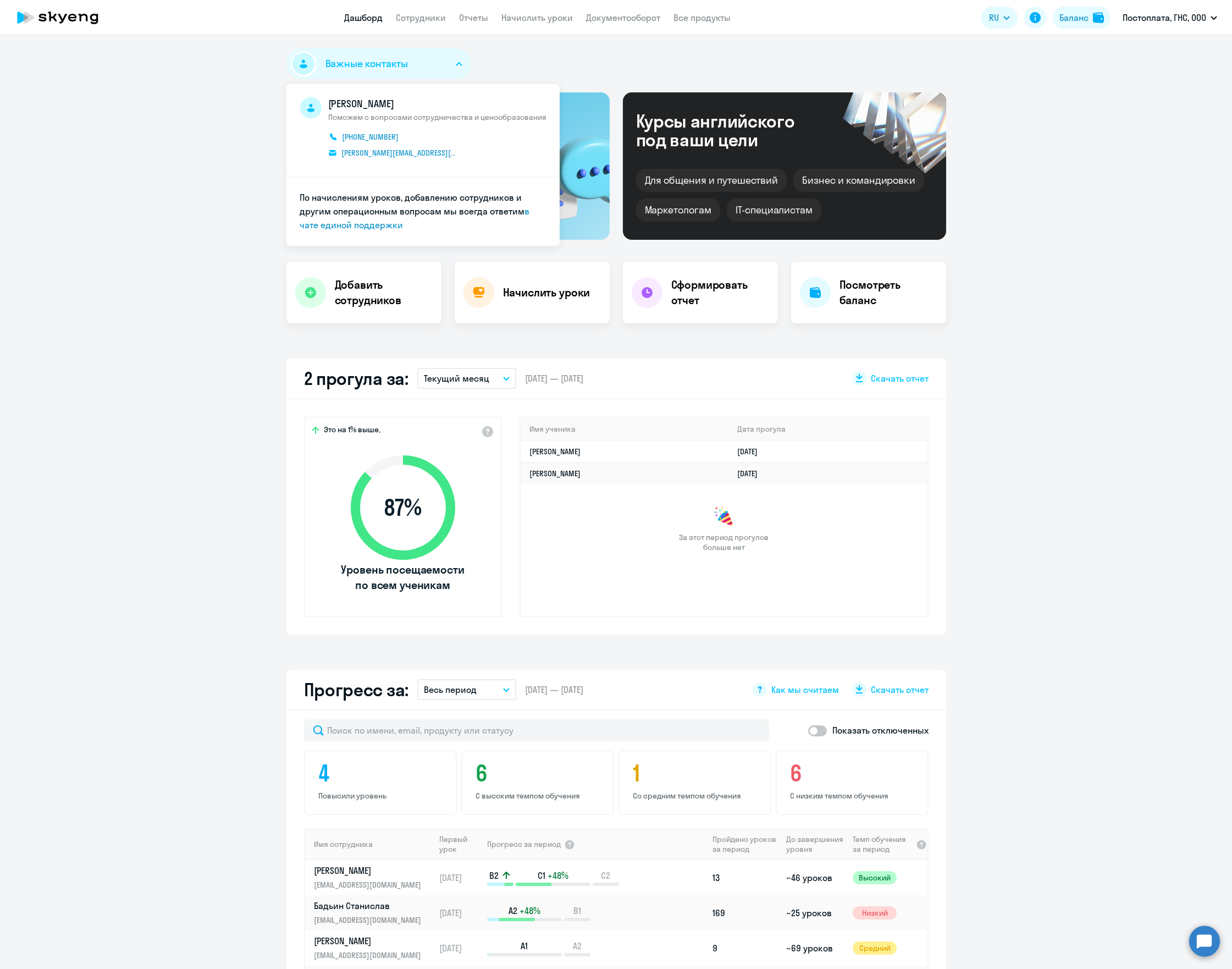
click at [168, 127] on ng-component "Важные контакты [PERSON_NAME] Поможем с вопросами сотрудничества и ценообразова…" at bounding box center [616, 794] width 1232 height 1491
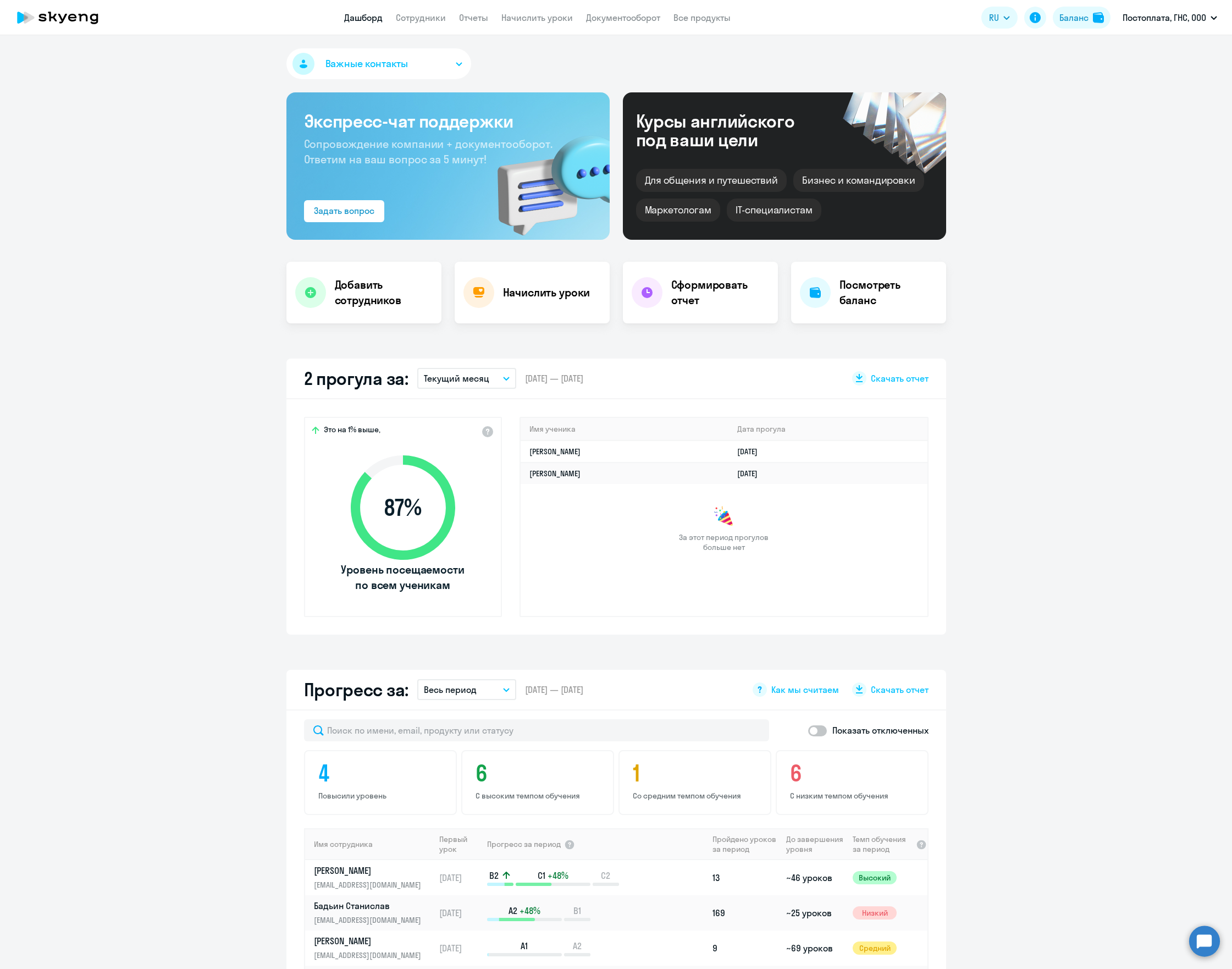
click at [426, 62] on button "Важные контакты" at bounding box center [379, 64] width 185 height 31
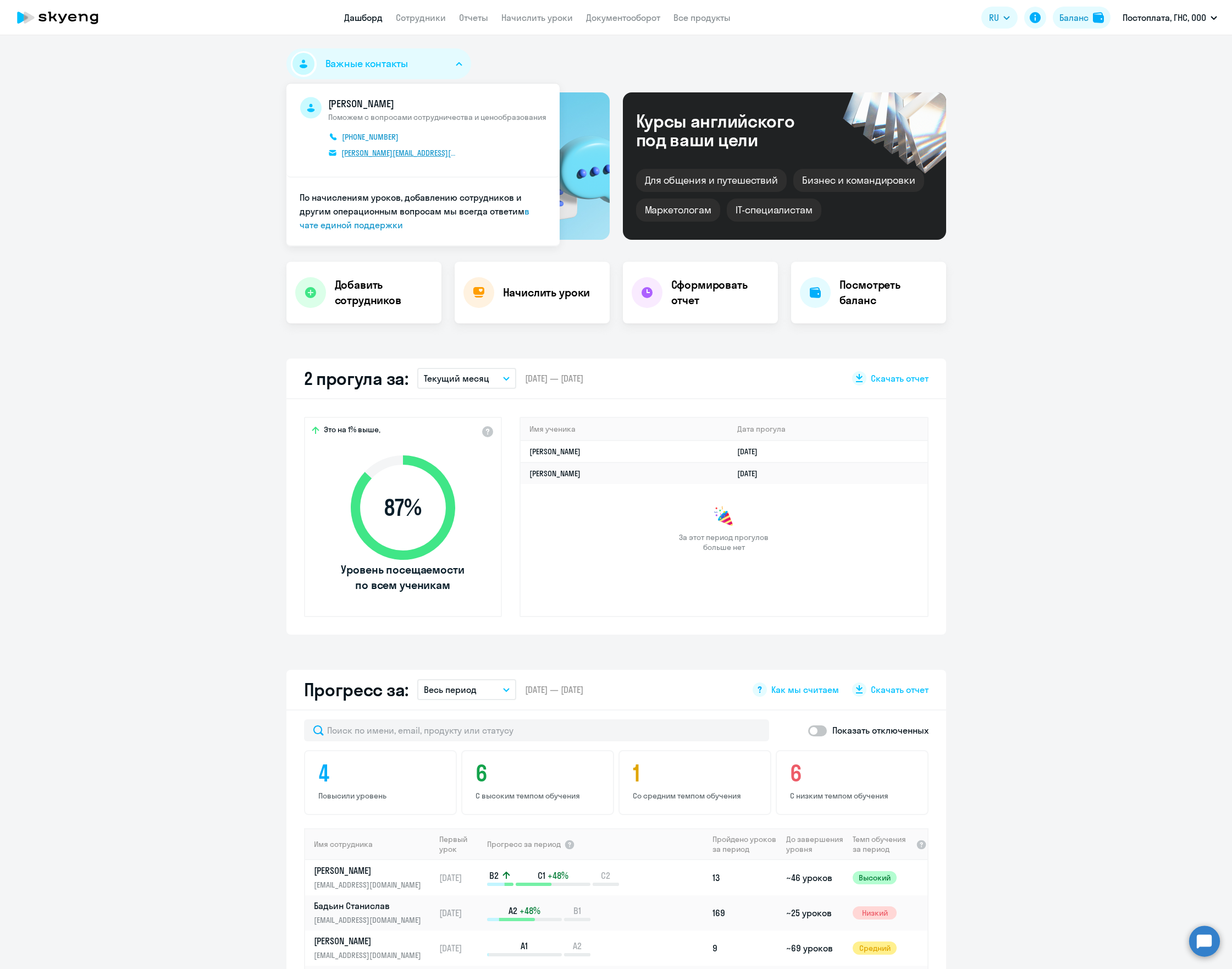
click at [396, 155] on span "[PERSON_NAME][EMAIL_ADDRESS][DOMAIN_NAME]" at bounding box center [399, 152] width 116 height 10
click at [507, 296] on h4 "Начислить уроки" at bounding box center [546, 292] width 88 height 15
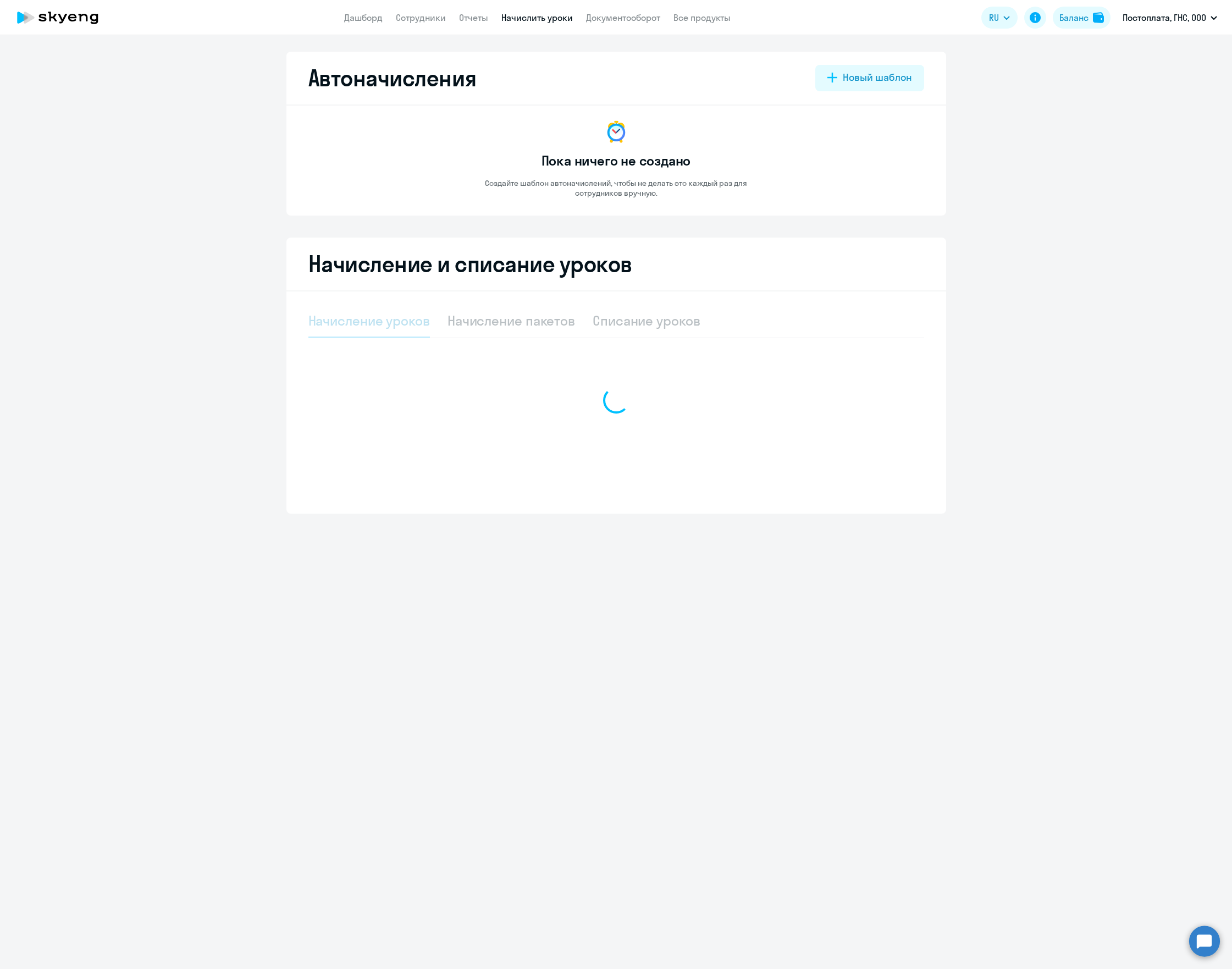
select select "10"
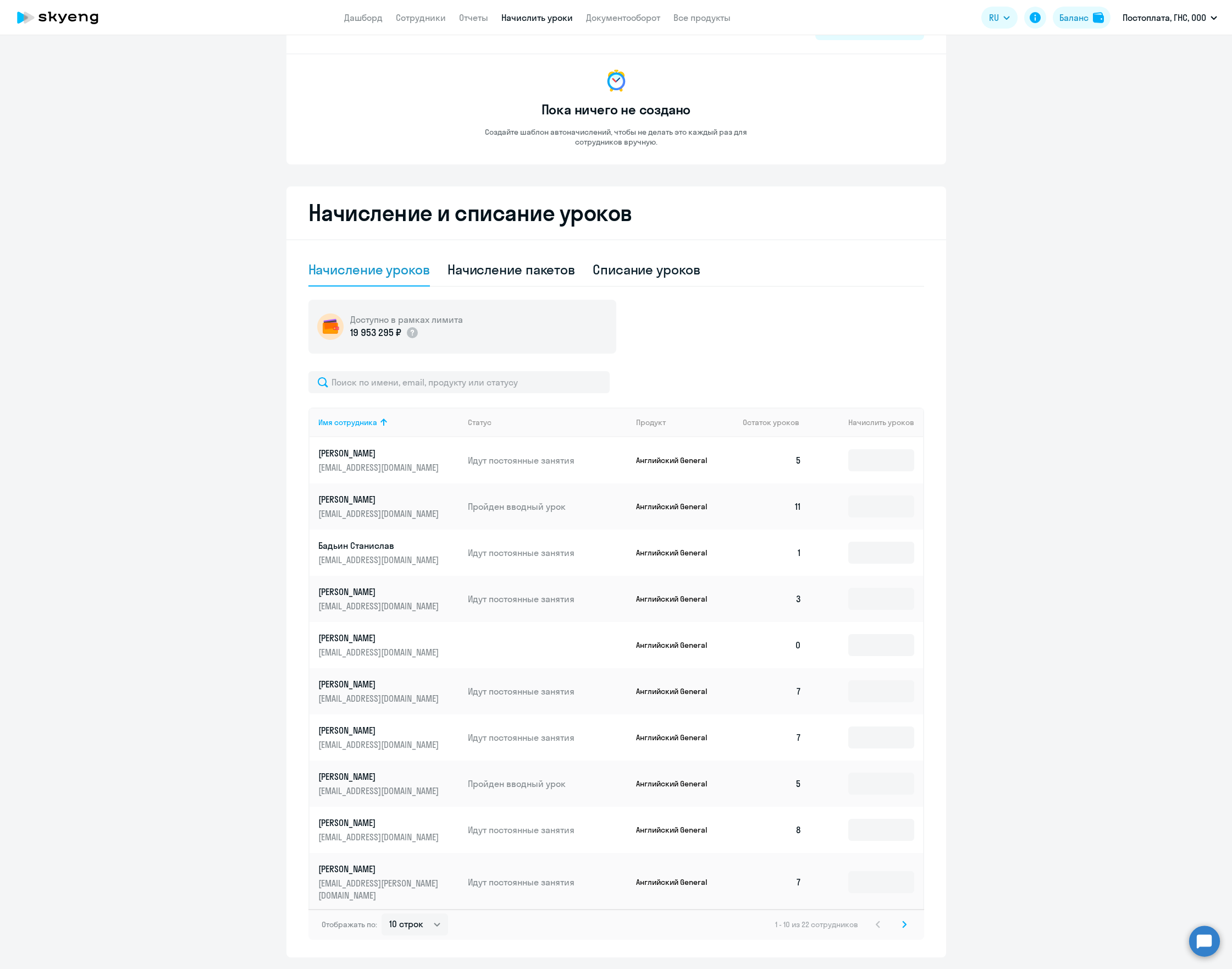
scroll to position [73, 0]
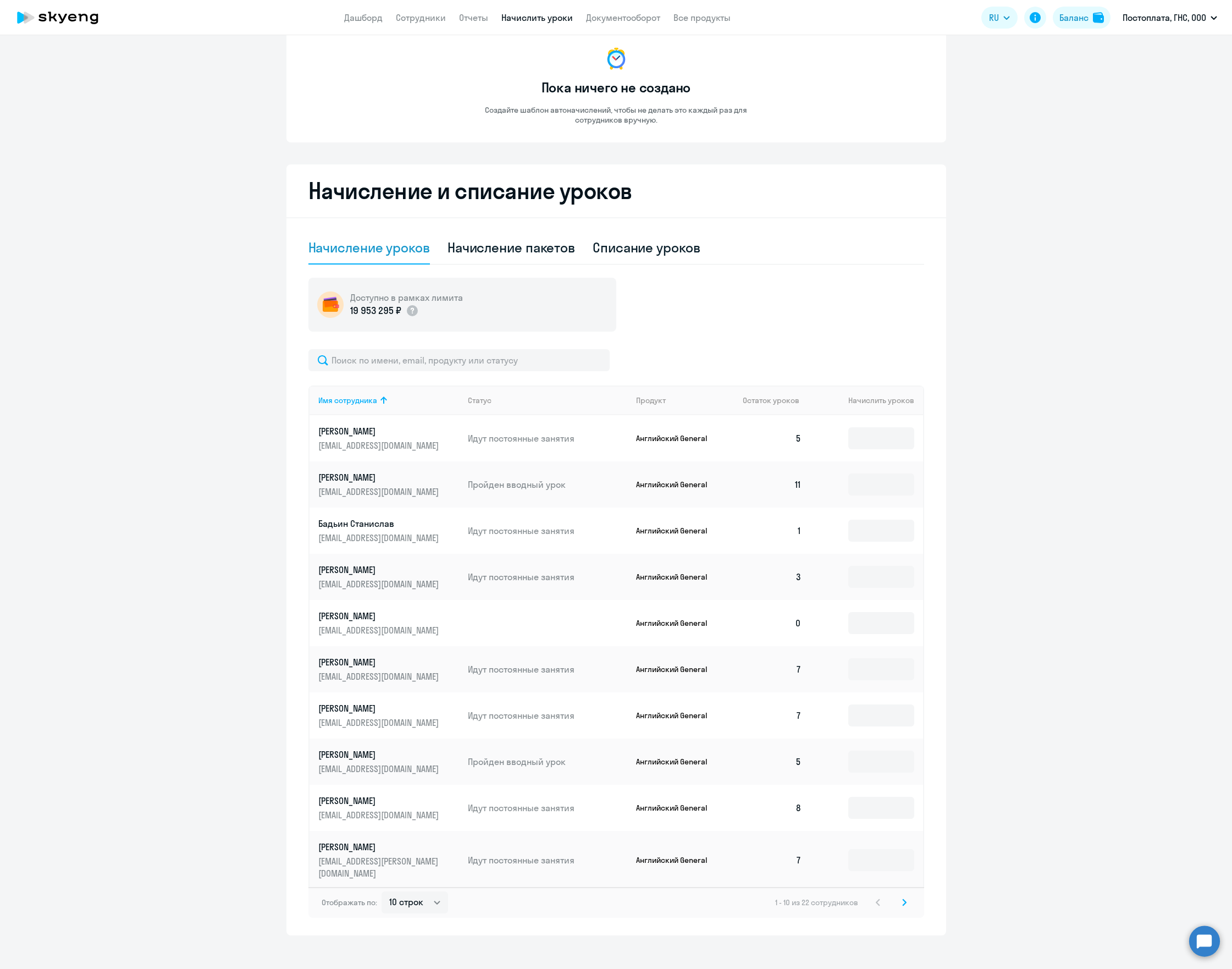
click at [902, 898] on icon at bounding box center [904, 902] width 4 height 8
click at [902, 896] on svg-icon at bounding box center [904, 892] width 13 height 13
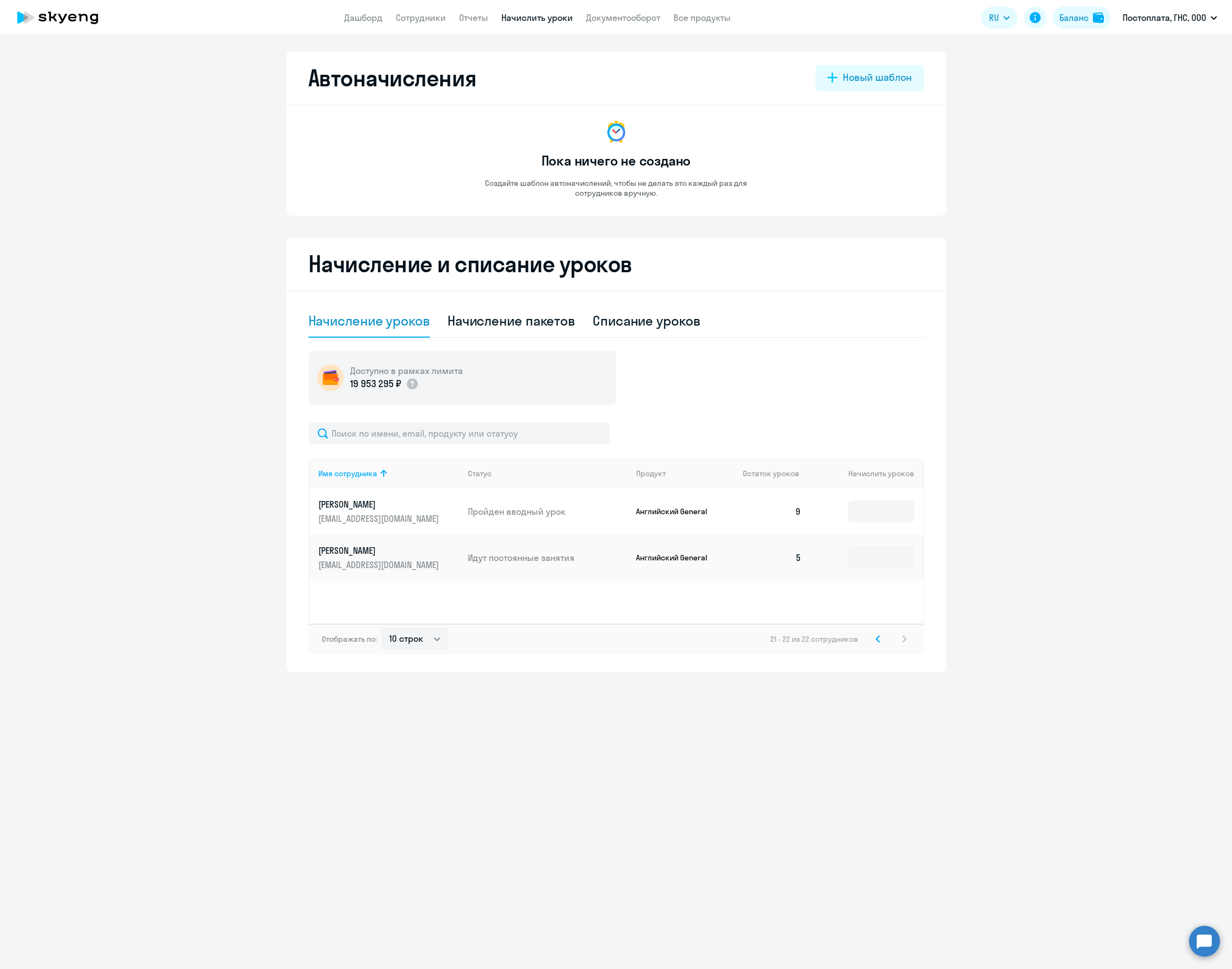
scroll to position [0, 0]
click at [532, 312] on div "Начисление пакетов" at bounding box center [512, 320] width 127 height 18
select select "10"
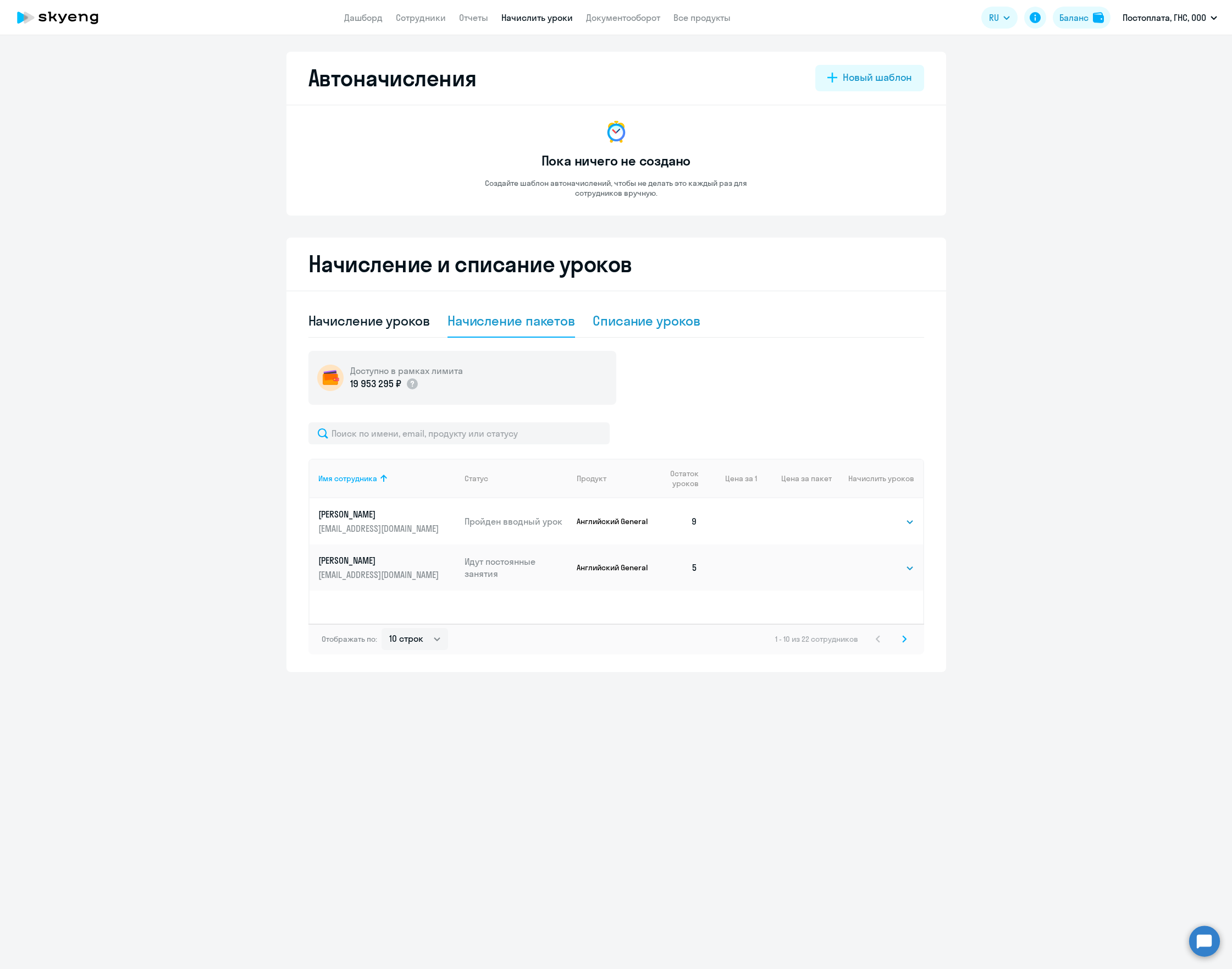
click at [649, 316] on div "Списание уроков" at bounding box center [647, 320] width 108 height 18
select select "10"
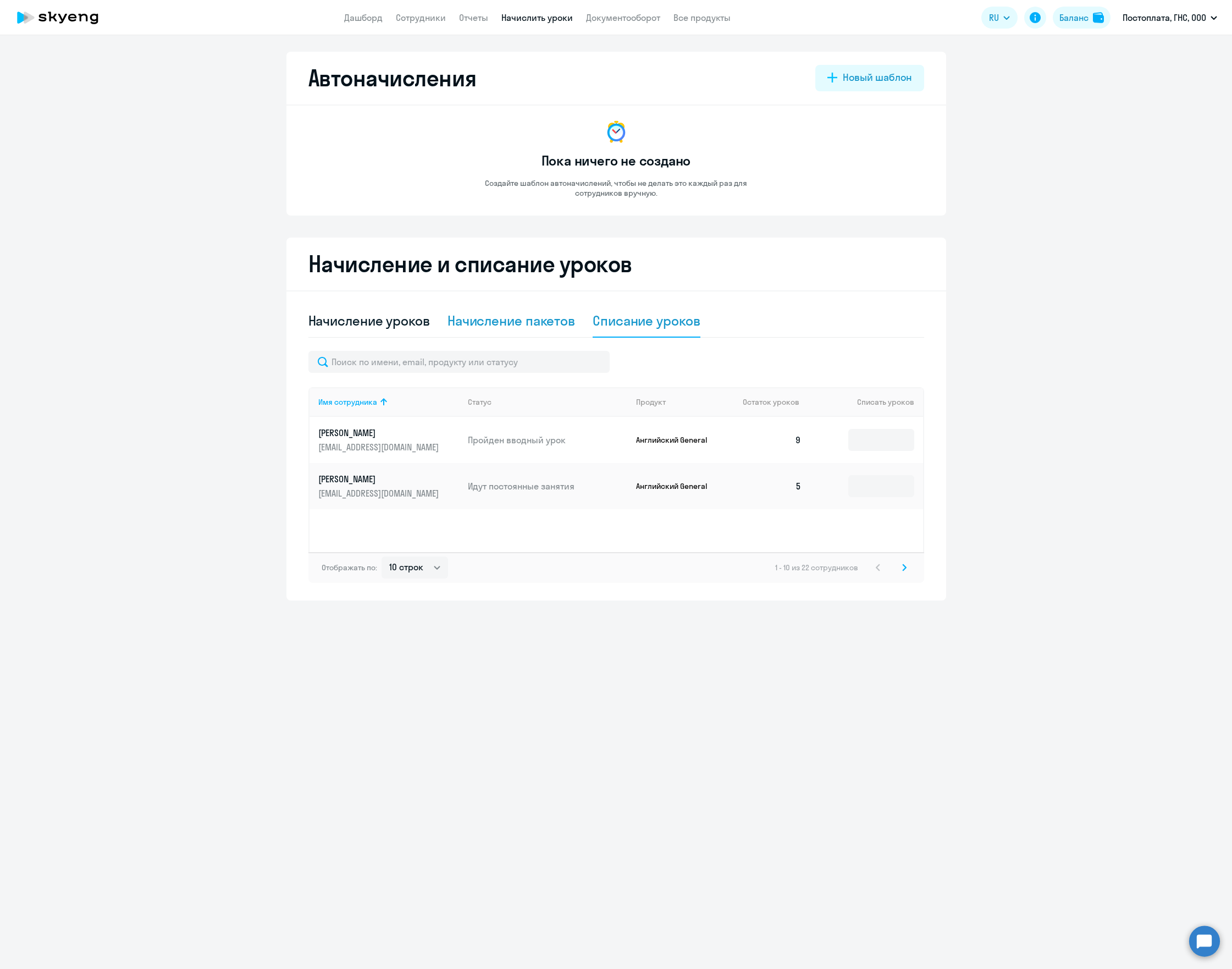
click at [538, 324] on div "Начисление пакетов" at bounding box center [512, 320] width 127 height 18
select select "10"
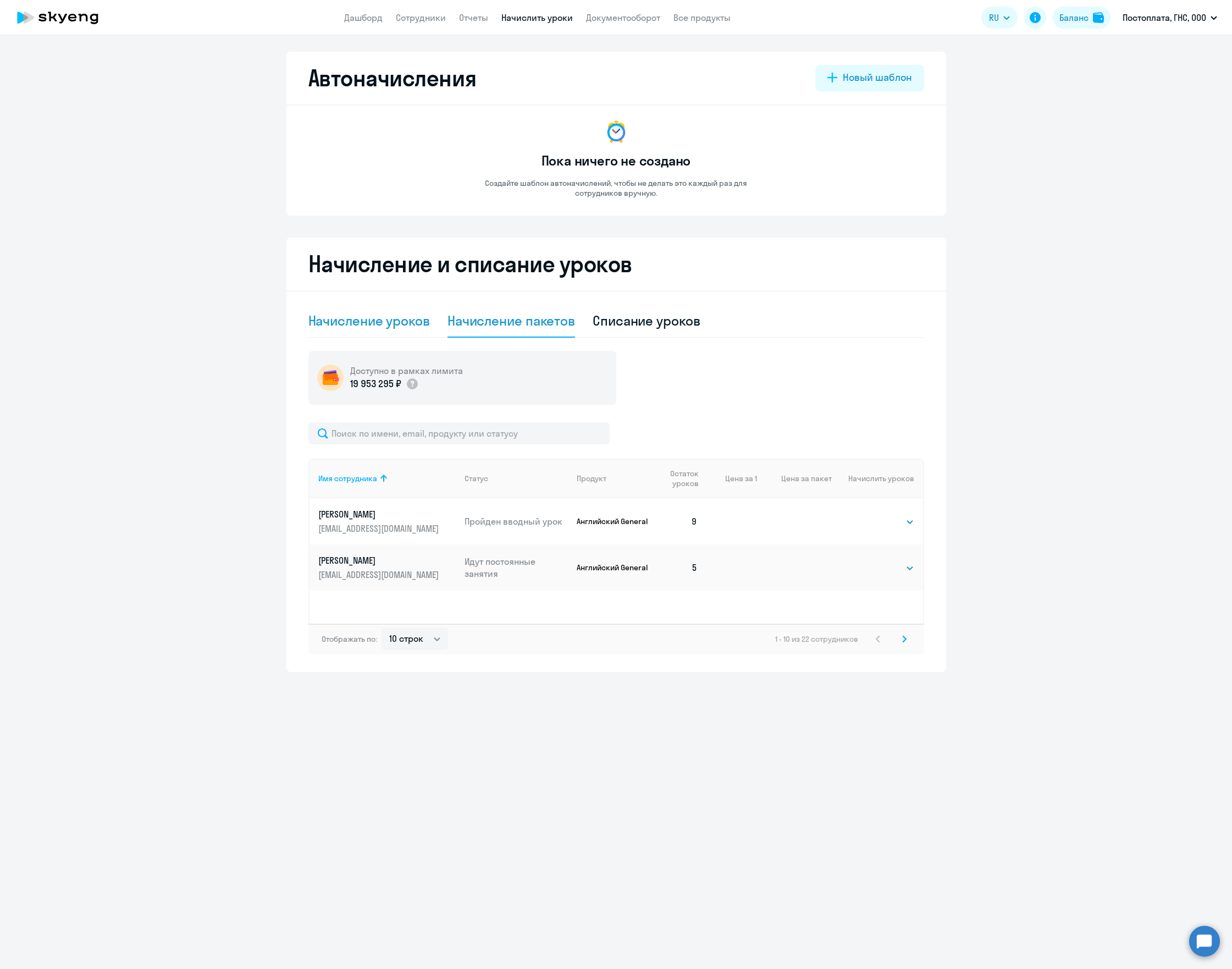
click at [335, 315] on div "Начисление уроков" at bounding box center [368, 320] width 121 height 18
select select "10"
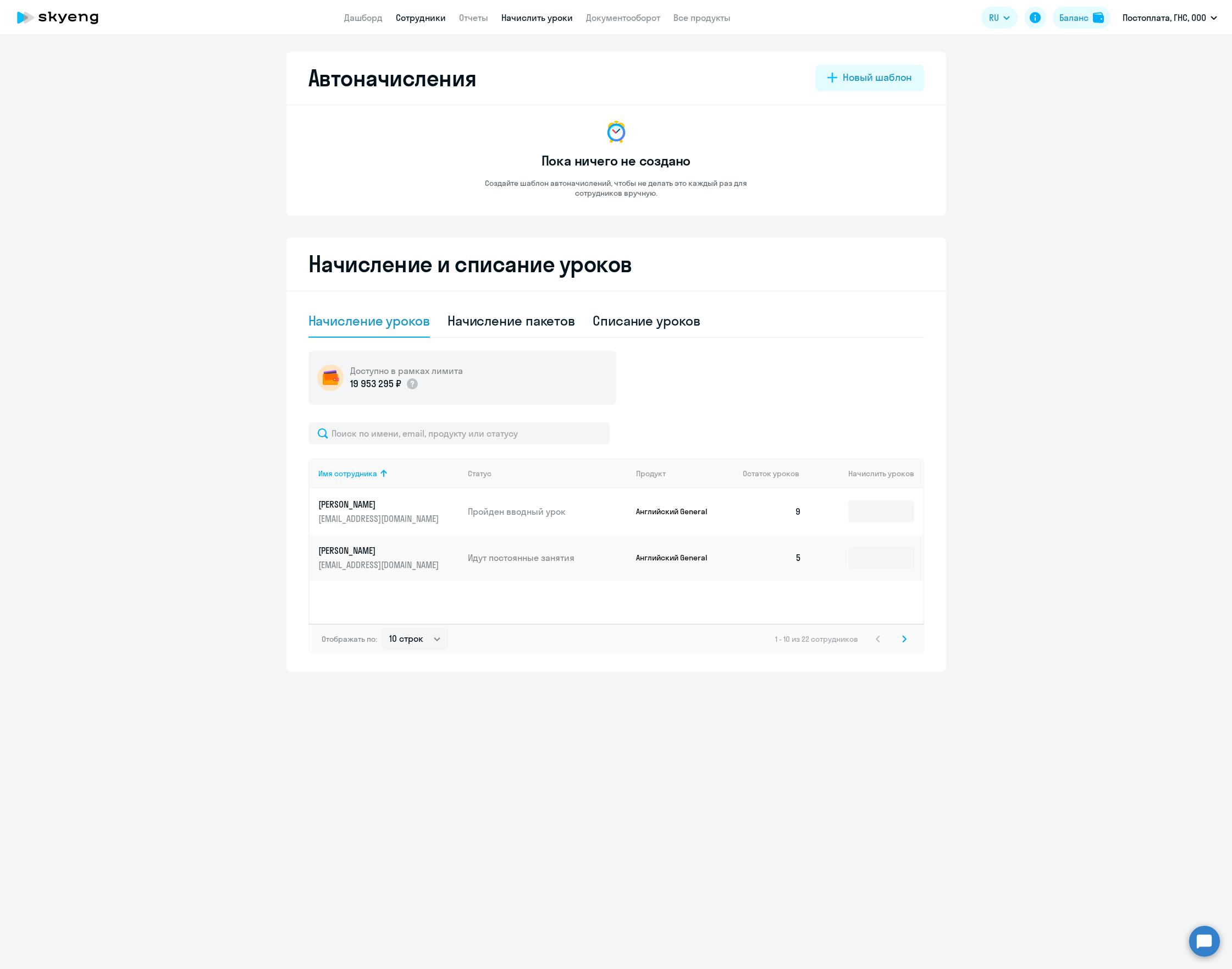
click at [416, 21] on link "Сотрудники" at bounding box center [420, 18] width 50 height 11
select select "30"
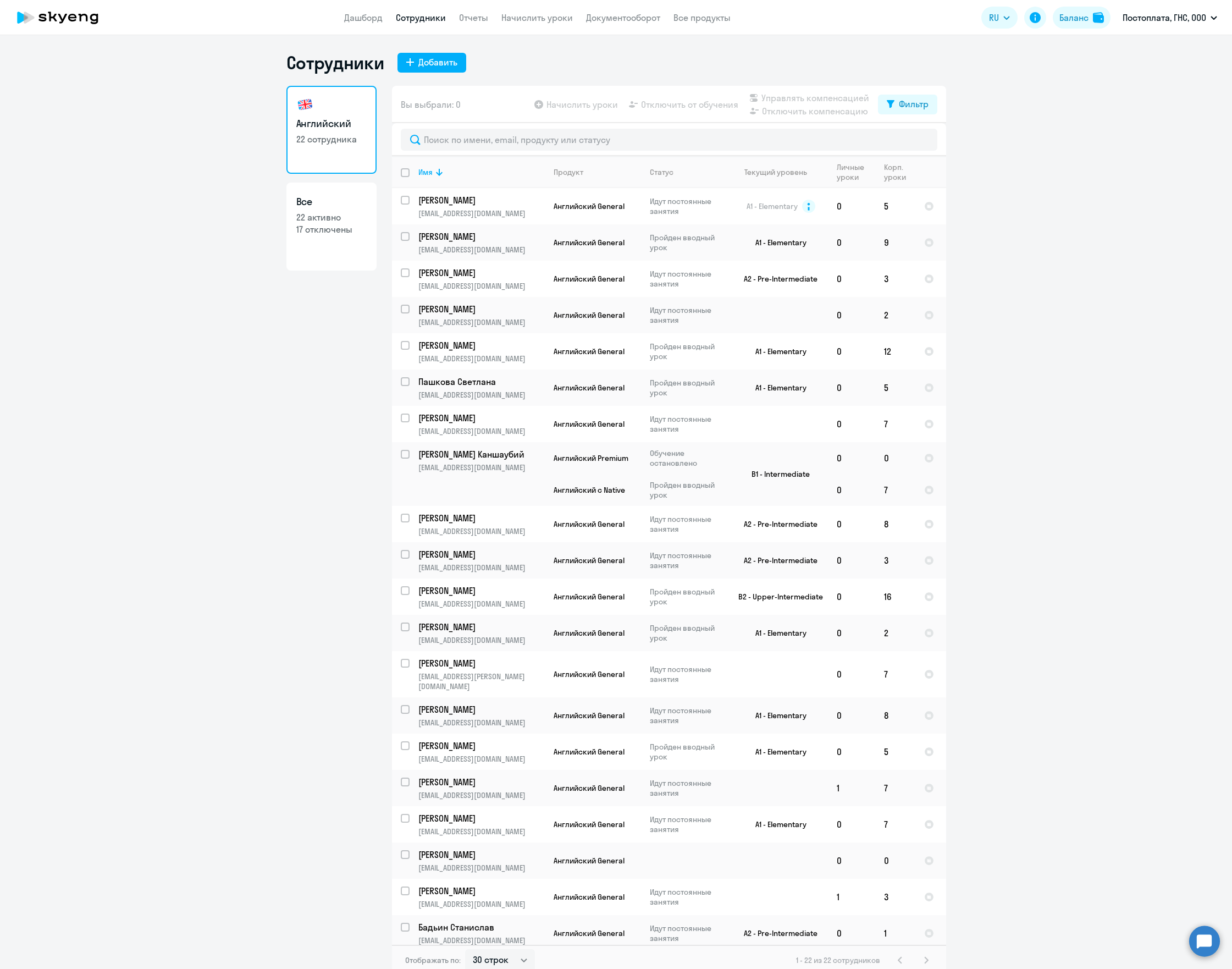
click at [319, 227] on p "17 отключены" at bounding box center [332, 229] width 71 height 12
select select "30"
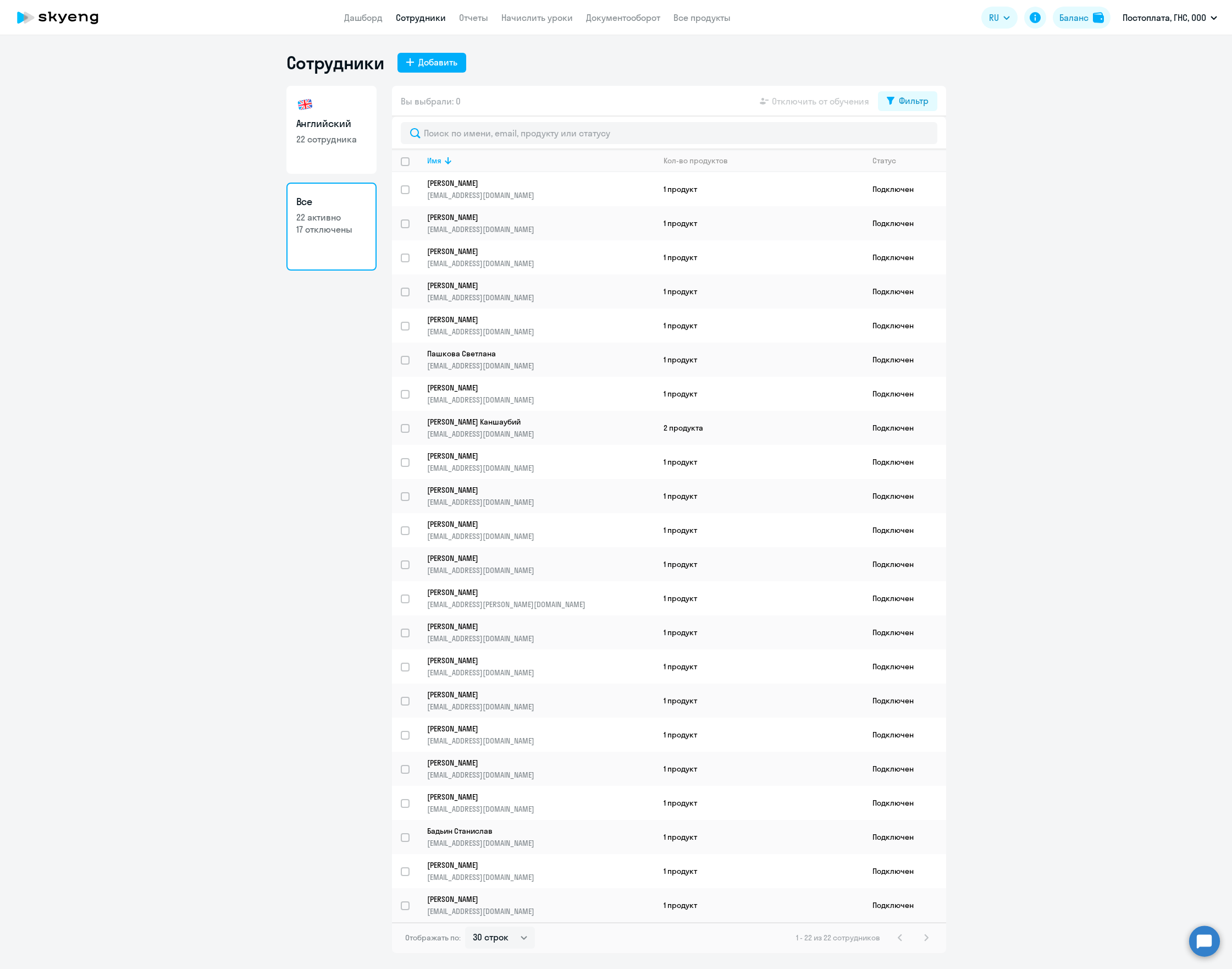
click at [925, 931] on div "1 - 22 из 22 сотрудников" at bounding box center [864, 937] width 137 height 13
click at [349, 127] on h3 "Английский" at bounding box center [332, 124] width 71 height 14
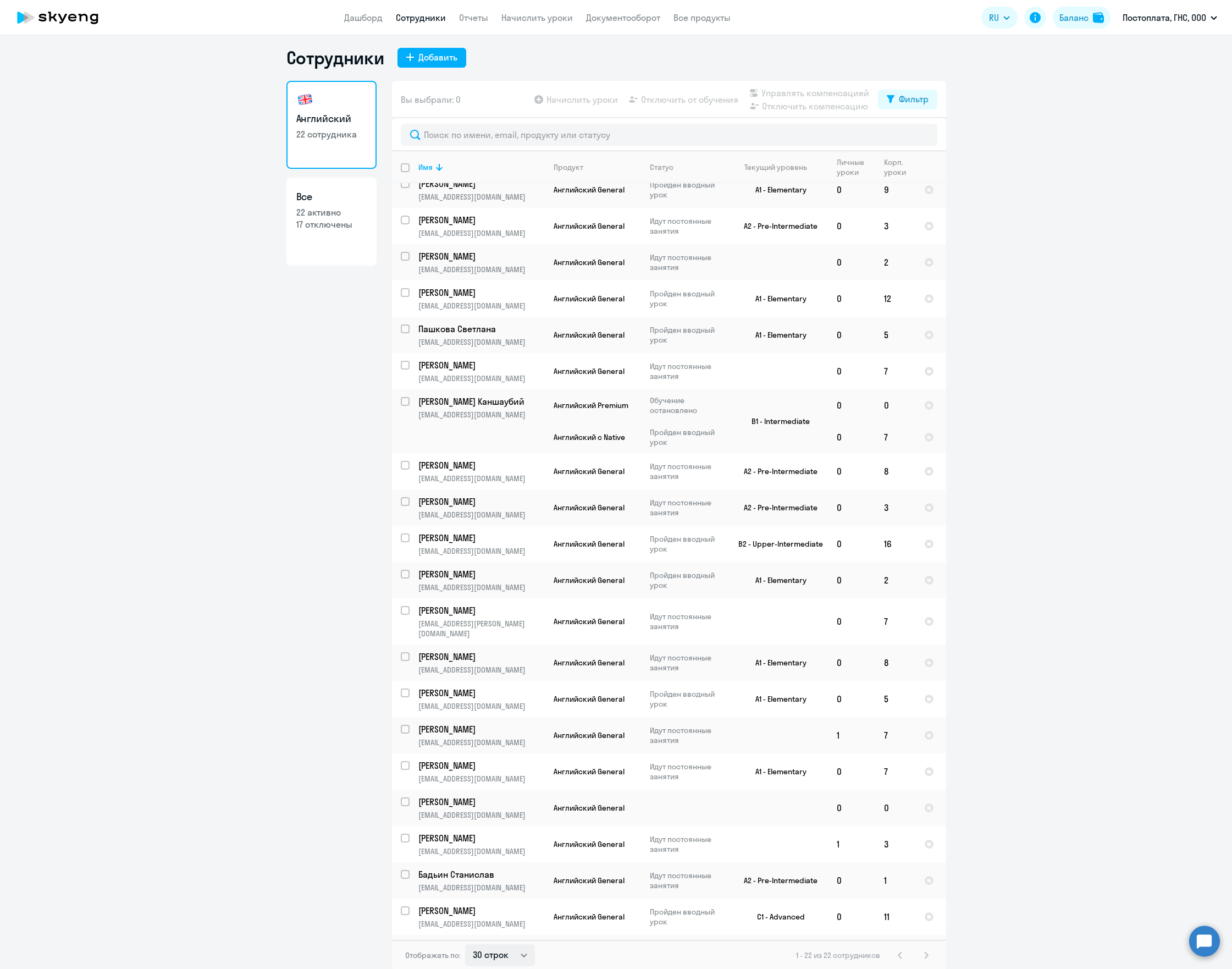
scroll to position [6, 0]
click at [520, 950] on select "30 строк 50 строк 100 строк" at bounding box center [500, 953] width 70 height 22
select select "100"
click at [466, 942] on select "30 строк 50 строк 100 строк" at bounding box center [500, 953] width 70 height 22
click at [919, 951] on div "1 - 22 из 22 сотрудников" at bounding box center [864, 953] width 137 height 13
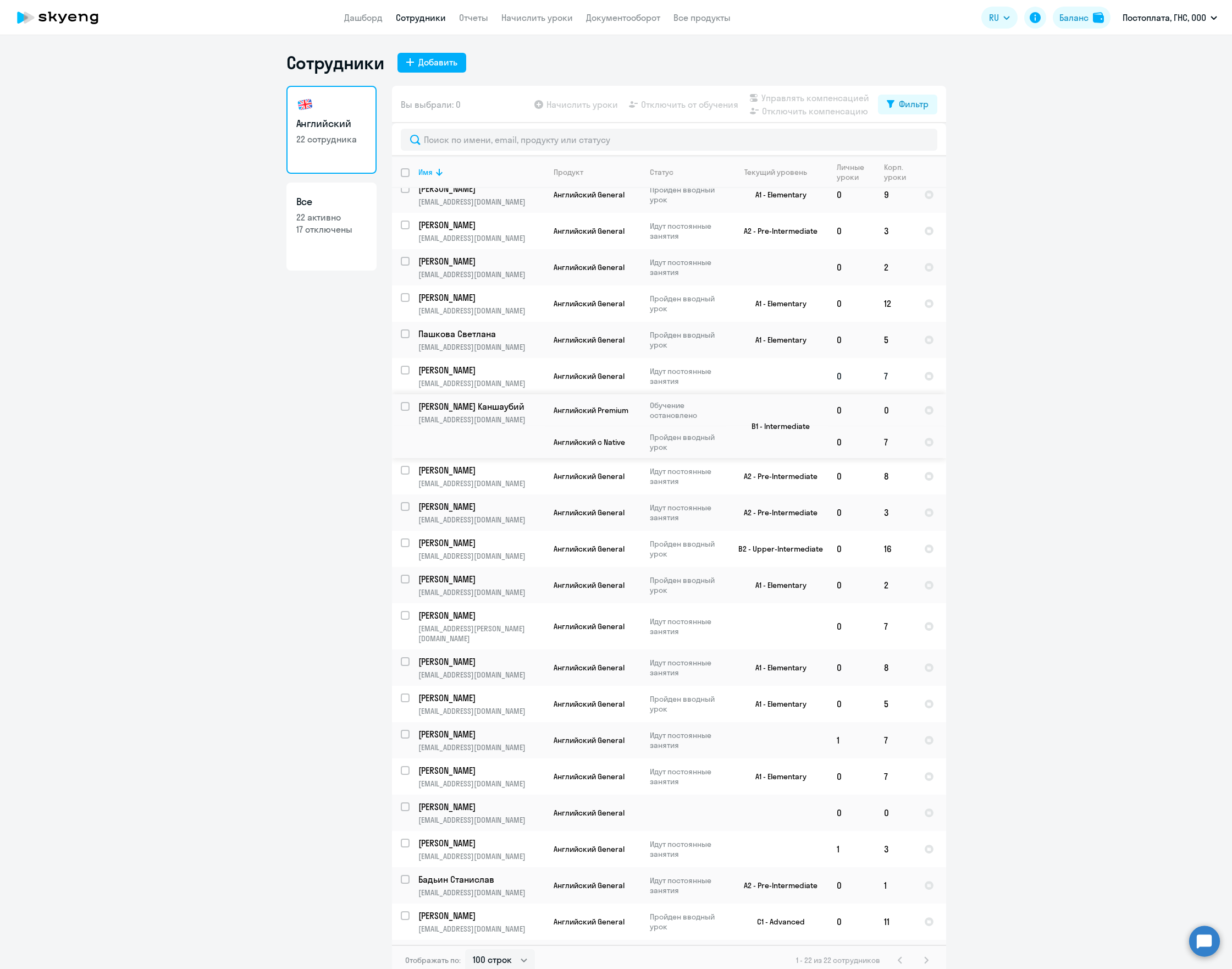
scroll to position [0, 0]
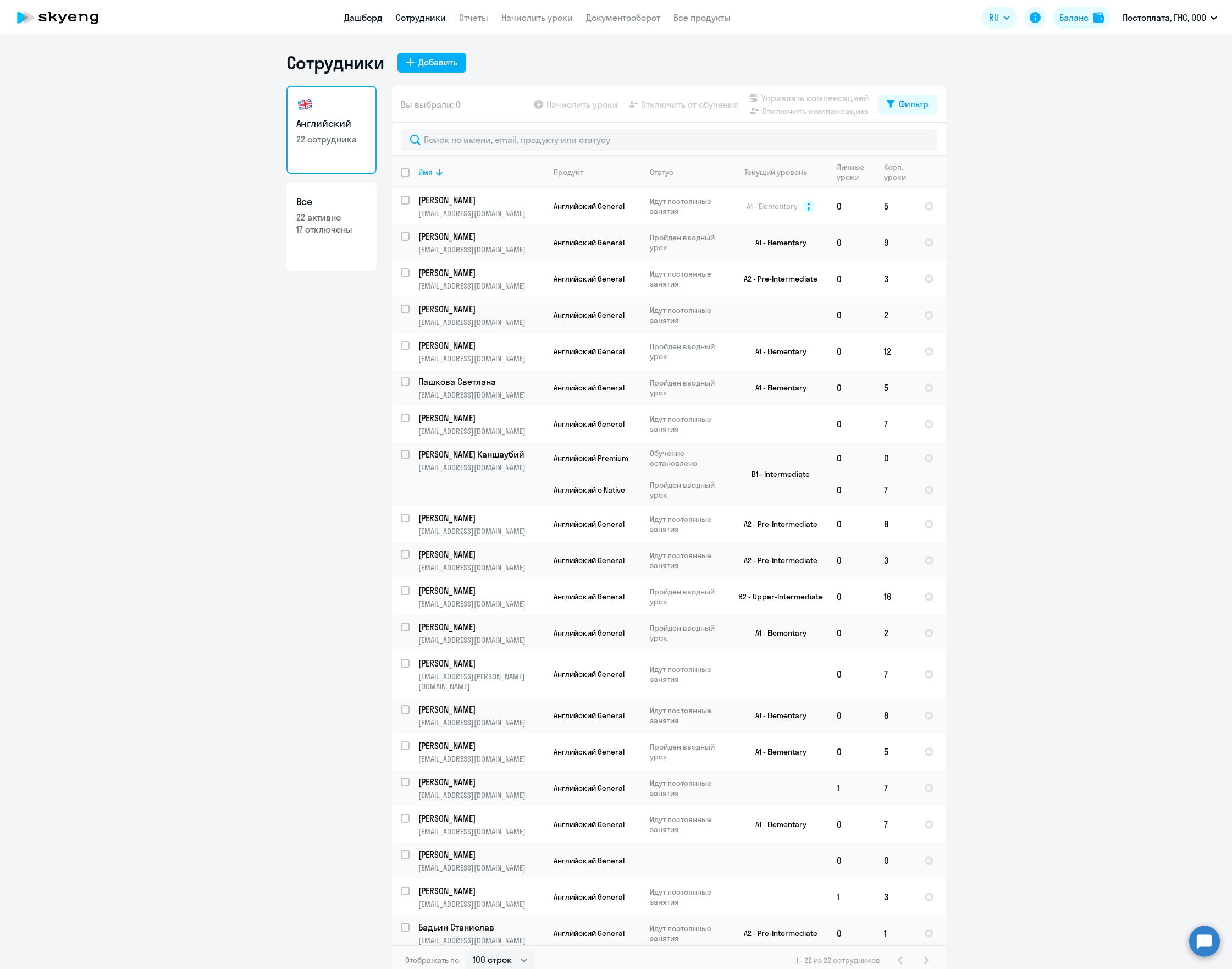
click at [366, 17] on link "Дашборд" at bounding box center [363, 18] width 38 height 11
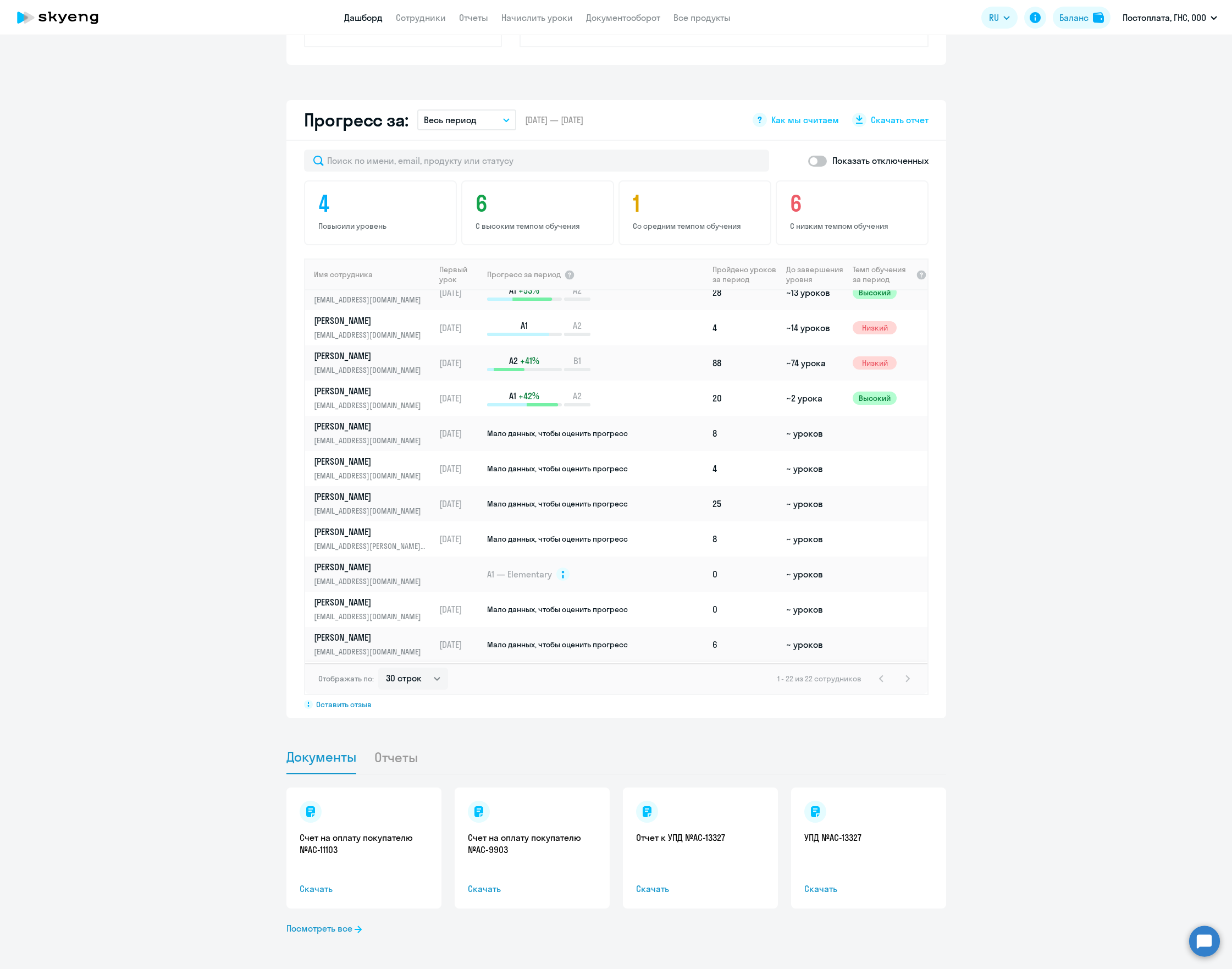
scroll to position [401, 0]
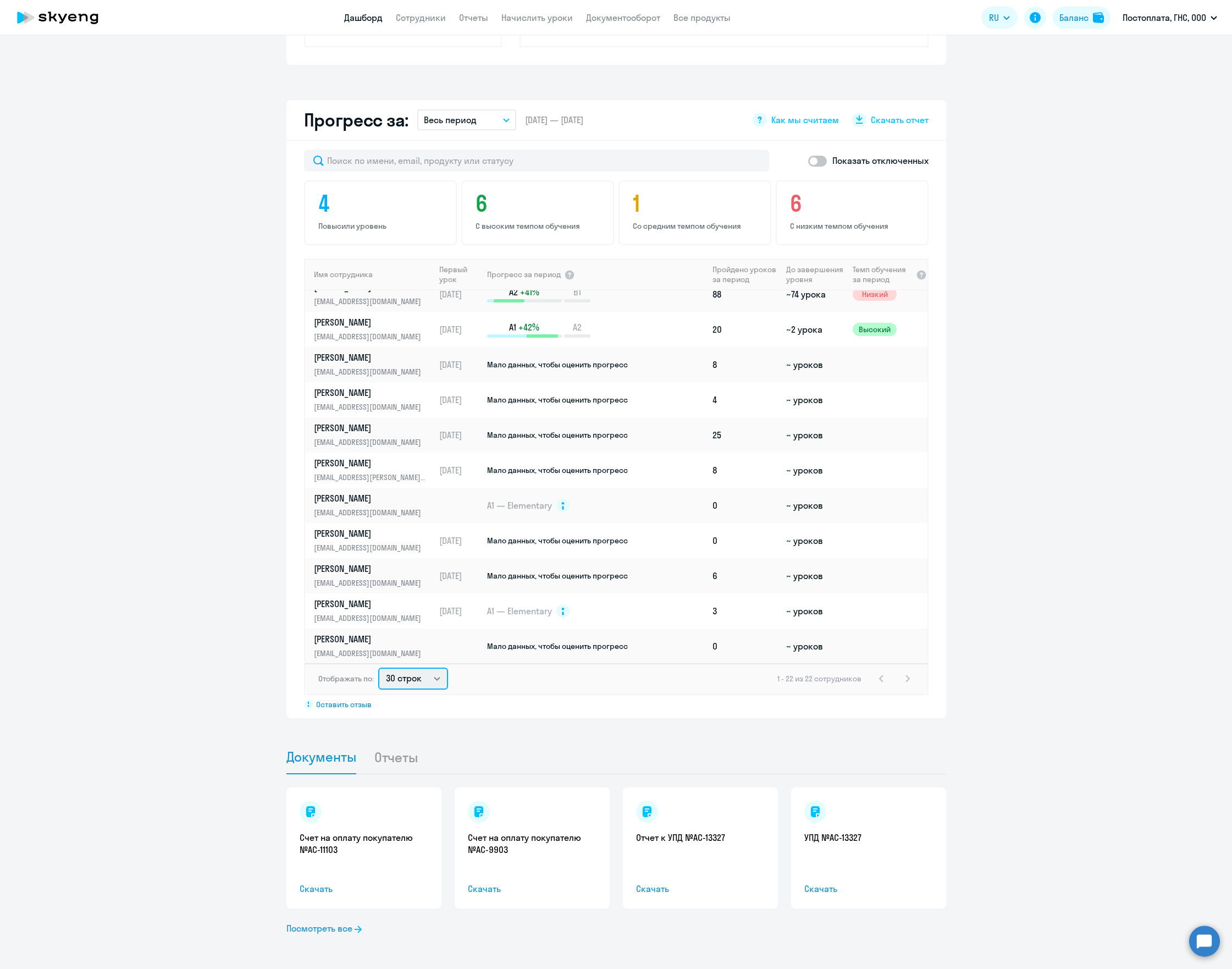
click at [426, 684] on select "30 строк 50 строк 100 строк" at bounding box center [412, 678] width 70 height 22
select select "100"
click at [378, 667] on select "30 строк 50 строк 100 строк" at bounding box center [412, 678] width 70 height 22
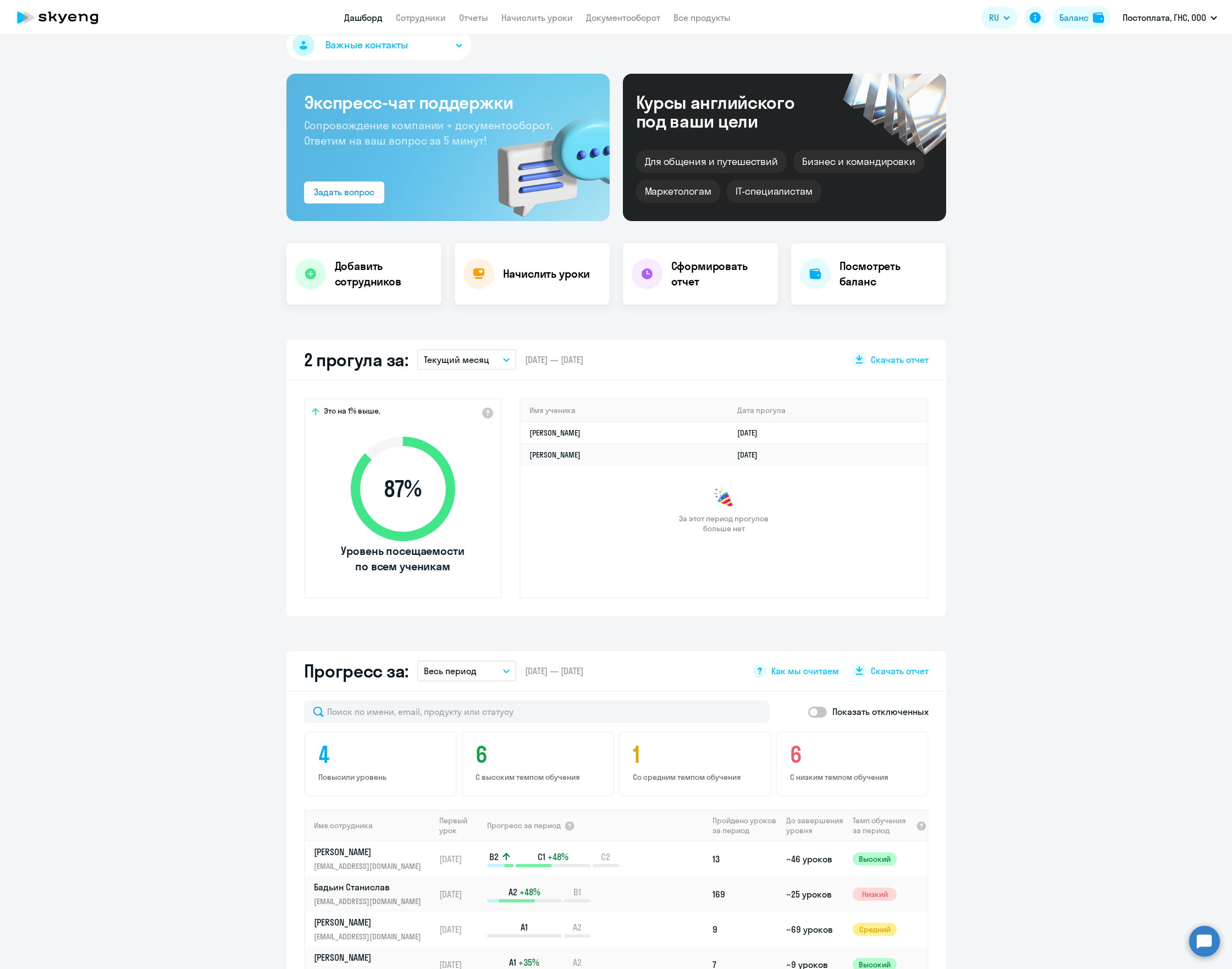
scroll to position [0, 0]
